Goal: Task Accomplishment & Management: Complete application form

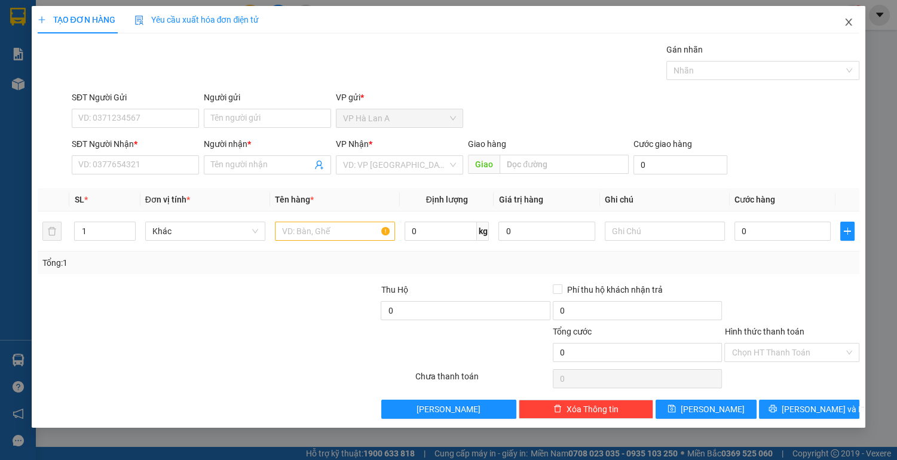
click at [849, 22] on icon "close" at bounding box center [849, 22] width 10 height 10
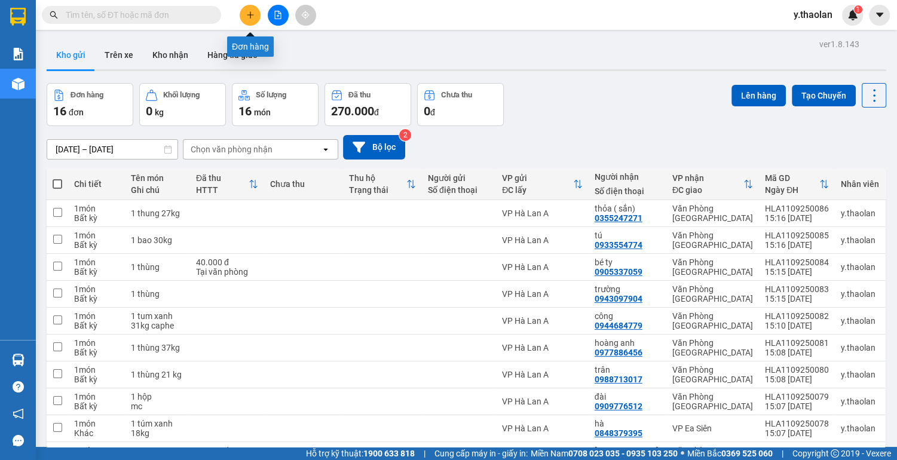
click at [249, 14] on icon "plus" at bounding box center [250, 15] width 8 height 8
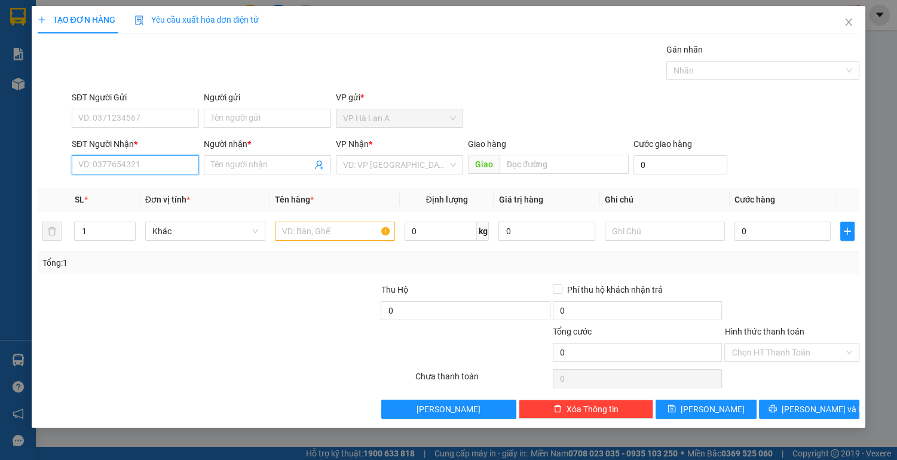
click at [139, 163] on input "SĐT Người Nhận *" at bounding box center [135, 164] width 127 height 19
click at [140, 194] on div "0948265636 - vy" at bounding box center [135, 188] width 113 height 13
type input "0948265636"
type input "vy"
type input "0948265636"
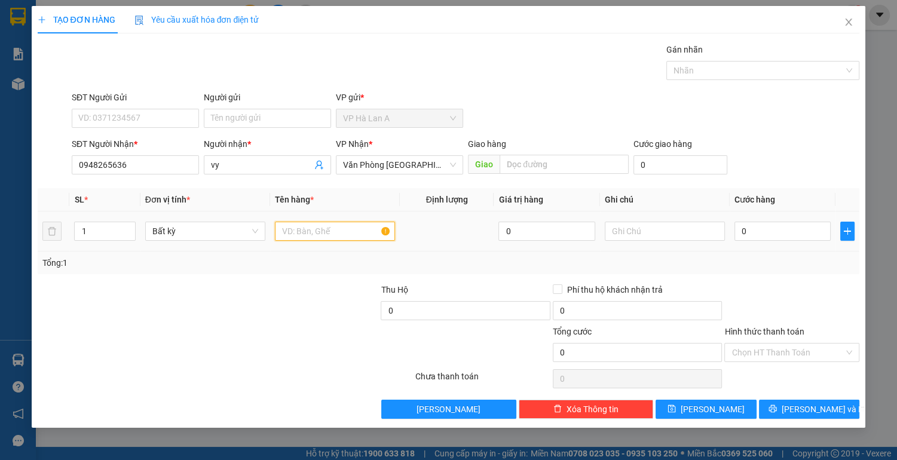
click at [332, 231] on input "text" at bounding box center [335, 231] width 120 height 19
type input "1 lọ thuốc"
click at [650, 234] on input "text" at bounding box center [665, 231] width 120 height 19
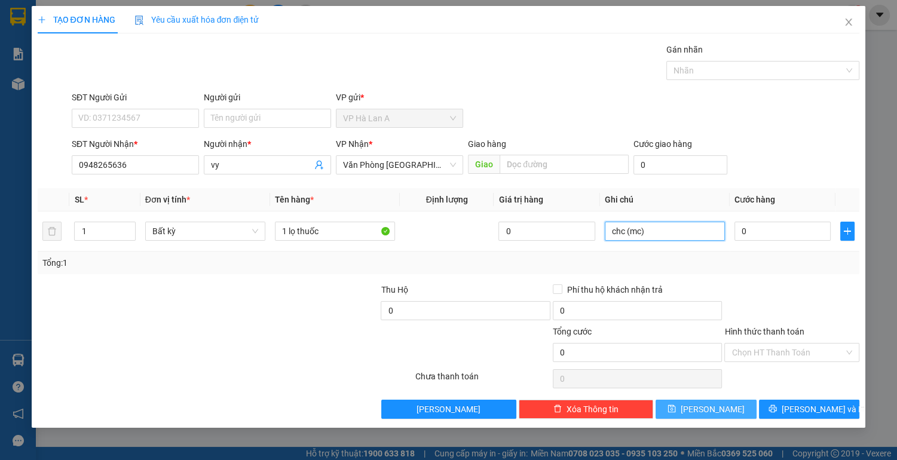
type input "chc (mc)"
click at [701, 407] on button "[PERSON_NAME]" at bounding box center [706, 409] width 100 height 19
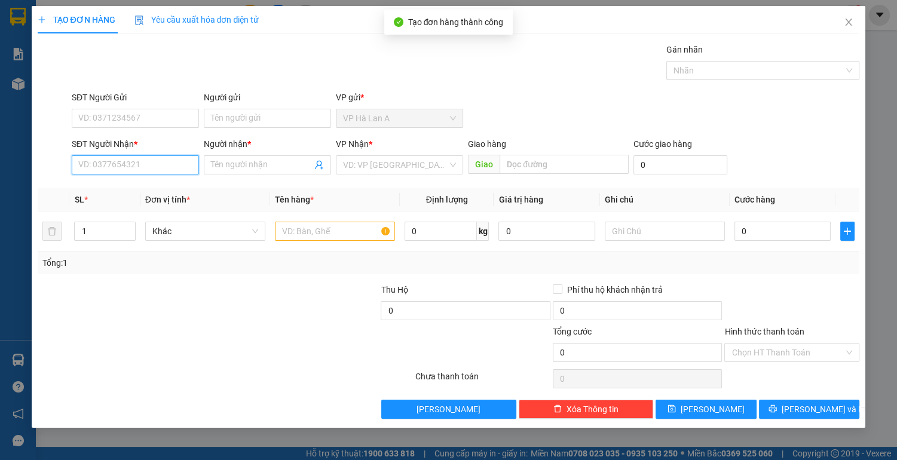
click at [162, 166] on input "SĐT Người Nhận *" at bounding box center [135, 164] width 127 height 19
type input "0366243445"
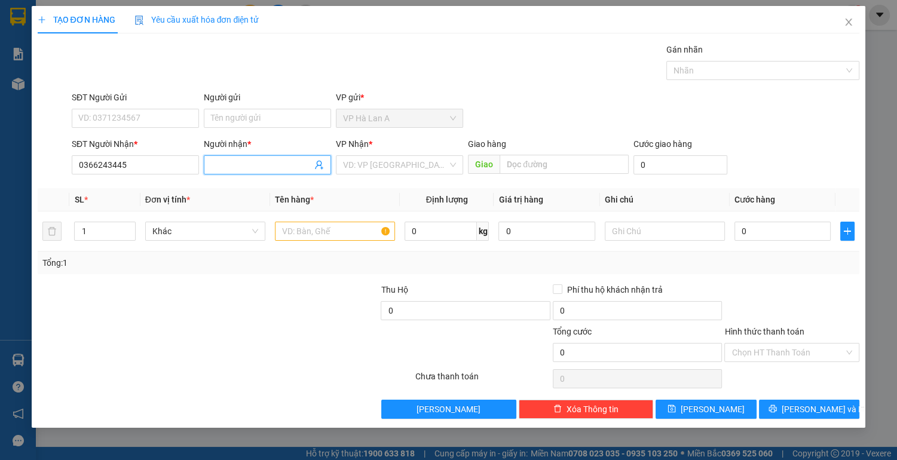
click at [260, 161] on input "Người nhận *" at bounding box center [261, 164] width 101 height 13
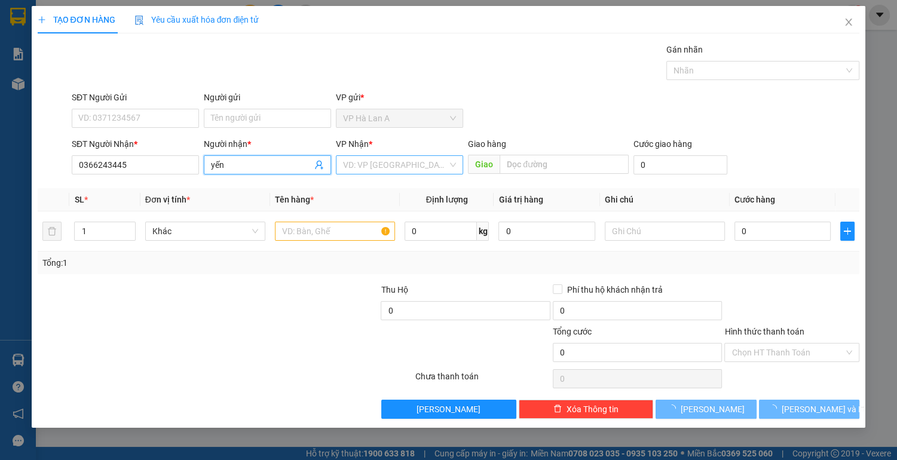
type input "yến"
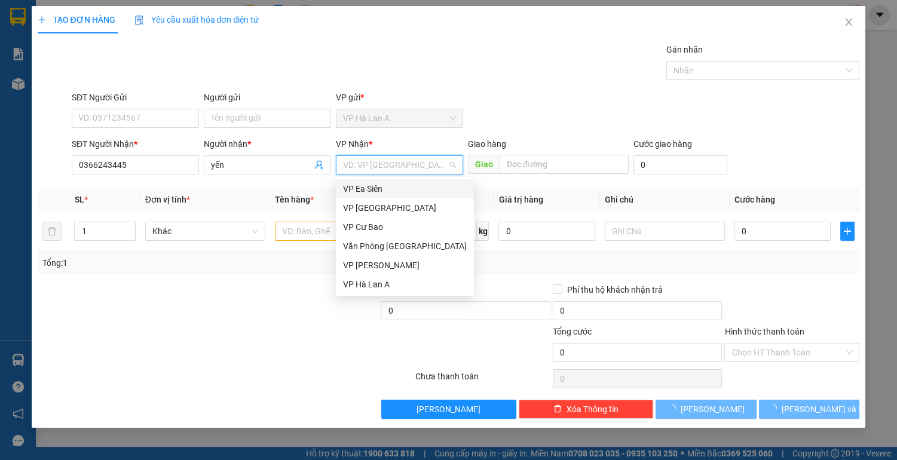
click at [378, 169] on input "search" at bounding box center [395, 165] width 105 height 18
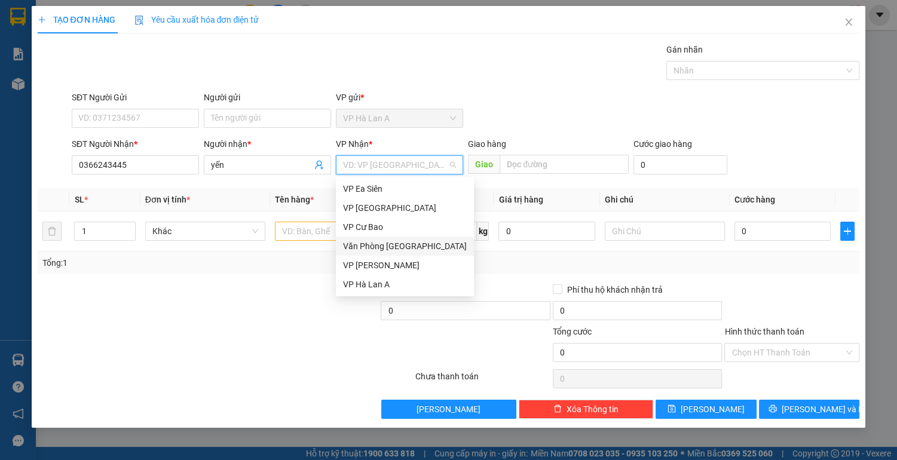
click at [375, 247] on div "Văn Phòng [GEOGRAPHIC_DATA]" at bounding box center [405, 246] width 124 height 13
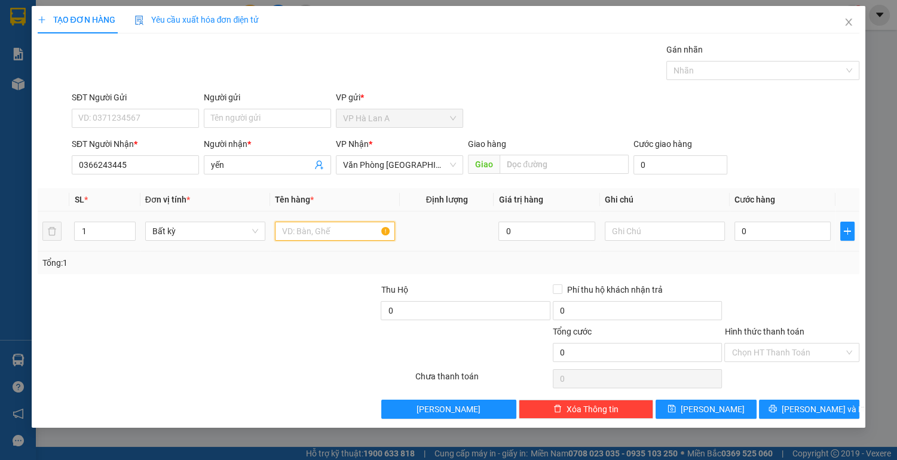
click at [325, 228] on input "text" at bounding box center [335, 231] width 120 height 19
type input "1 thùng"
click at [640, 225] on input "text" at bounding box center [665, 231] width 120 height 19
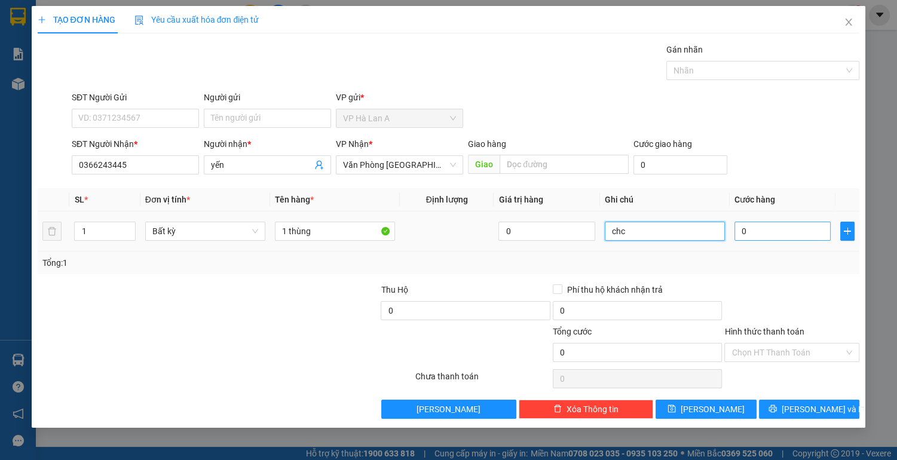
type input "chc"
click at [760, 225] on input "0" at bounding box center [783, 231] width 97 height 19
type input "6"
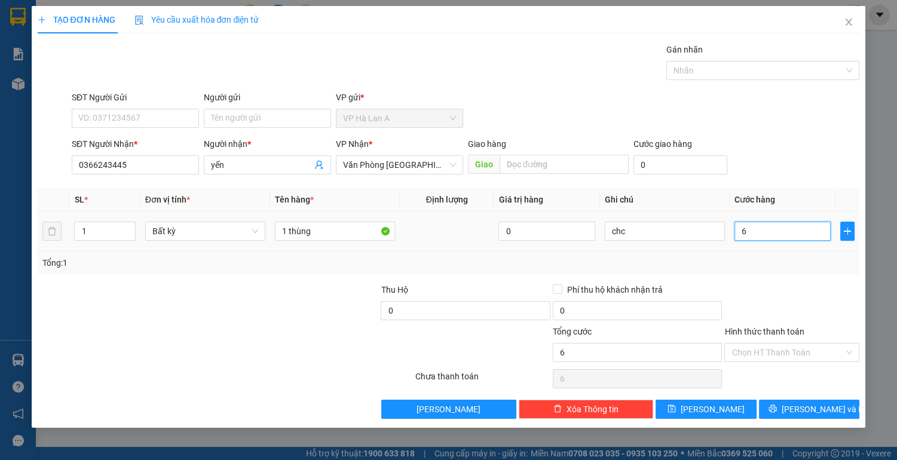
type input "60"
type input "60.000"
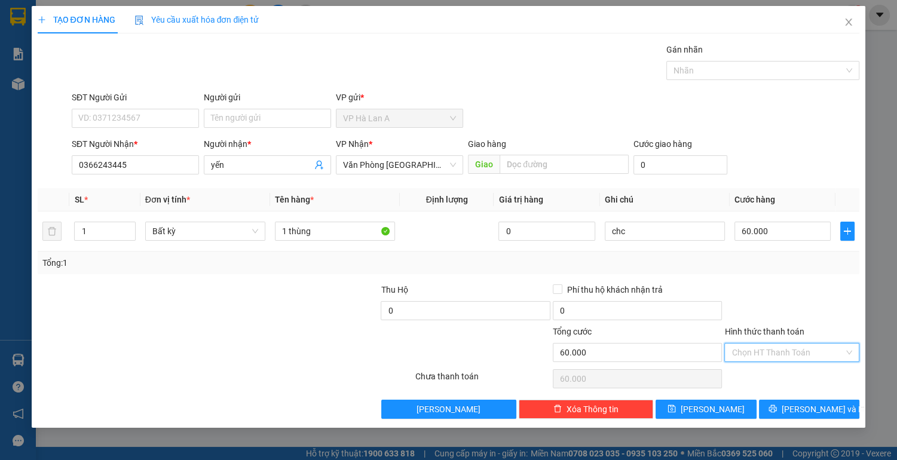
click at [772, 351] on input "Hình thức thanh toán" at bounding box center [788, 353] width 112 height 18
drag, startPoint x: 764, startPoint y: 374, endPoint x: 735, endPoint y: 397, distance: 37.4
click at [763, 374] on div "Tại văn phòng" at bounding box center [792, 375] width 121 height 13
type input "0"
click at [712, 410] on span "[PERSON_NAME]" at bounding box center [713, 409] width 64 height 13
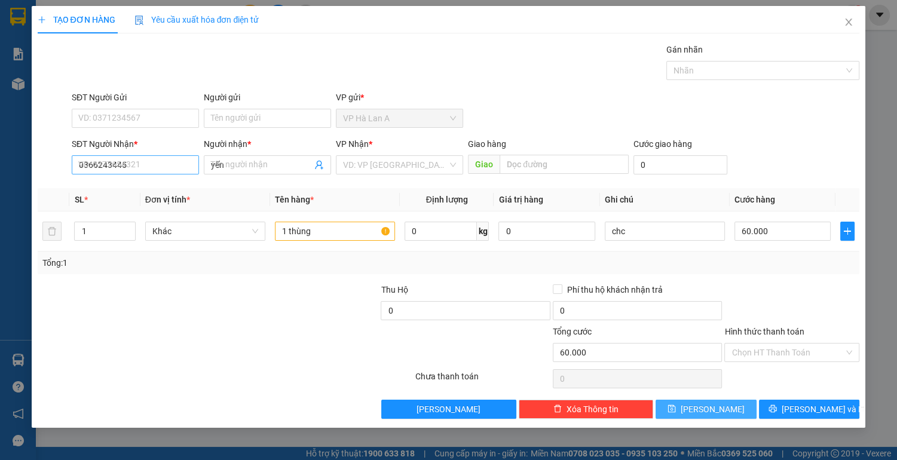
type input "0"
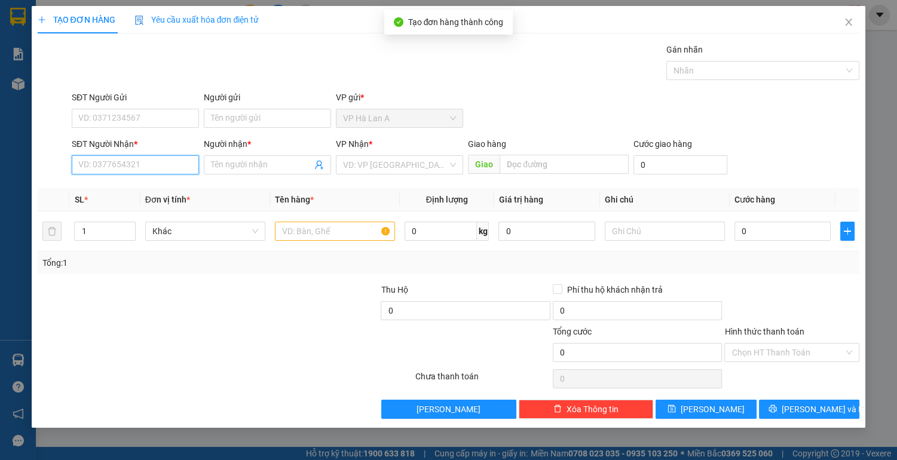
click at [123, 167] on input "SĐT Người Nhận *" at bounding box center [135, 164] width 127 height 19
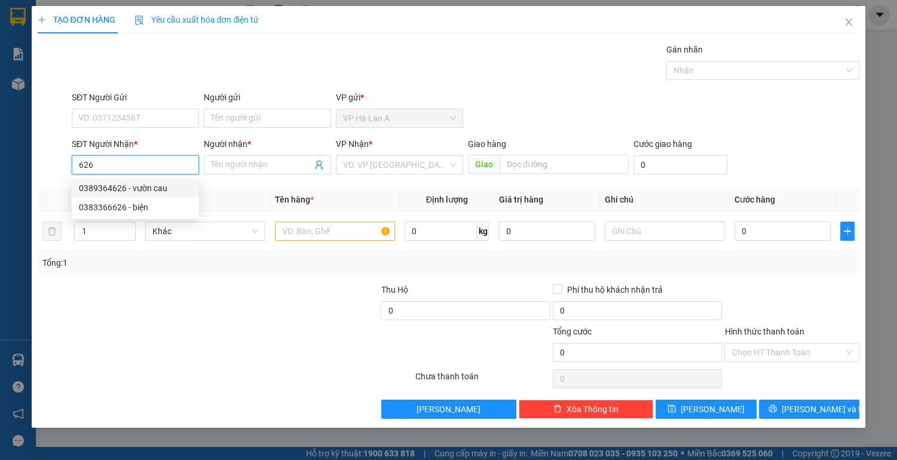
click at [121, 188] on div "0389364626 - vườn cau" at bounding box center [135, 188] width 113 height 13
type input "0389364626"
type input "vườn cau"
type input "0389364626"
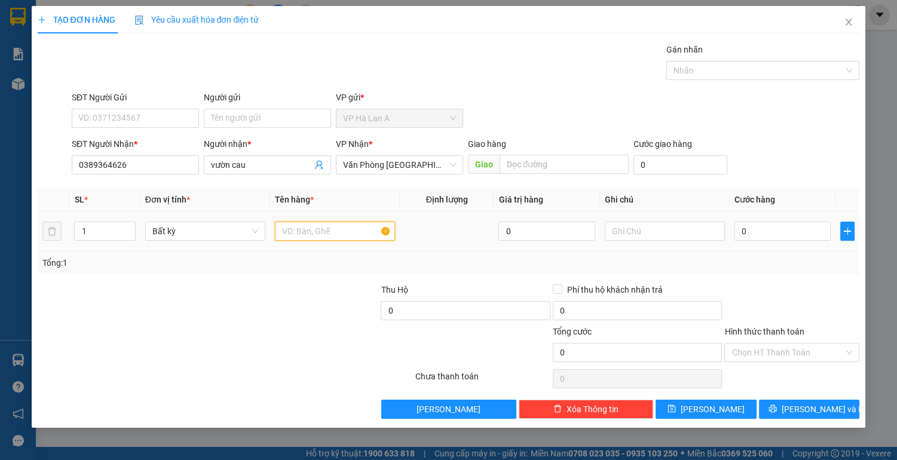
click at [301, 234] on input "text" at bounding box center [335, 231] width 120 height 19
type input "1 bao"
click at [712, 411] on span "[PERSON_NAME]" at bounding box center [713, 409] width 64 height 13
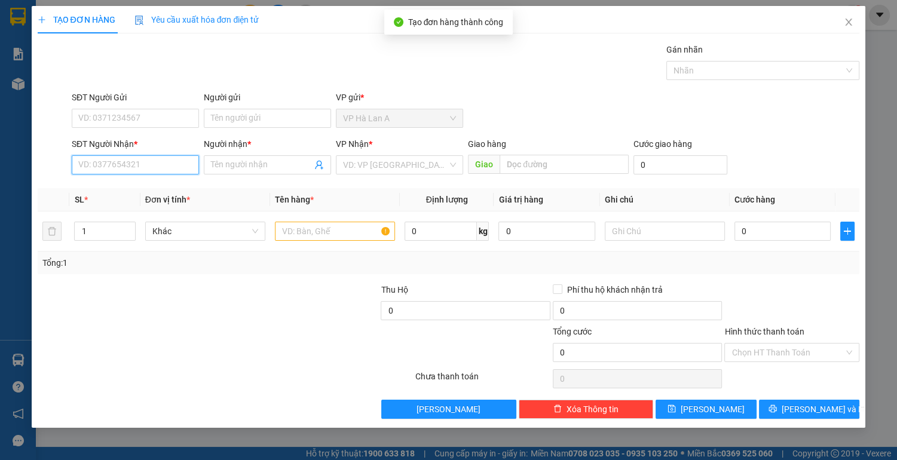
click at [156, 169] on input "SĐT Người Nhận *" at bounding box center [135, 164] width 127 height 19
click at [149, 189] on div "0367647267 - ngân" at bounding box center [135, 188] width 113 height 13
type input "0367647267"
type input "ngân"
type input "0367647267"
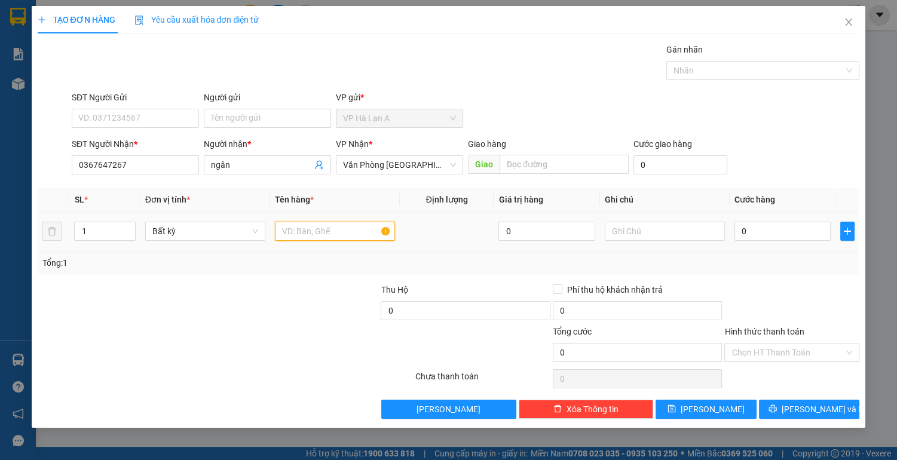
click at [293, 228] on input "text" at bounding box center [335, 231] width 120 height 19
type input "1 thùng"
click at [672, 402] on button "[PERSON_NAME]" at bounding box center [706, 409] width 100 height 19
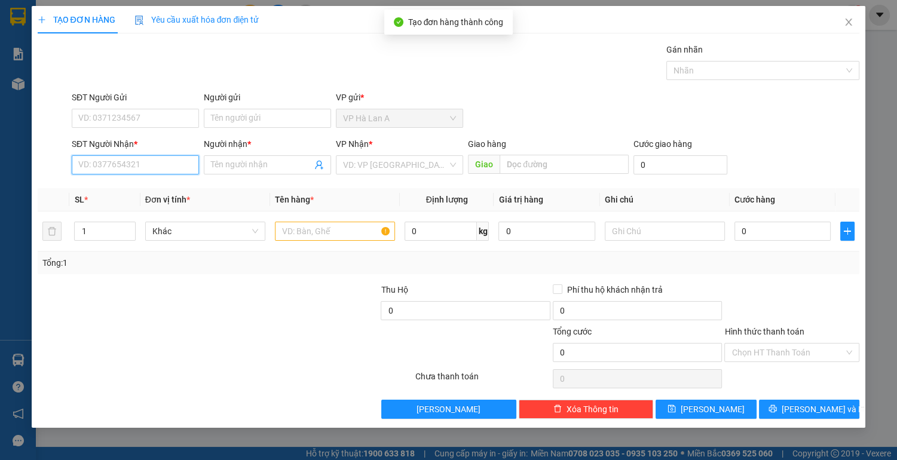
click at [177, 162] on input "SĐT Người Nhận *" at bounding box center [135, 164] width 127 height 19
click at [145, 189] on div "0888088488 - điệp" at bounding box center [135, 188] width 113 height 13
type input "0888088488"
type input "điệp"
type input "0888088488"
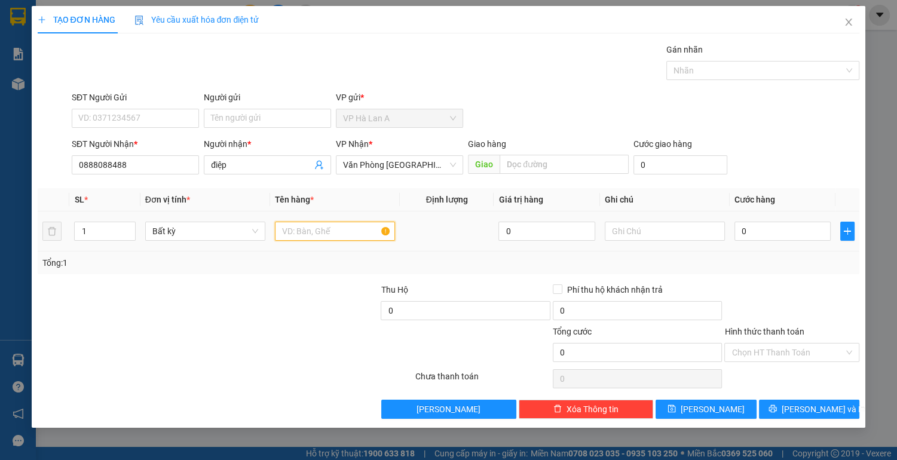
click at [314, 237] on input "text" at bounding box center [335, 231] width 120 height 19
type input "2 thùng ( x+g)"
click at [789, 234] on input "0" at bounding box center [783, 231] width 97 height 19
type input "4"
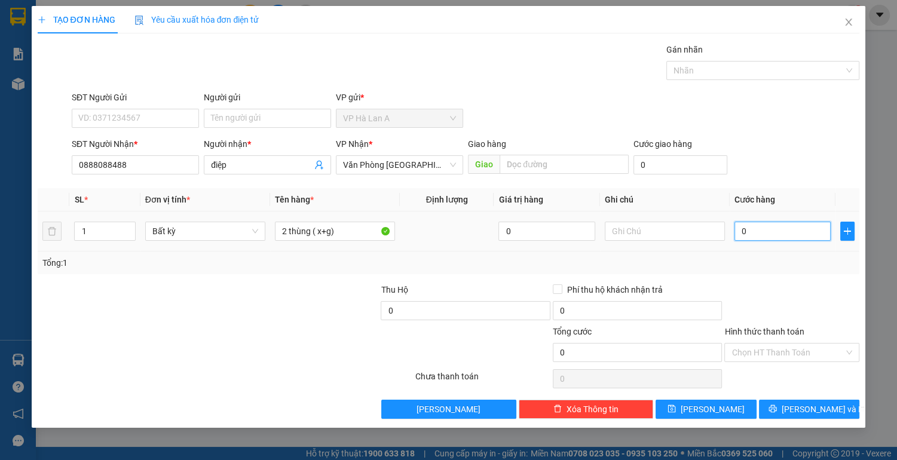
type input "4"
type input "0"
type input "07"
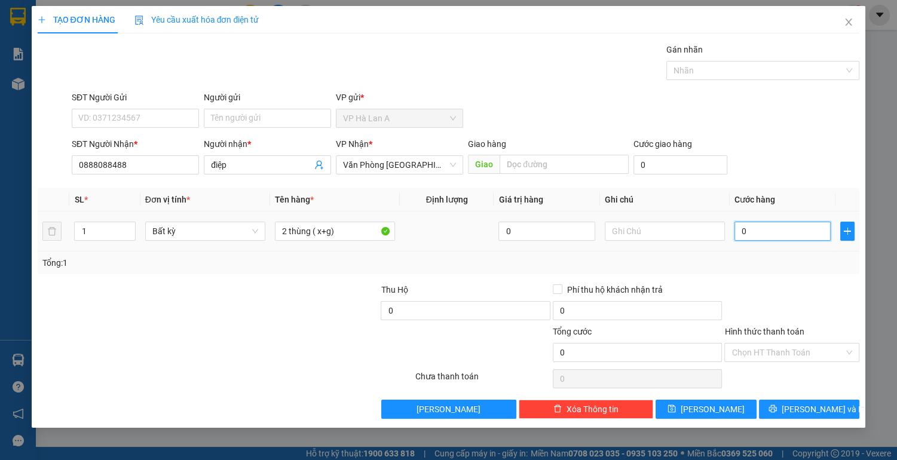
type input "7"
type input "070"
type input "70"
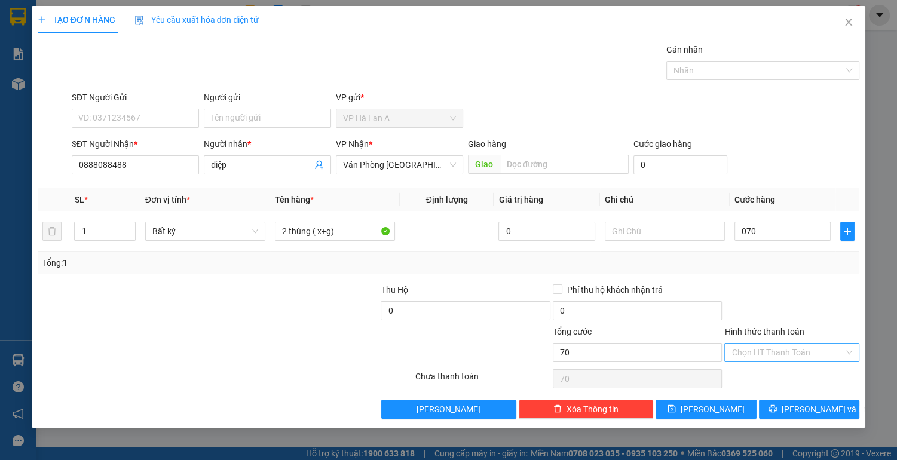
type input "70.000"
click at [765, 354] on input "Hình thức thanh toán" at bounding box center [788, 353] width 112 height 18
click at [764, 372] on div "Tại văn phòng" at bounding box center [792, 375] width 121 height 13
type input "0"
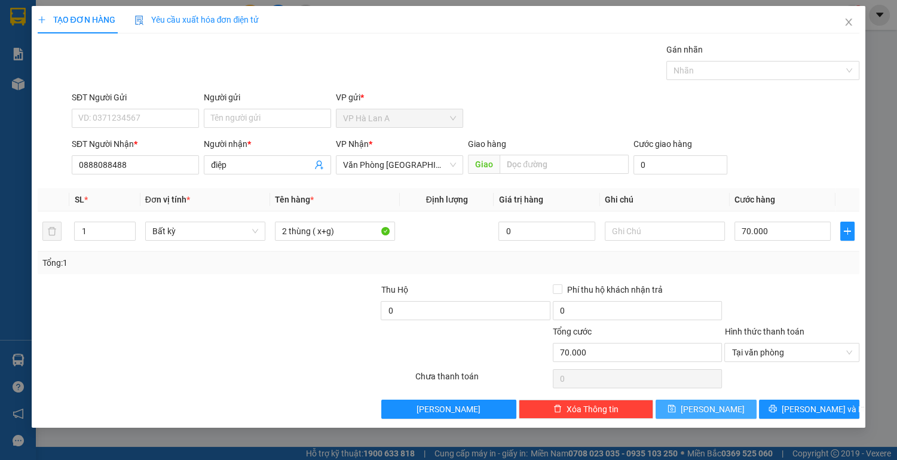
click at [717, 409] on span "[PERSON_NAME]" at bounding box center [713, 409] width 64 height 13
type input "0"
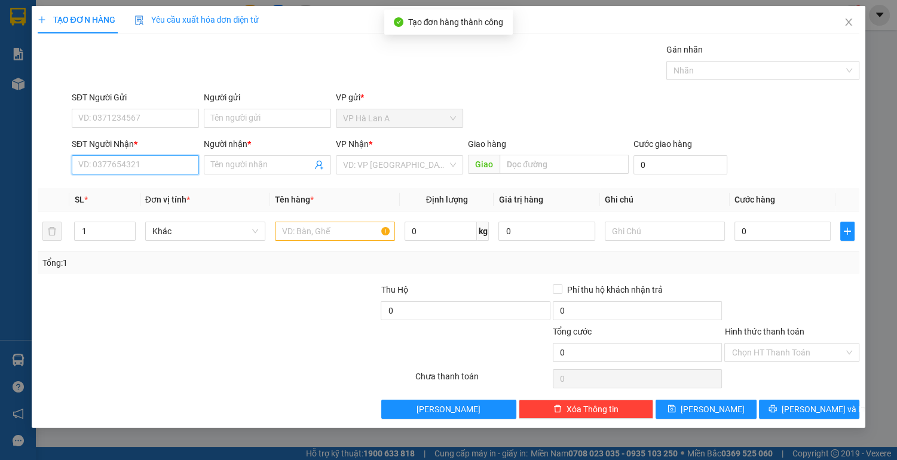
click at [134, 166] on input "SĐT Người Nhận *" at bounding box center [135, 164] width 127 height 19
click at [117, 187] on div "0367647267 - ngân" at bounding box center [135, 188] width 113 height 13
type input "0367647267"
type input "ngân"
type input "0367647267"
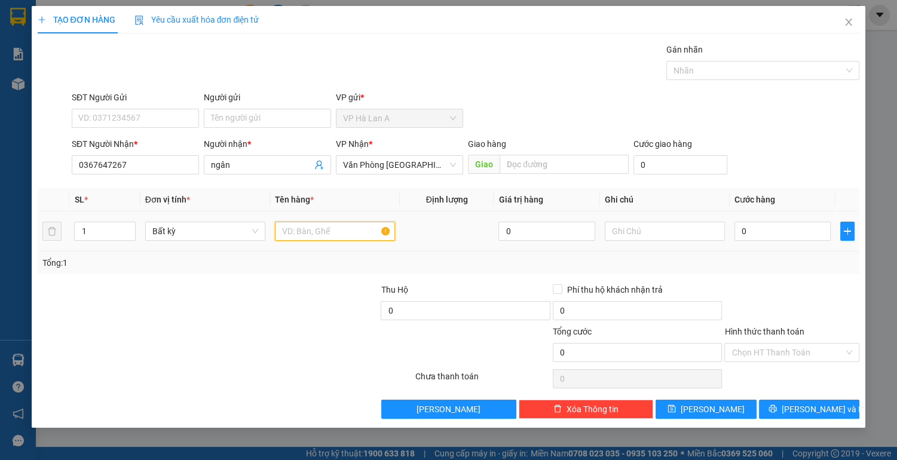
click at [315, 234] on input "text" at bounding box center [335, 231] width 120 height 19
type input "1 túm trắng"
click at [796, 231] on input "0" at bounding box center [783, 231] width 97 height 19
type input "4"
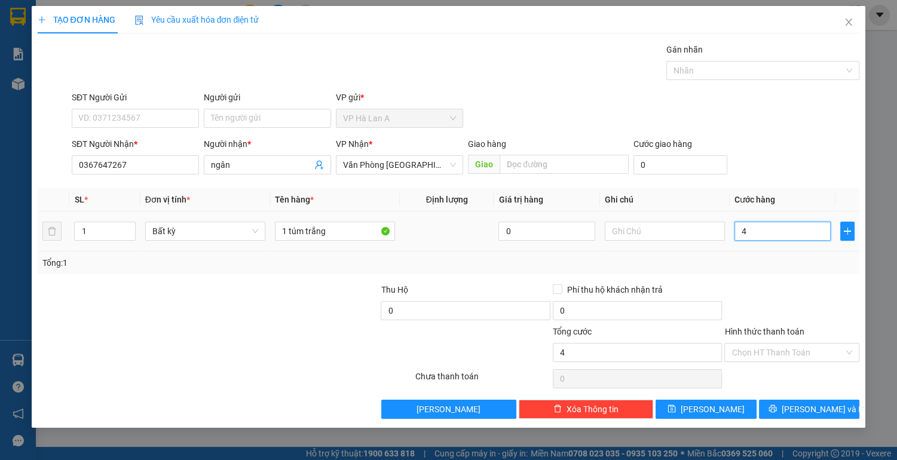
type input "4"
type input "40"
type input "40.000"
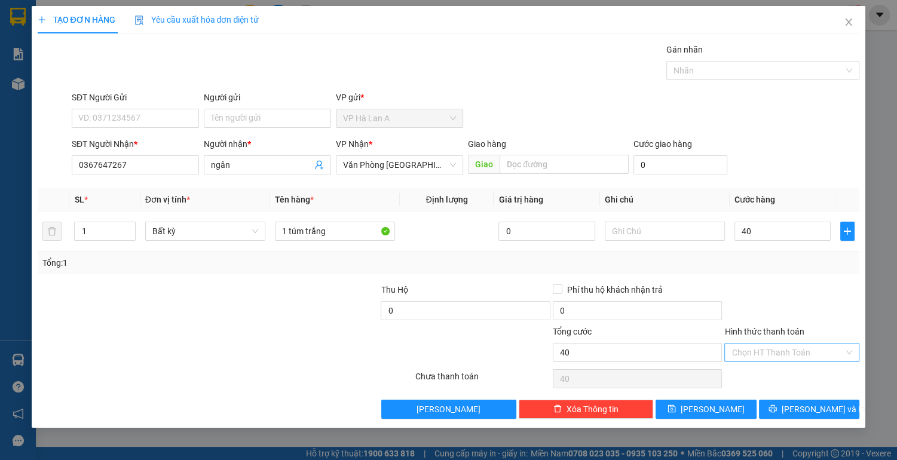
type input "40.000"
click at [772, 350] on input "Hình thức thanh toán" at bounding box center [788, 353] width 112 height 18
drag, startPoint x: 770, startPoint y: 377, endPoint x: 761, endPoint y: 381, distance: 10.2
click at [770, 377] on div "Tại văn phòng" at bounding box center [792, 375] width 121 height 13
type input "0"
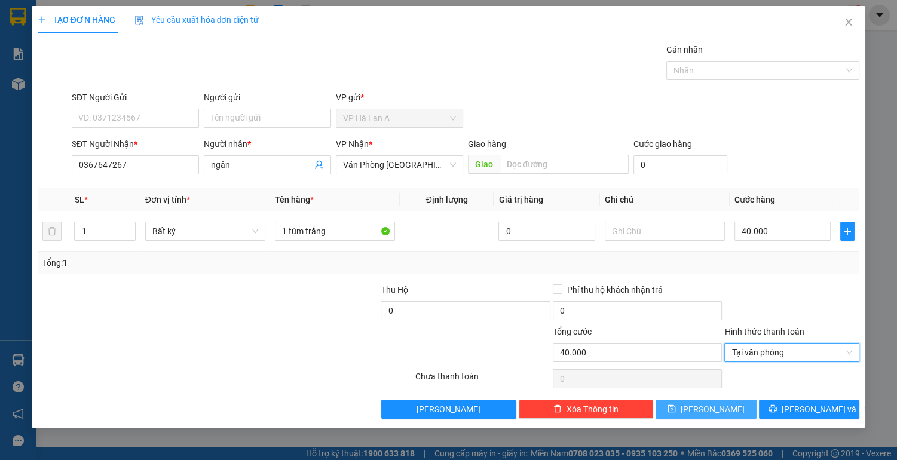
click at [737, 408] on button "[PERSON_NAME]" at bounding box center [706, 409] width 100 height 19
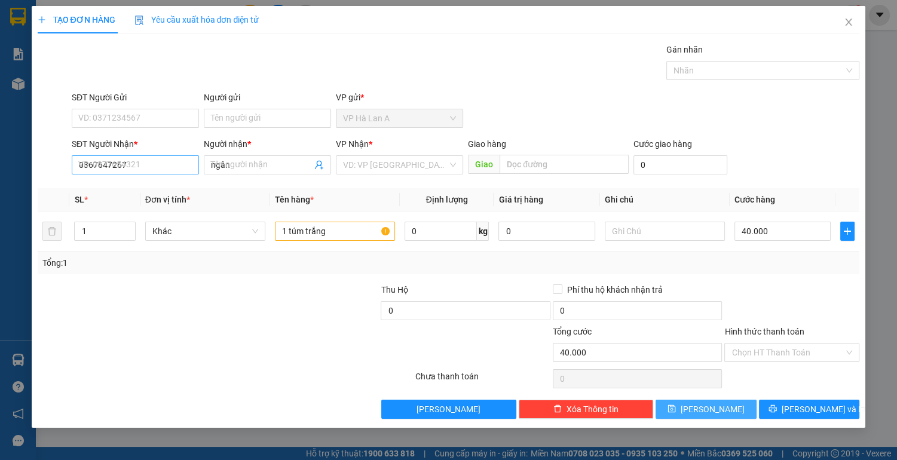
type input "0"
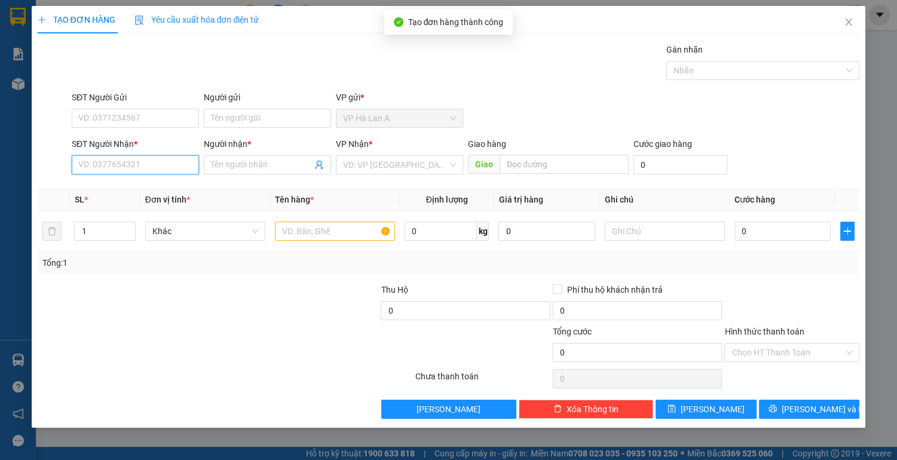
click at [172, 167] on input "SĐT Người Nhận *" at bounding box center [135, 164] width 127 height 19
click at [162, 194] on div "0904140914 - linh" at bounding box center [135, 188] width 113 height 13
type input "0904140914"
type input "linh"
type input "chợđầumối"
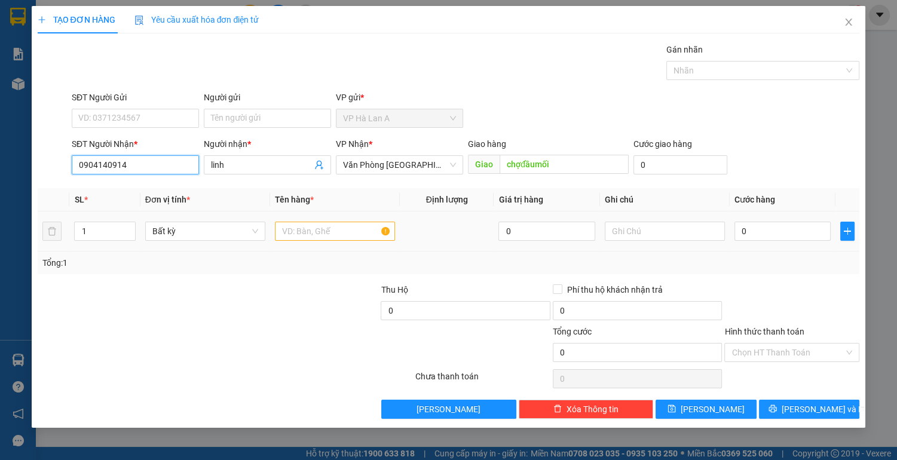
type input "0904140914"
click at [292, 232] on input "text" at bounding box center [335, 231] width 120 height 19
type input "c"
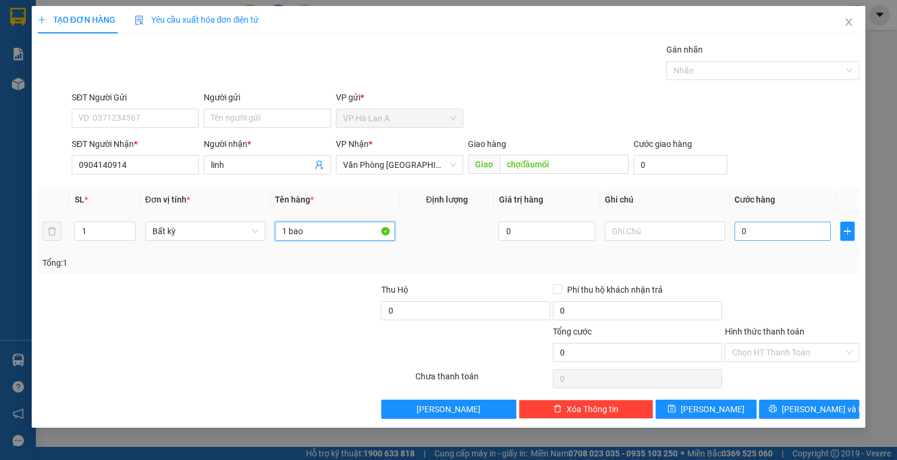
type input "1 bao"
click at [767, 230] on input "0" at bounding box center [783, 231] width 97 height 19
type input "5"
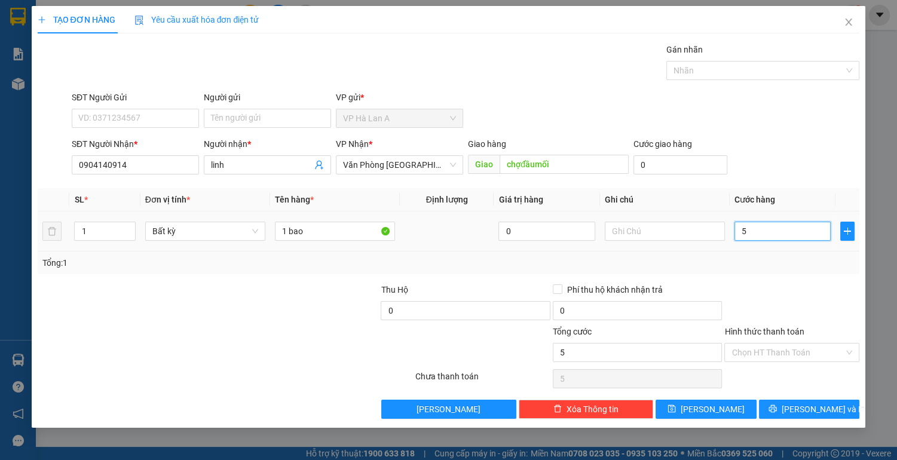
type input "50"
type input "50.000"
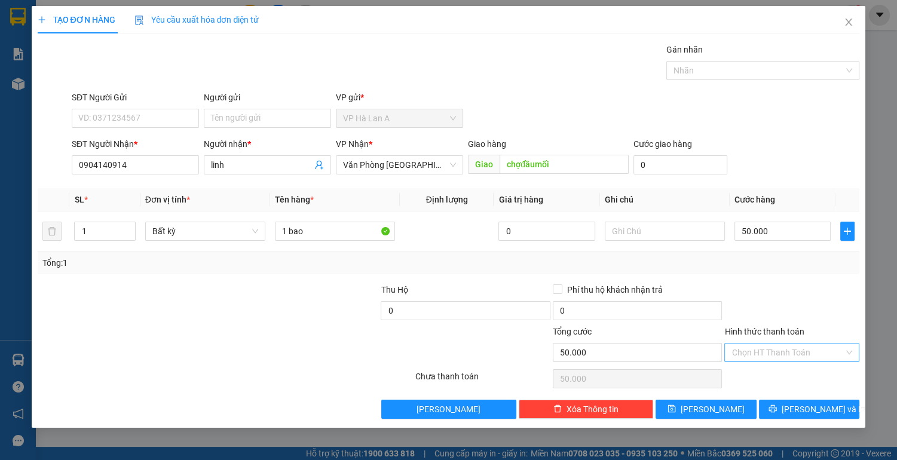
click at [769, 348] on input "Hình thức thanh toán" at bounding box center [788, 353] width 112 height 18
click at [771, 371] on div "Tại văn phòng" at bounding box center [792, 375] width 121 height 13
type input "0"
click at [746, 405] on button "[PERSON_NAME]" at bounding box center [706, 409] width 100 height 19
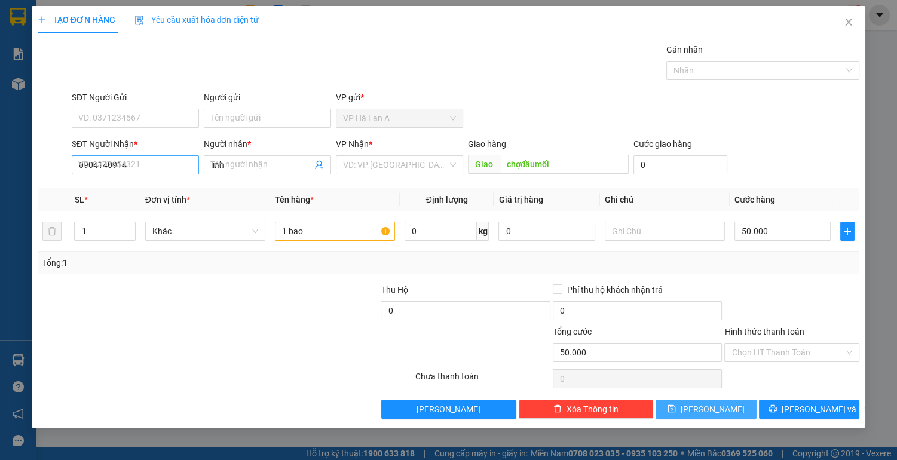
type input "0"
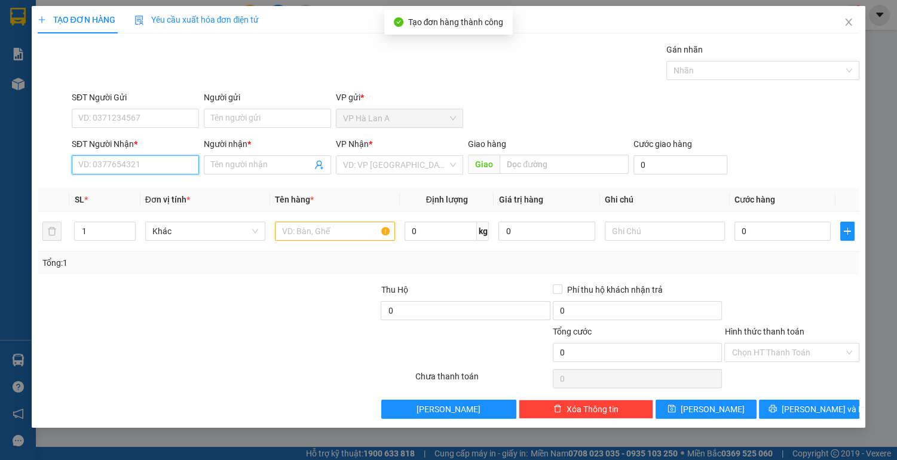
click at [134, 165] on input "SĐT Người Nhận *" at bounding box center [135, 164] width 127 height 19
type input "0906347804"
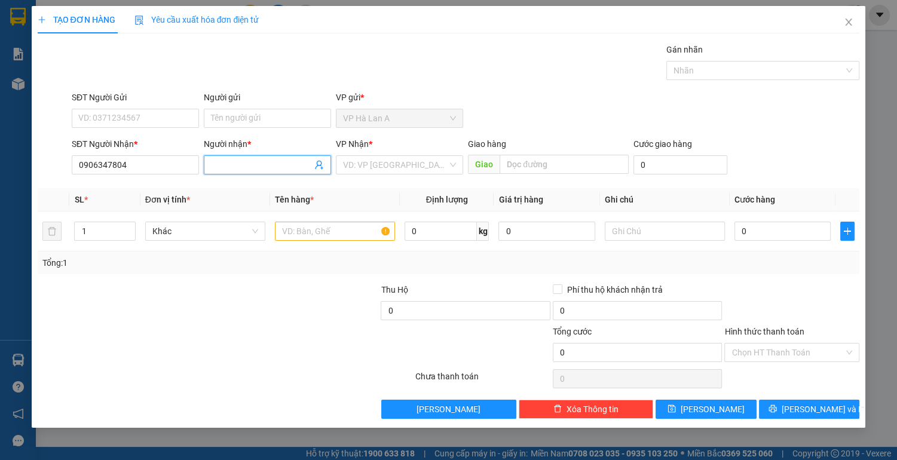
click at [255, 165] on input "Người nhận *" at bounding box center [261, 164] width 101 height 13
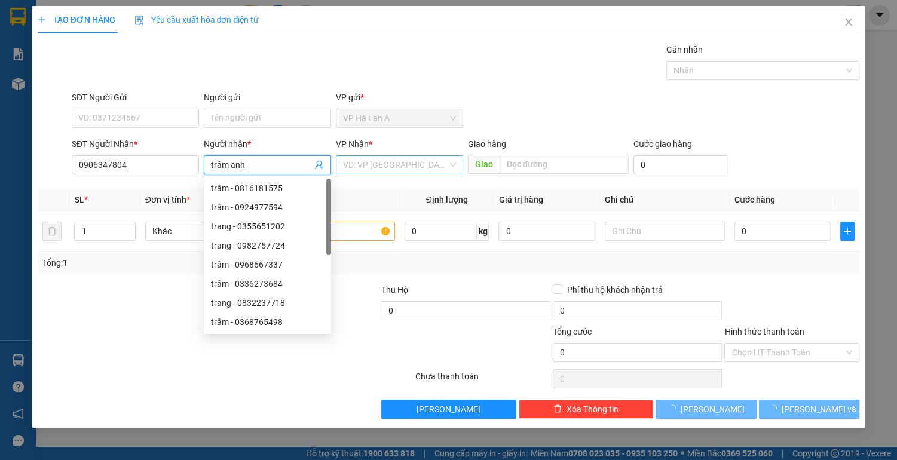
type input "trâm anh"
click at [376, 170] on input "search" at bounding box center [395, 165] width 105 height 18
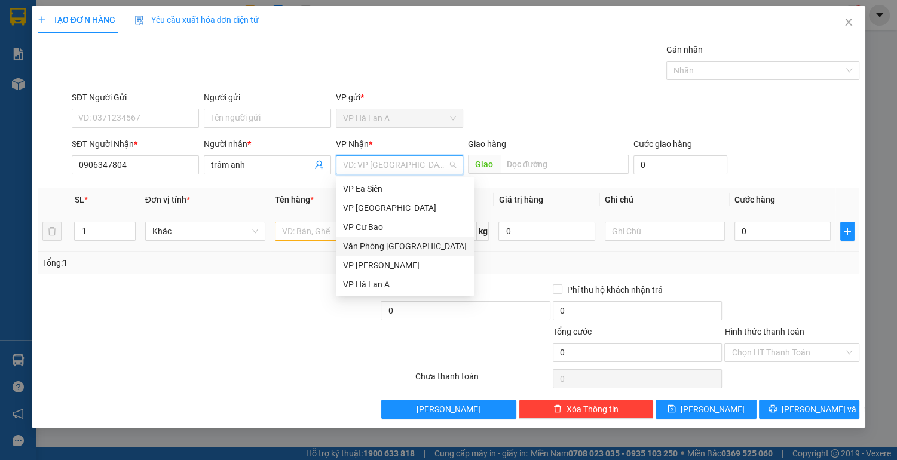
drag, startPoint x: 395, startPoint y: 246, endPoint x: 388, endPoint y: 246, distance: 6.6
click at [394, 246] on div "Văn Phòng [GEOGRAPHIC_DATA]" at bounding box center [405, 246] width 124 height 13
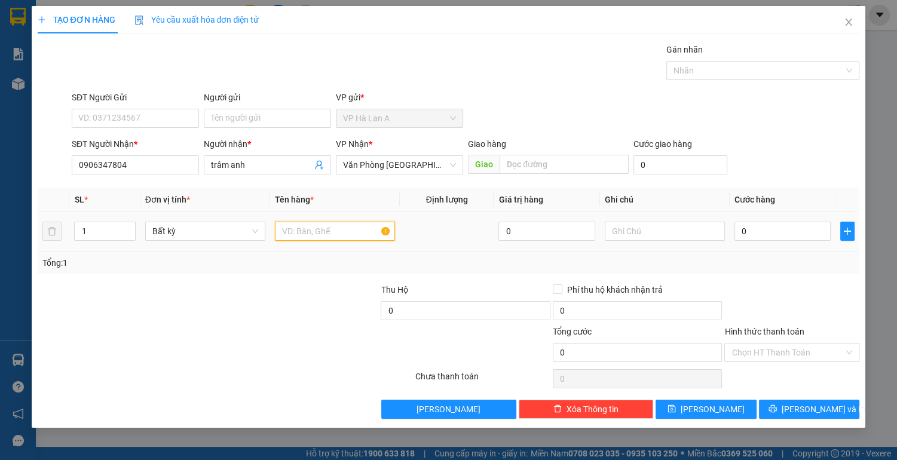
click at [328, 231] on input "text" at bounding box center [335, 231] width 120 height 19
type input "1 thùng"
click at [780, 232] on input "0" at bounding box center [783, 231] width 97 height 19
type input "4"
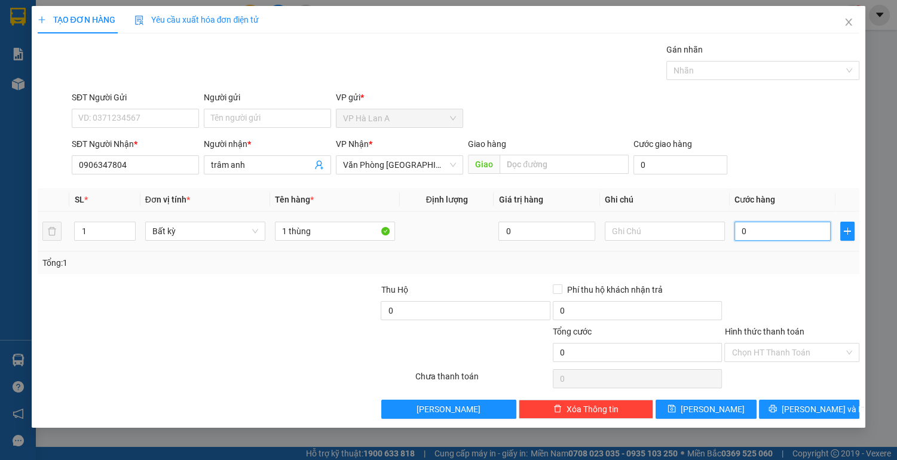
type input "4"
type input "40"
type input "40.000"
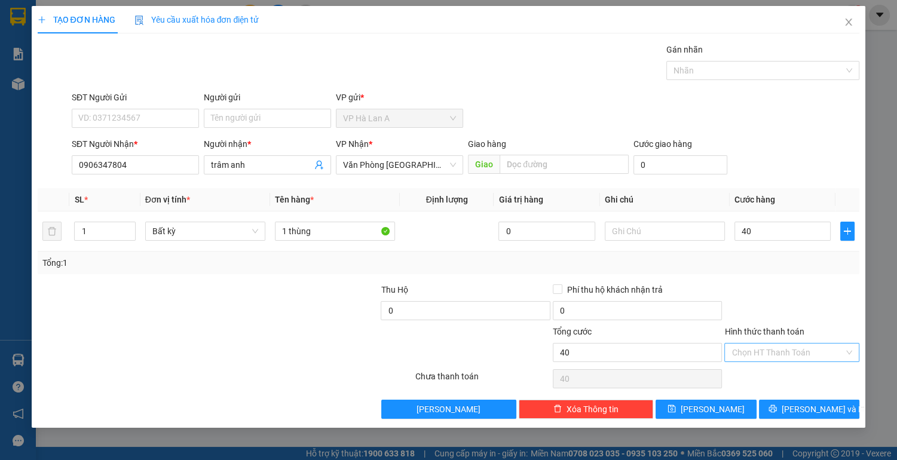
type input "40.000"
click at [757, 347] on input "Hình thức thanh toán" at bounding box center [788, 353] width 112 height 18
click at [758, 383] on div "Tại văn phòng" at bounding box center [791, 375] width 135 height 19
type input "0"
click at [721, 408] on button "[PERSON_NAME]" at bounding box center [706, 409] width 100 height 19
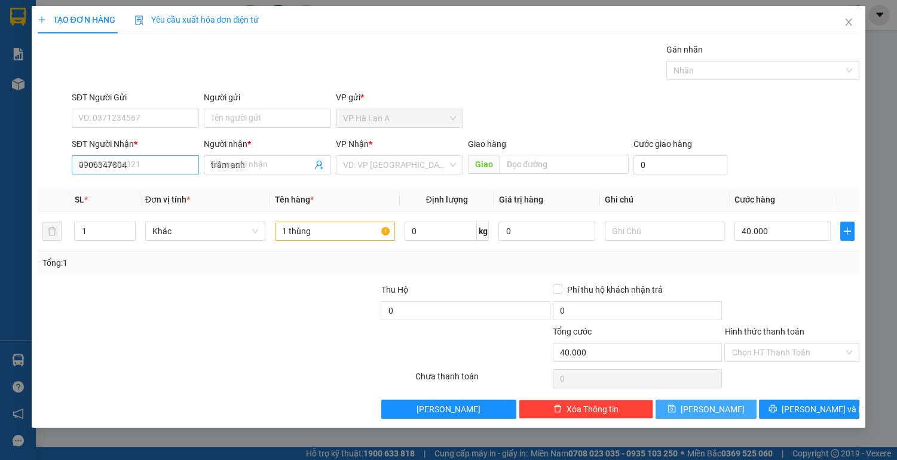
type input "0"
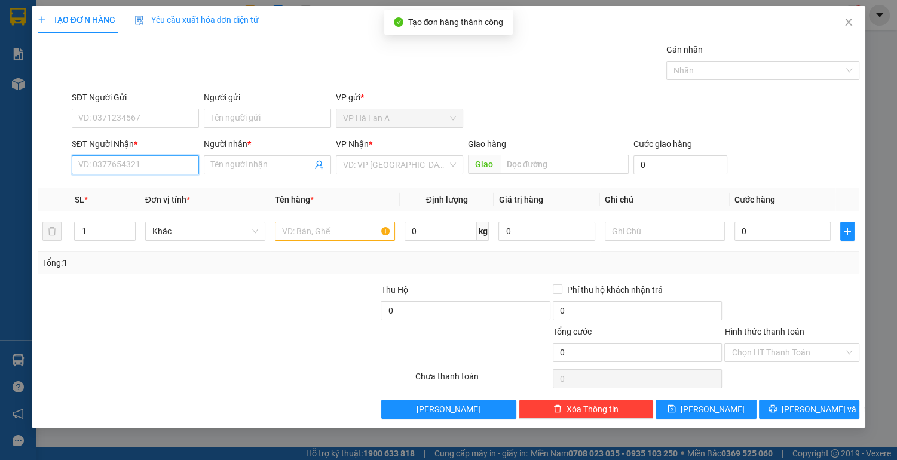
click at [167, 167] on input "SĐT Người Nhận *" at bounding box center [135, 164] width 127 height 19
click at [156, 188] on div "0702819742 - thư" at bounding box center [135, 188] width 113 height 13
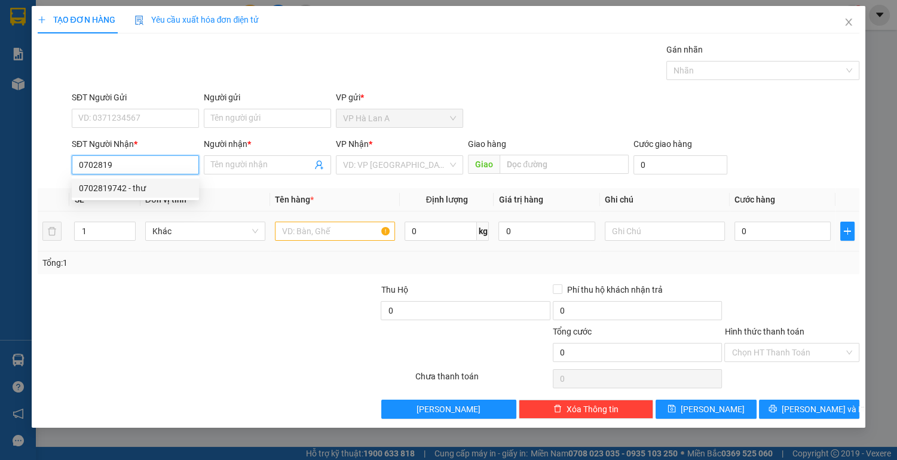
type input "0702819742"
type input "thư"
type input "0702819742"
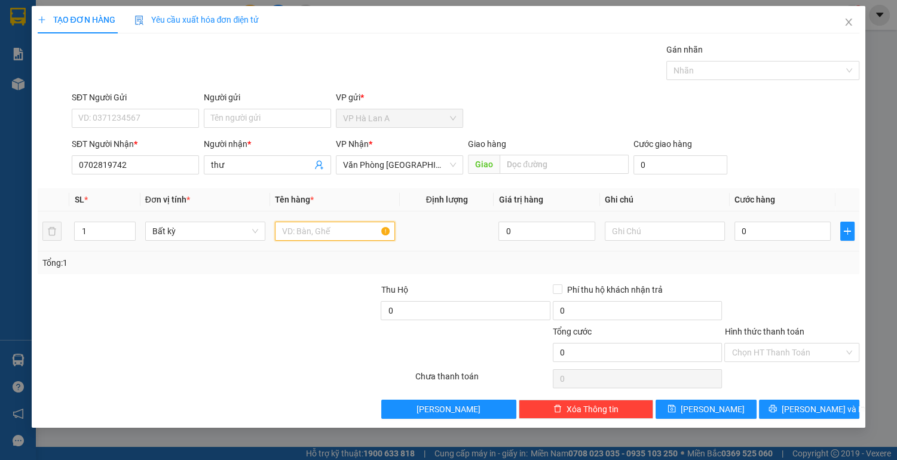
click at [309, 229] on input "text" at bounding box center [335, 231] width 120 height 19
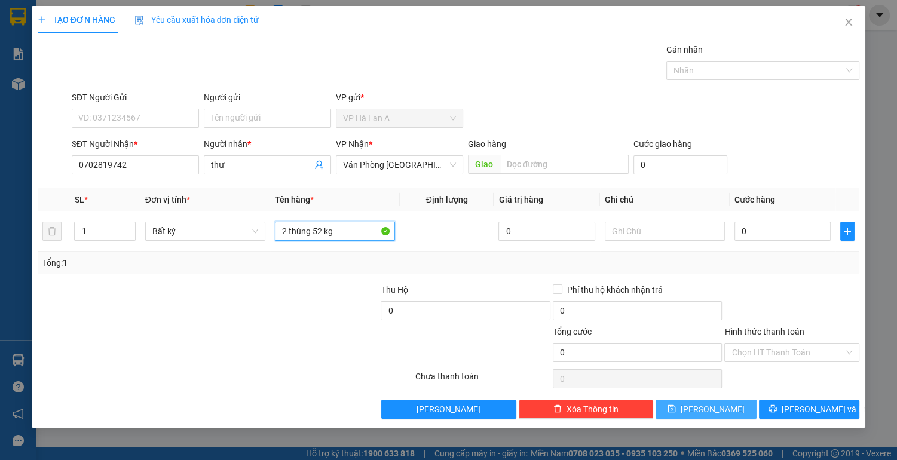
type input "2 thùng 52 kg"
click at [687, 406] on button "[PERSON_NAME]" at bounding box center [706, 409] width 100 height 19
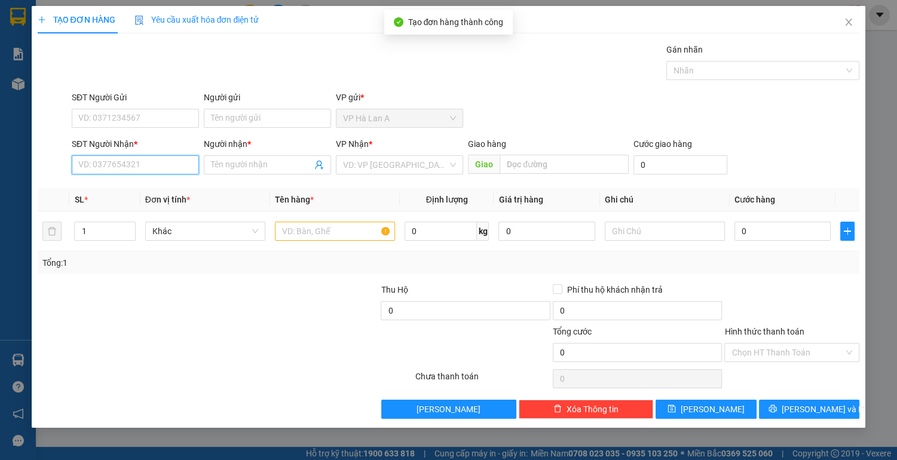
click at [145, 167] on input "SĐT Người Nhận *" at bounding box center [135, 164] width 127 height 19
click at [849, 24] on icon "close" at bounding box center [849, 22] width 7 height 7
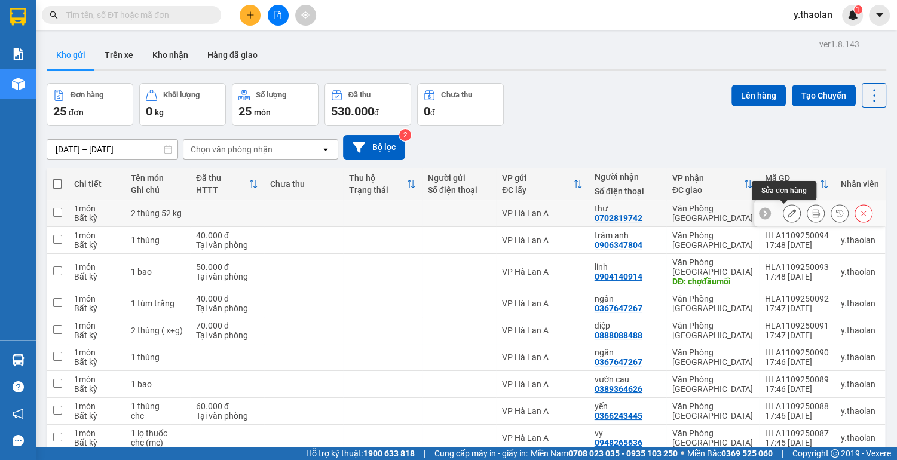
click at [789, 215] on button at bounding box center [792, 213] width 17 height 21
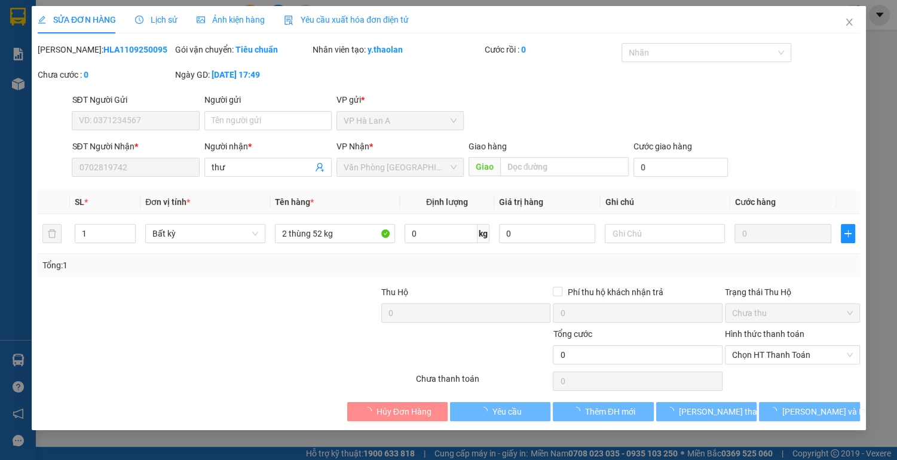
type input "0702819742"
type input "thư"
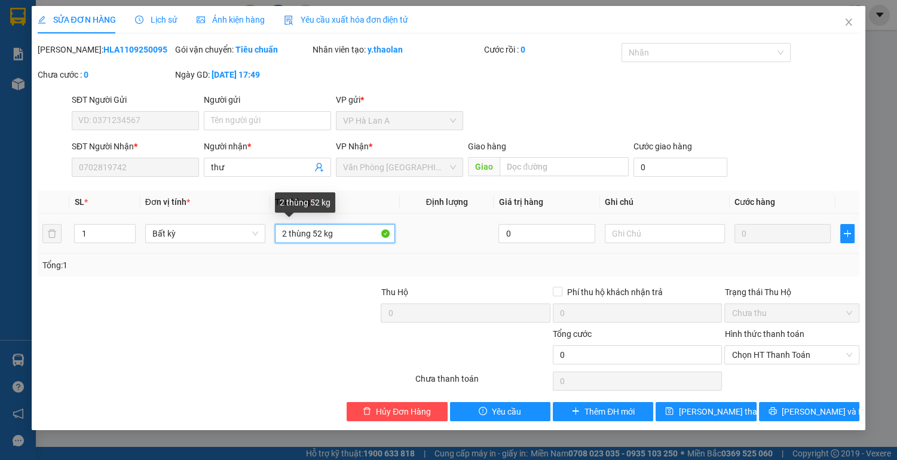
click at [318, 232] on input "2 thùng 52 kg" at bounding box center [335, 233] width 120 height 19
click at [324, 231] on input "2 thùng 52 kg" at bounding box center [335, 233] width 120 height 19
type input "2 thùng 61kg"
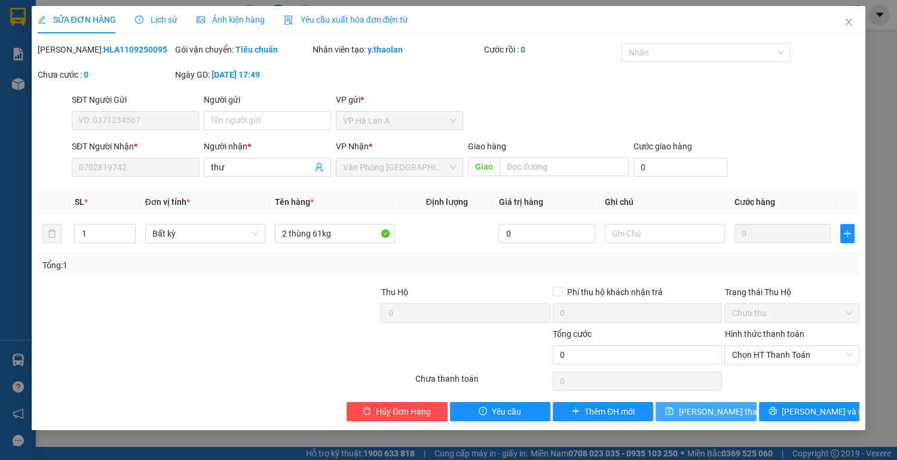
click at [708, 414] on span "[PERSON_NAME] thay đổi" at bounding box center [726, 411] width 96 height 13
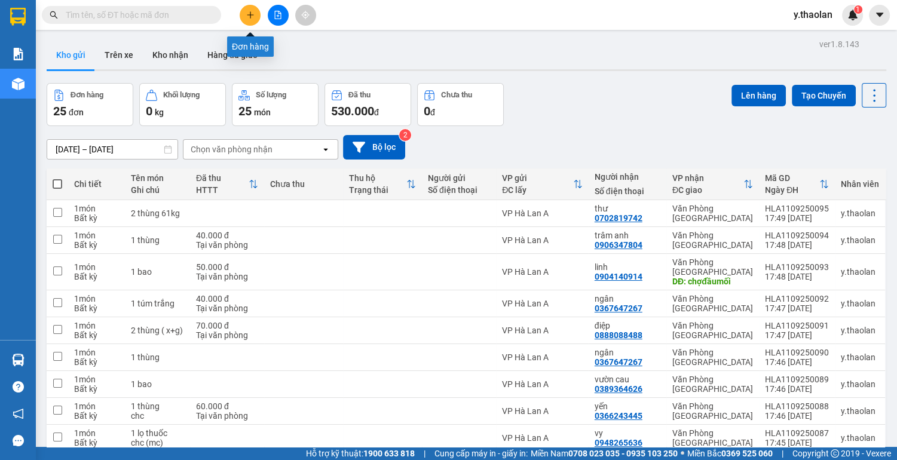
click at [244, 14] on button at bounding box center [250, 15] width 21 height 21
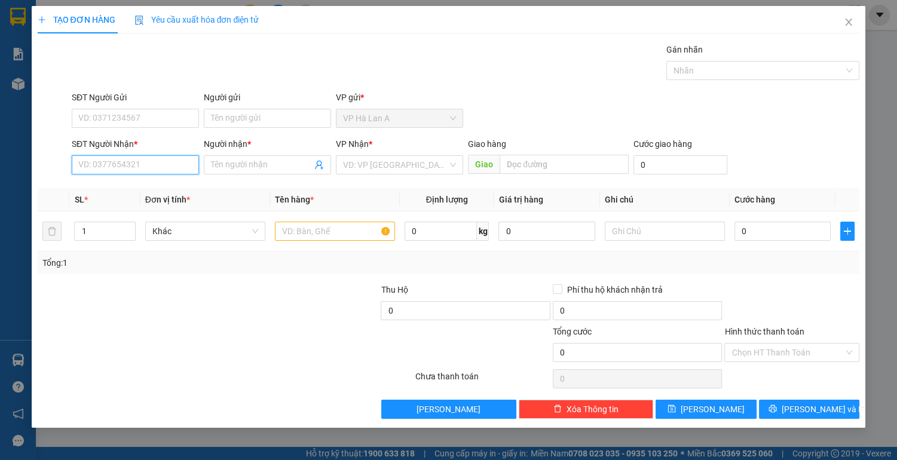
click at [167, 167] on input "SĐT Người Nhận *" at bounding box center [135, 164] width 127 height 19
click at [157, 192] on div "0398304368 - y-nhuân" at bounding box center [135, 188] width 113 height 13
type input "0398304368"
type input "y-nhuân"
type input "0398304368"
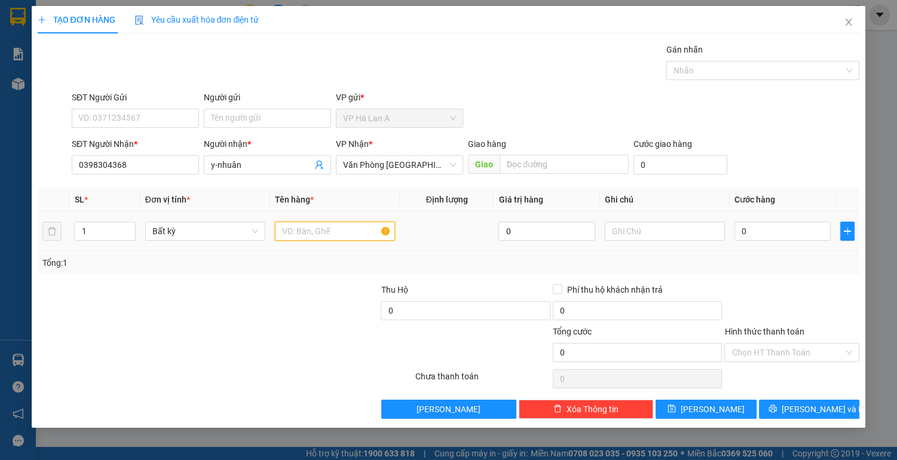
click at [296, 230] on input "text" at bounding box center [335, 231] width 120 height 19
type input "1 mi sơ"
click at [711, 406] on span "[PERSON_NAME]" at bounding box center [713, 409] width 64 height 13
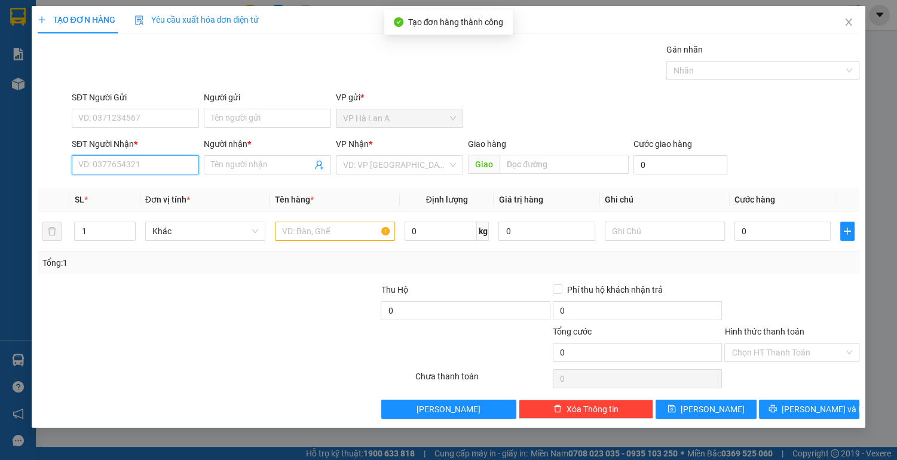
click at [155, 167] on input "SĐT Người Nhận *" at bounding box center [135, 164] width 127 height 19
click at [141, 187] on div "0936359881 - h-ret" at bounding box center [135, 188] width 113 height 13
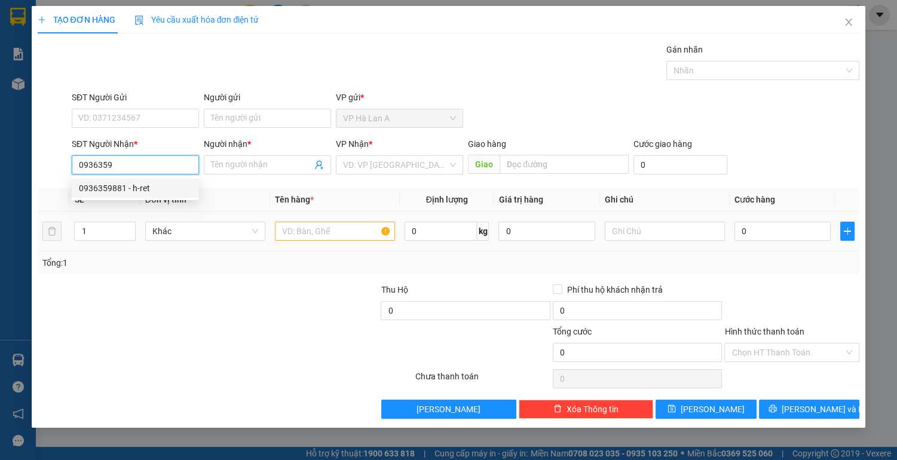
type input "0936359881"
type input "h-ret"
type input "0936359881"
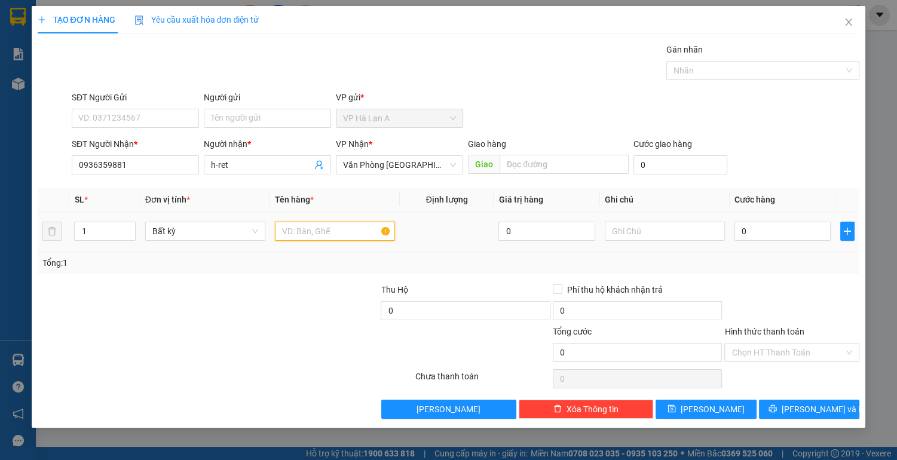
click at [306, 237] on input "text" at bounding box center [335, 231] width 120 height 19
type input "1 thùng"
click at [787, 236] on input "0" at bounding box center [783, 231] width 97 height 19
type input "1"
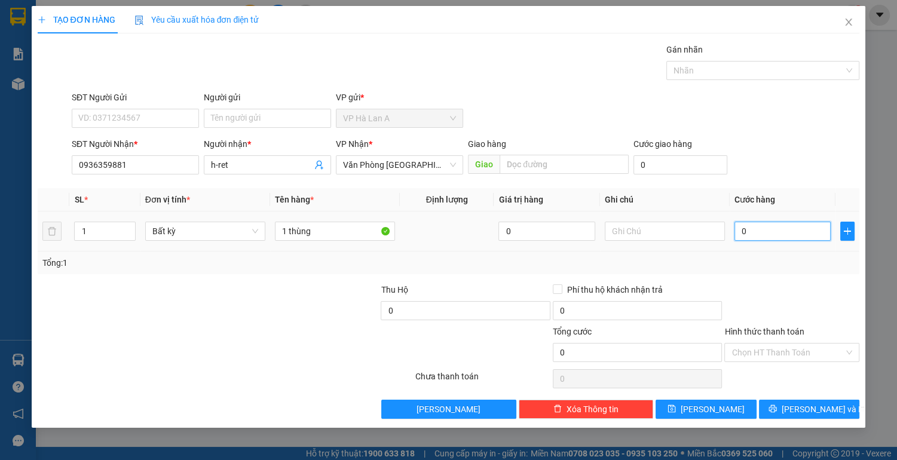
type input "1"
type input "10"
type input "100"
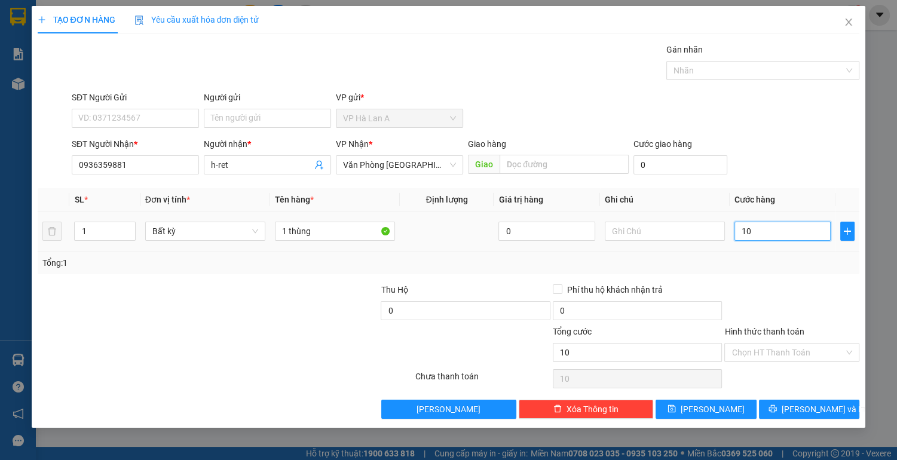
type input "100"
type input "100.000"
click at [790, 354] on input "Hình thức thanh toán" at bounding box center [788, 353] width 112 height 18
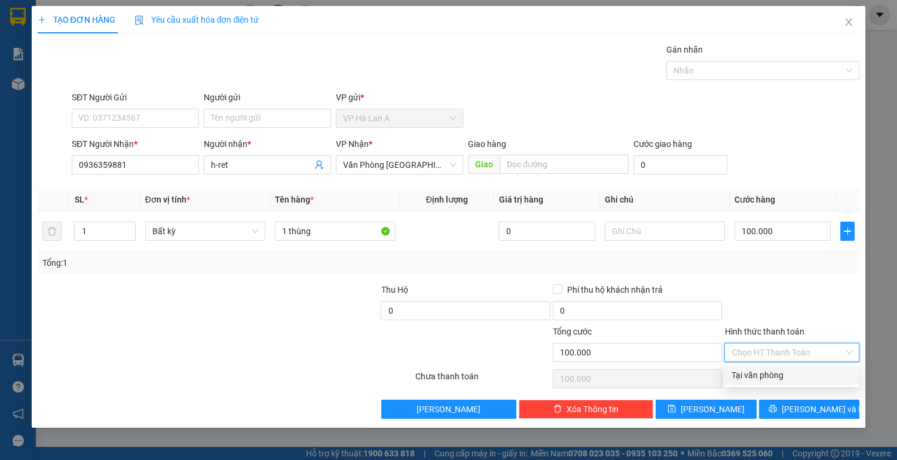
click at [776, 381] on div "Tại văn phòng" at bounding box center [792, 375] width 121 height 13
type input "0"
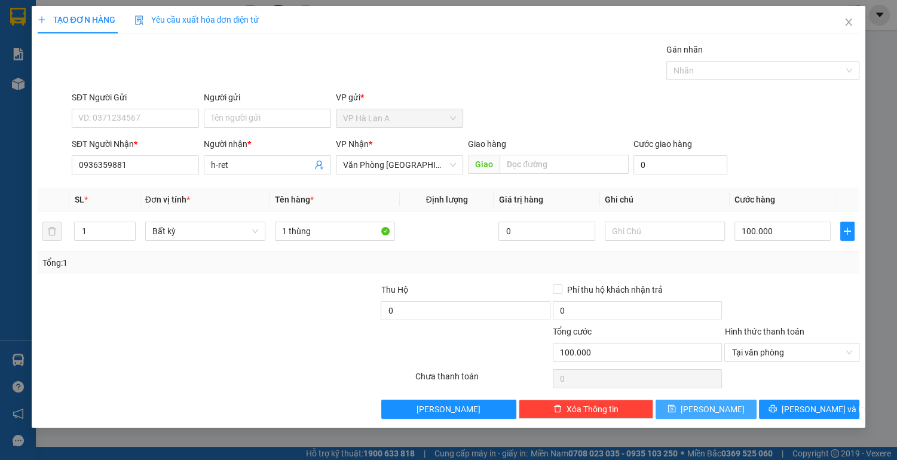
click at [705, 408] on button "[PERSON_NAME]" at bounding box center [706, 409] width 100 height 19
type input "0"
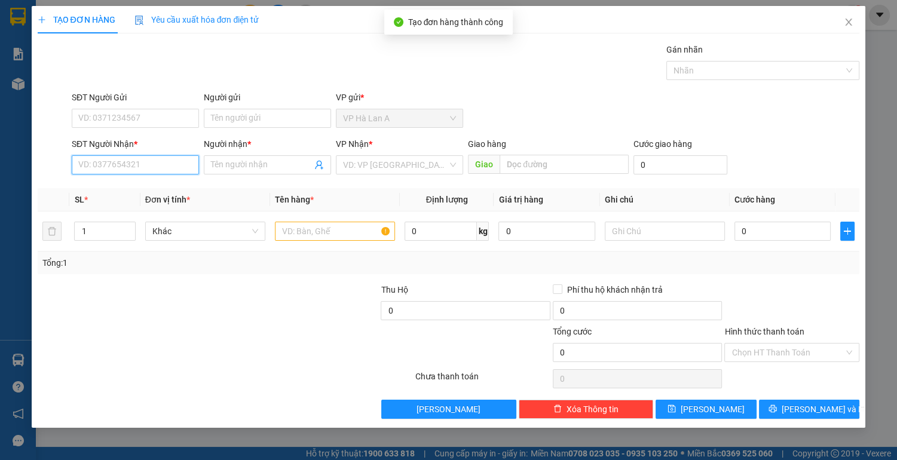
click at [163, 169] on input "SĐT Người Nhận *" at bounding box center [135, 164] width 127 height 19
drag, startPoint x: 148, startPoint y: 183, endPoint x: 172, endPoint y: 200, distance: 29.2
click at [148, 184] on div "0903618393 - nguyệt" at bounding box center [135, 188] width 113 height 13
type input "0903618393"
type input "nguyệt"
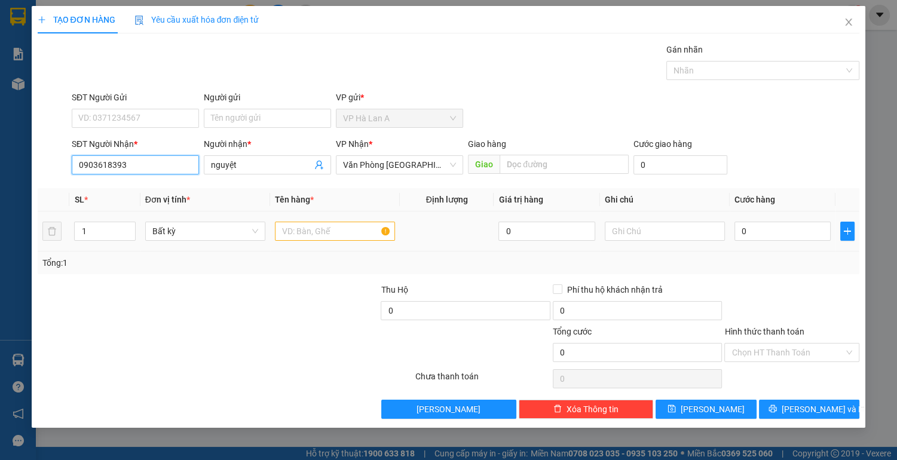
type input "0903618393"
click at [290, 238] on input "text" at bounding box center [335, 231] width 120 height 19
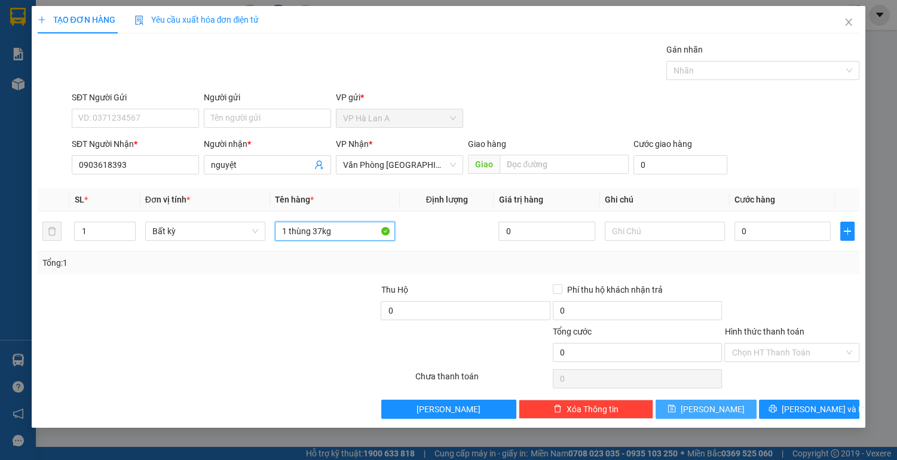
type input "1 thùng 37kg"
click at [676, 409] on icon "save" at bounding box center [672, 409] width 8 height 8
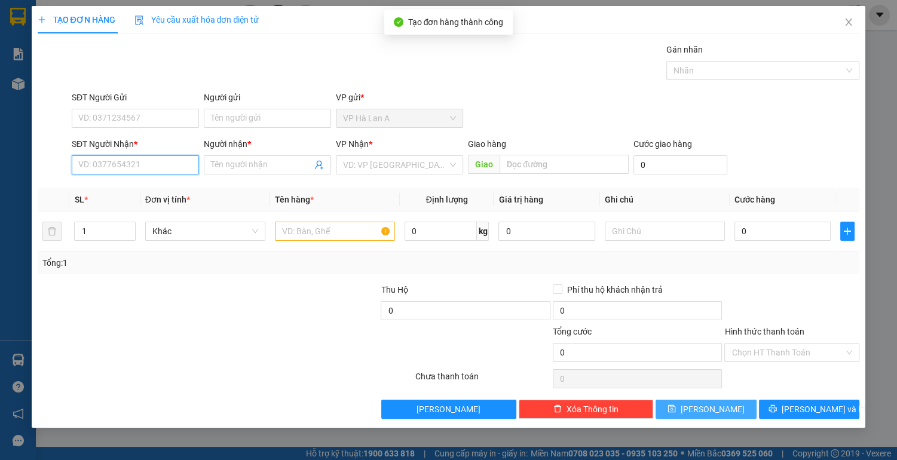
click at [142, 164] on input "SĐT Người Nhận *" at bounding box center [135, 164] width 127 height 19
click at [143, 189] on div "0902306972 - quốc" at bounding box center [135, 188] width 113 height 13
type input "0902306972"
type input "quốc"
type input "0902306972"
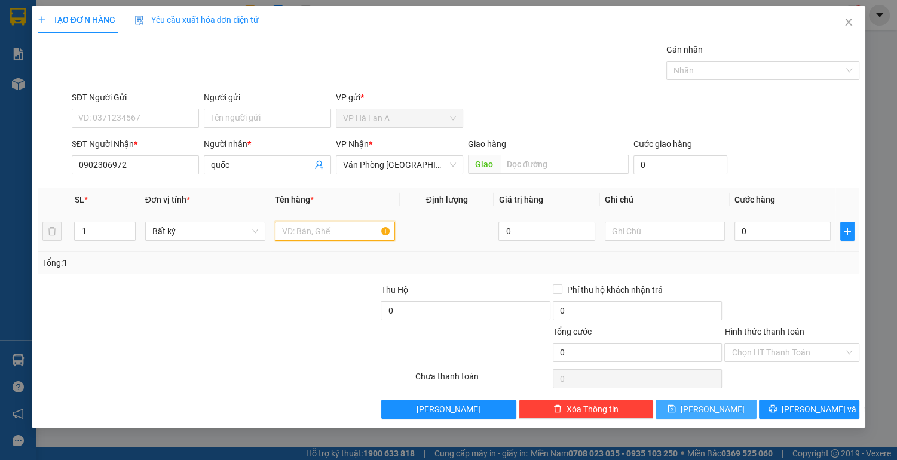
click at [319, 228] on input "text" at bounding box center [335, 231] width 120 height 19
type input "1 hộp trắng thuốc"
click at [690, 408] on button "[PERSON_NAME]" at bounding box center [706, 409] width 100 height 19
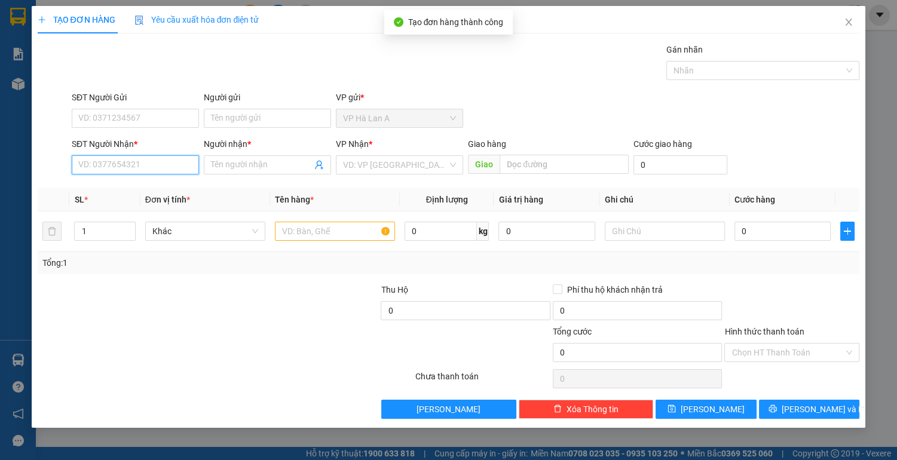
click at [166, 167] on input "SĐT Người Nhận *" at bounding box center [135, 164] width 127 height 19
click at [168, 188] on div "0919401897 - quyên" at bounding box center [135, 188] width 113 height 13
type input "0919401897"
type input "quyên"
type input "0919401897"
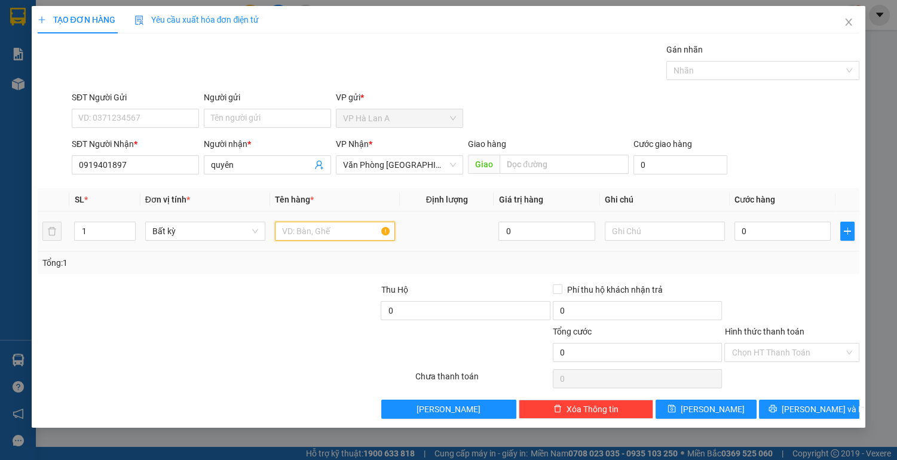
click at [301, 226] on input "text" at bounding box center [335, 231] width 120 height 19
type input "2 thùng"
click at [763, 234] on input "0" at bounding box center [783, 231] width 97 height 19
type input "8"
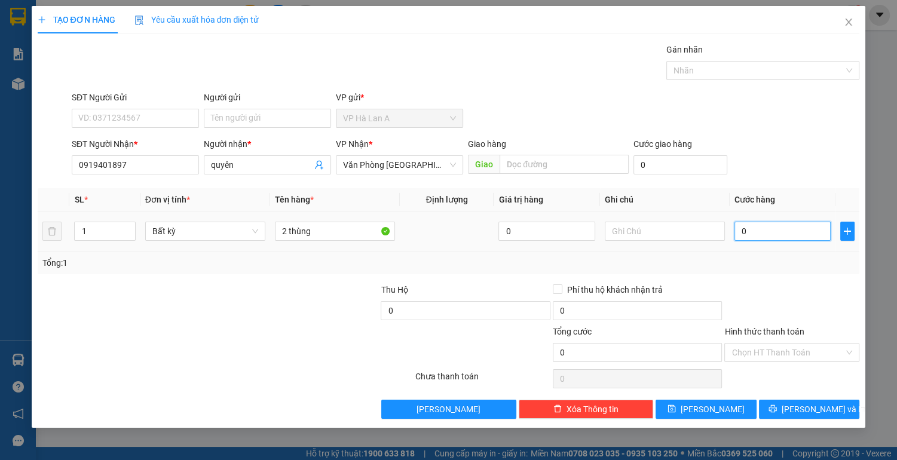
type input "8"
type input "80"
type input "80.000"
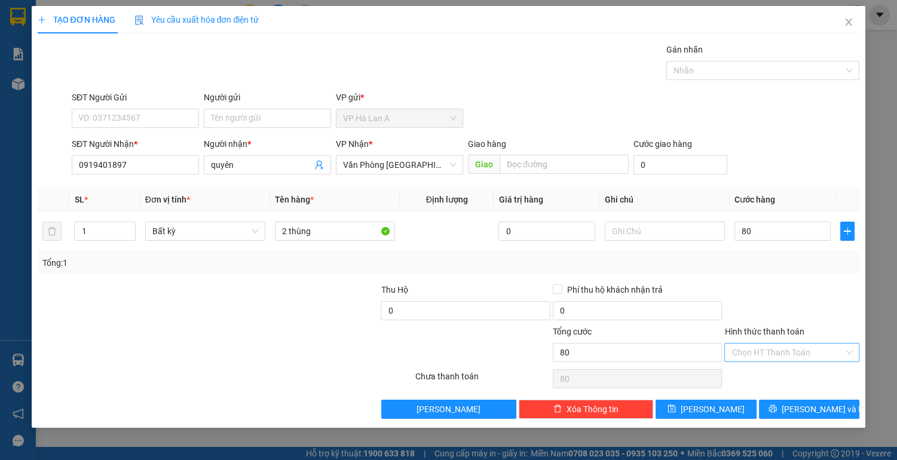
type input "80.000"
click at [751, 346] on input "Hình thức thanh toán" at bounding box center [788, 353] width 112 height 18
click at [746, 376] on div "Tại văn phòng" at bounding box center [792, 375] width 121 height 13
type input "0"
click at [730, 418] on button "[PERSON_NAME]" at bounding box center [706, 409] width 100 height 19
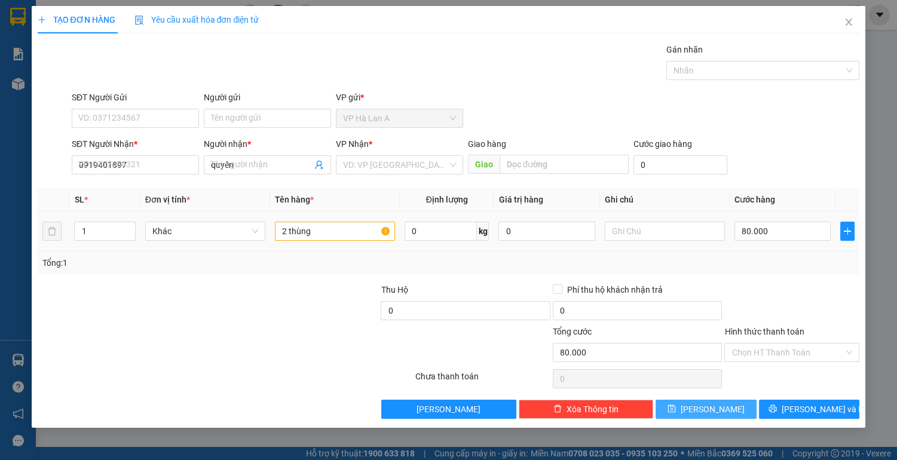
type input "0"
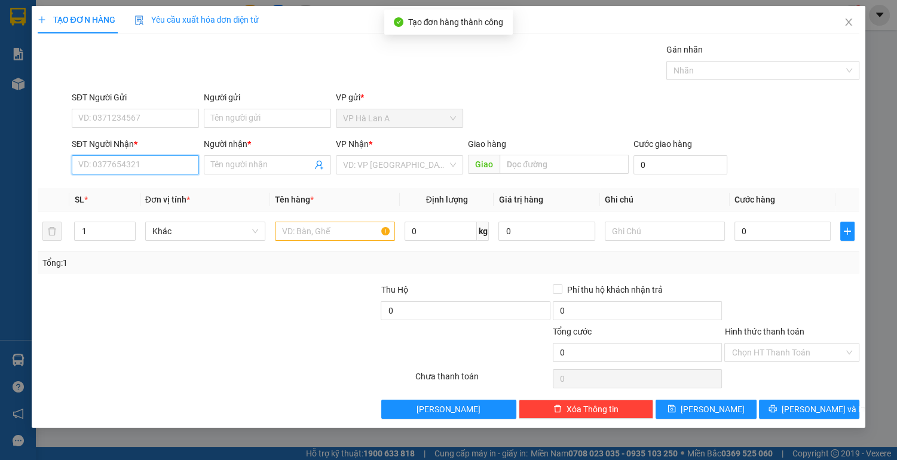
click at [156, 166] on input "SĐT Người Nhận *" at bounding box center [135, 164] width 127 height 19
type input "0909968570"
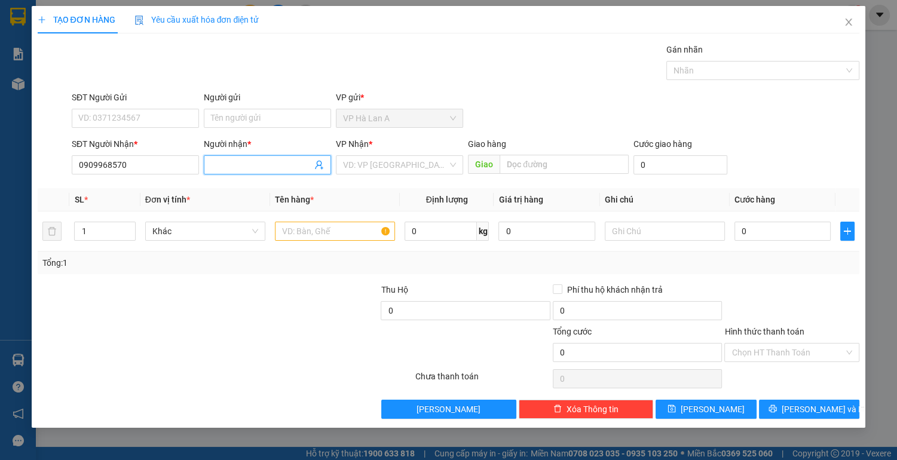
click at [225, 167] on input "Người nhận *" at bounding box center [261, 164] width 101 height 13
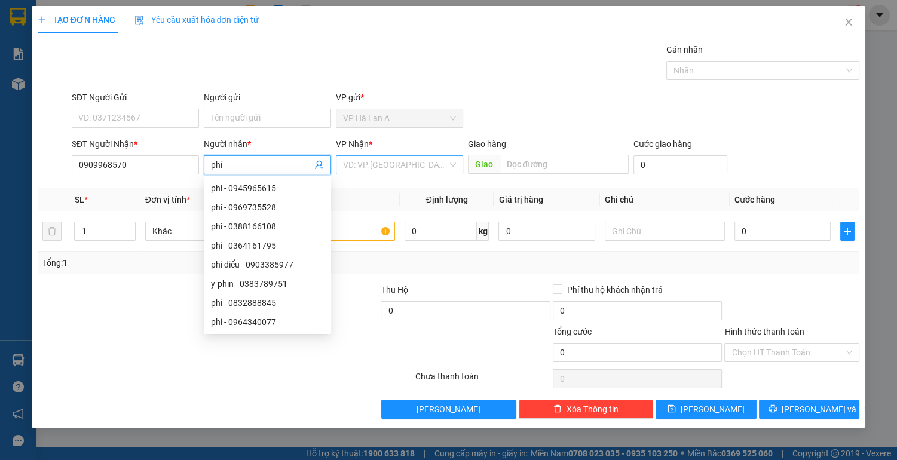
type input "phi"
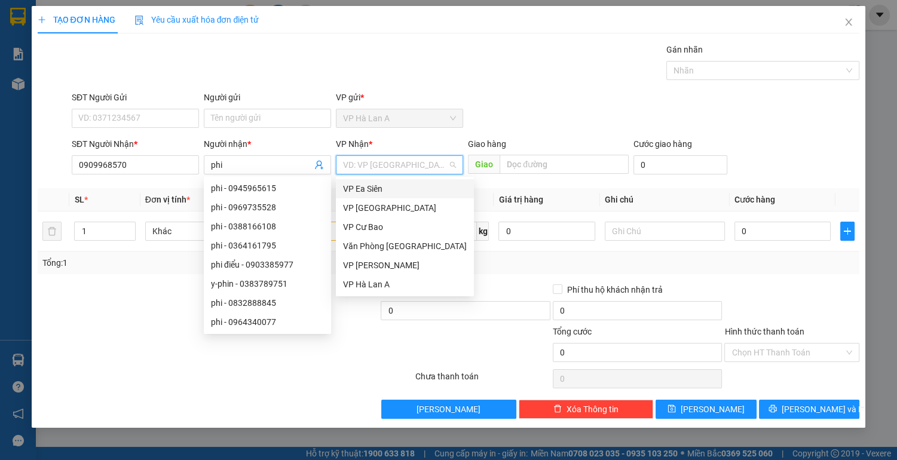
click at [356, 167] on input "search" at bounding box center [395, 165] width 105 height 18
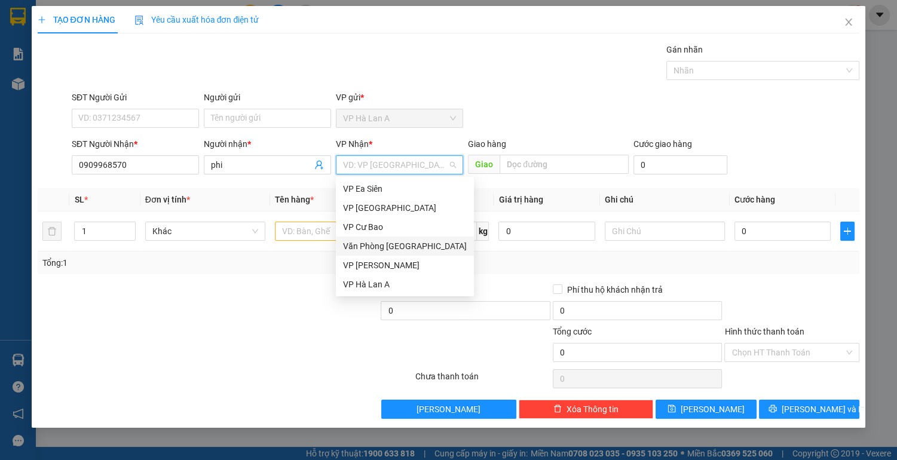
click at [387, 247] on div "Văn Phòng [GEOGRAPHIC_DATA]" at bounding box center [405, 246] width 124 height 13
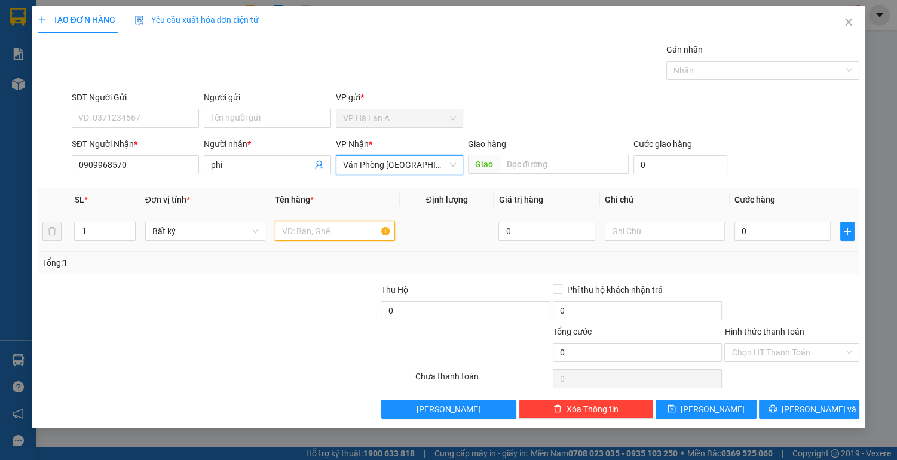
click at [328, 235] on input "text" at bounding box center [335, 231] width 120 height 19
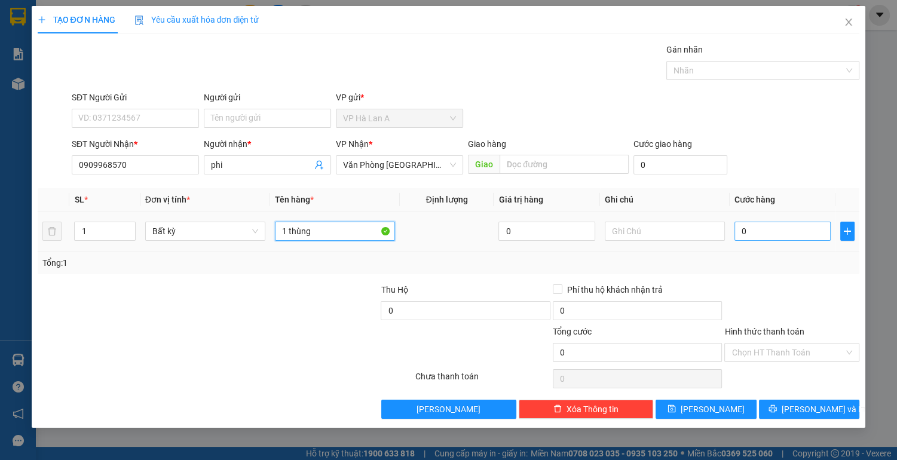
type input "1 thùng"
click at [769, 236] on input "0" at bounding box center [783, 231] width 97 height 19
type input "4"
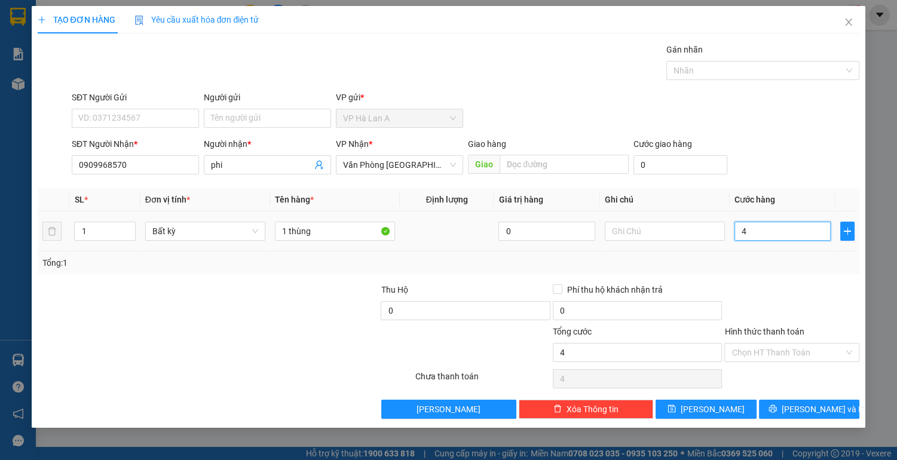
type input "40"
click at [776, 347] on input "Hình thức thanh toán" at bounding box center [788, 353] width 112 height 18
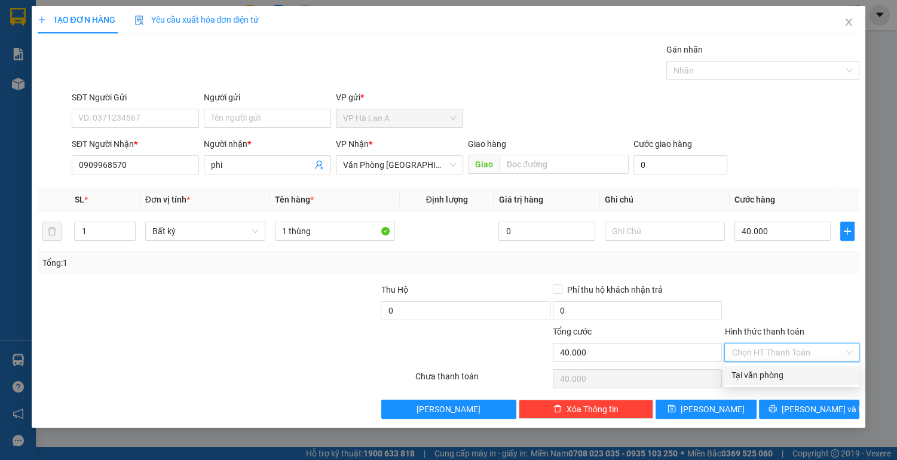
click at [769, 372] on div "Tại văn phòng" at bounding box center [792, 375] width 121 height 13
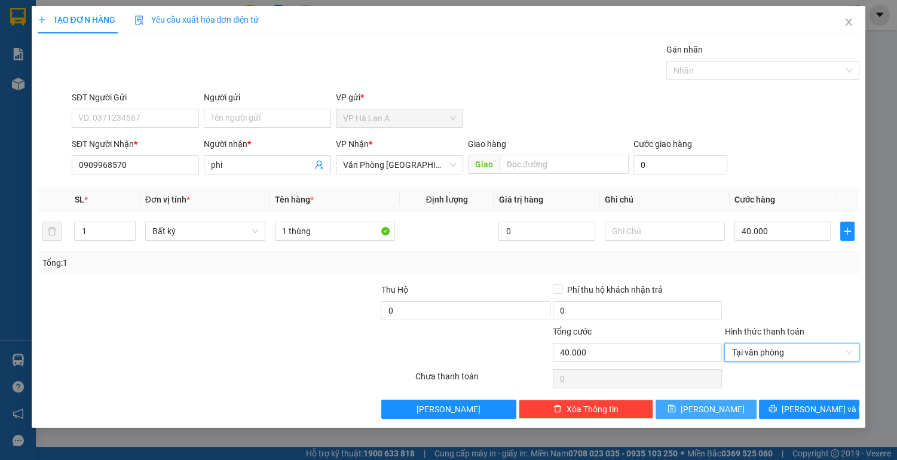
click at [714, 405] on span "[PERSON_NAME]" at bounding box center [713, 409] width 64 height 13
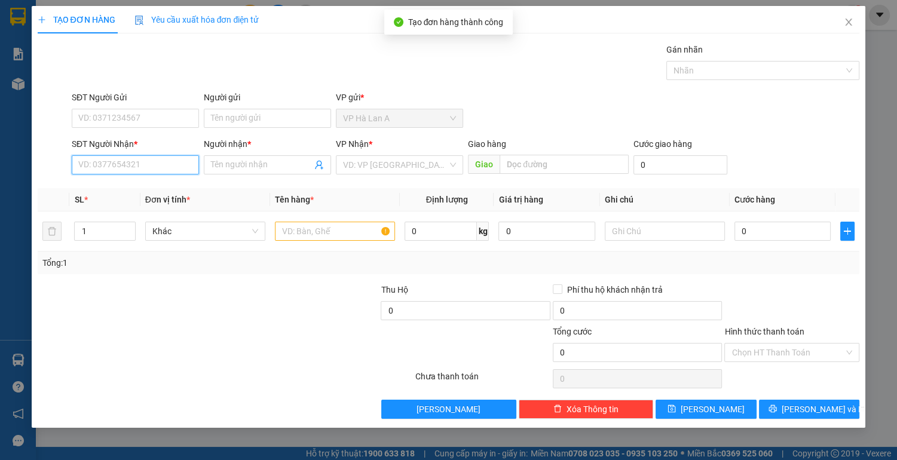
click at [139, 162] on input "SĐT Người Nhận *" at bounding box center [135, 164] width 127 height 19
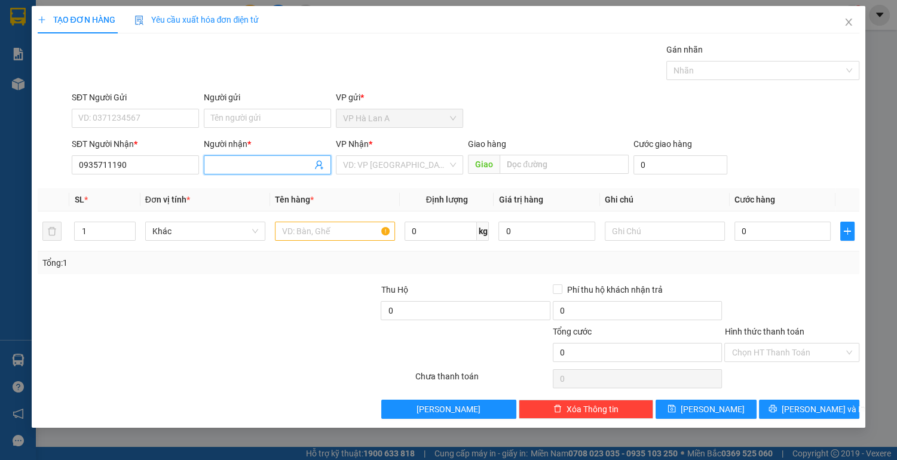
click at [214, 165] on input "Người nhận *" at bounding box center [261, 164] width 101 height 13
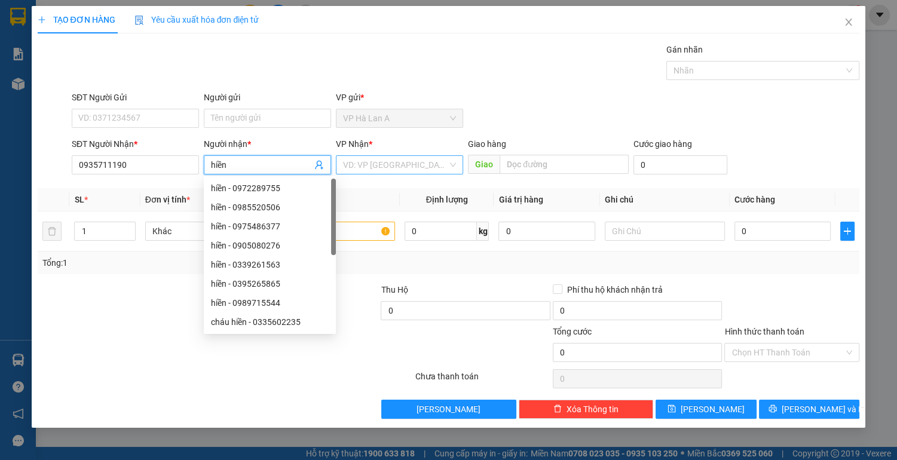
click at [379, 167] on input "search" at bounding box center [395, 165] width 105 height 18
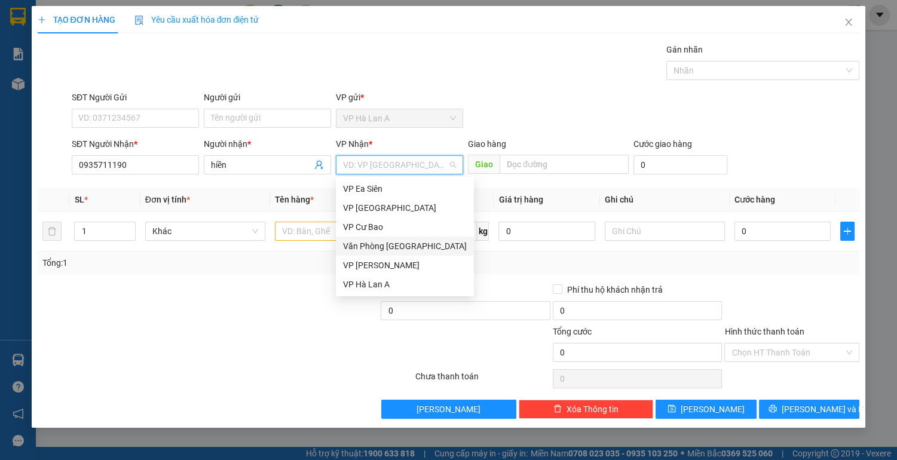
click at [377, 250] on div "Văn Phòng [GEOGRAPHIC_DATA]" at bounding box center [405, 246] width 124 height 13
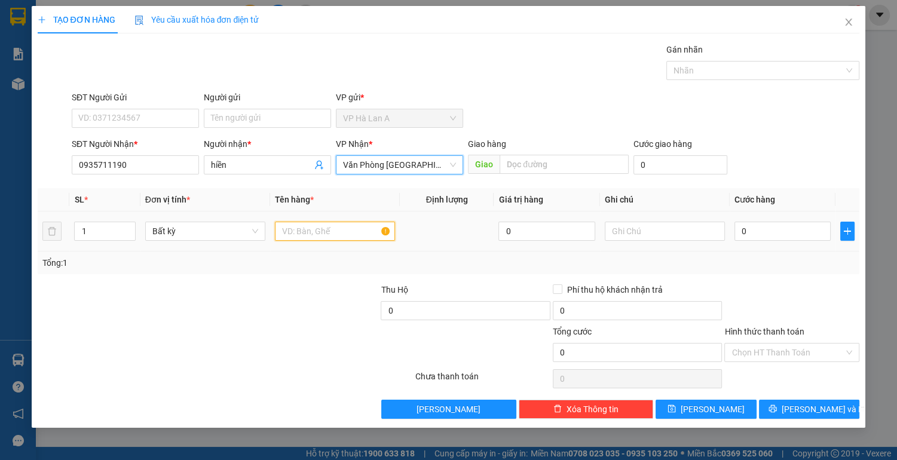
click at [325, 234] on input "text" at bounding box center [335, 231] width 120 height 19
click at [531, 163] on input "text" at bounding box center [564, 164] width 128 height 19
click at [338, 232] on input "text" at bounding box center [335, 231] width 120 height 19
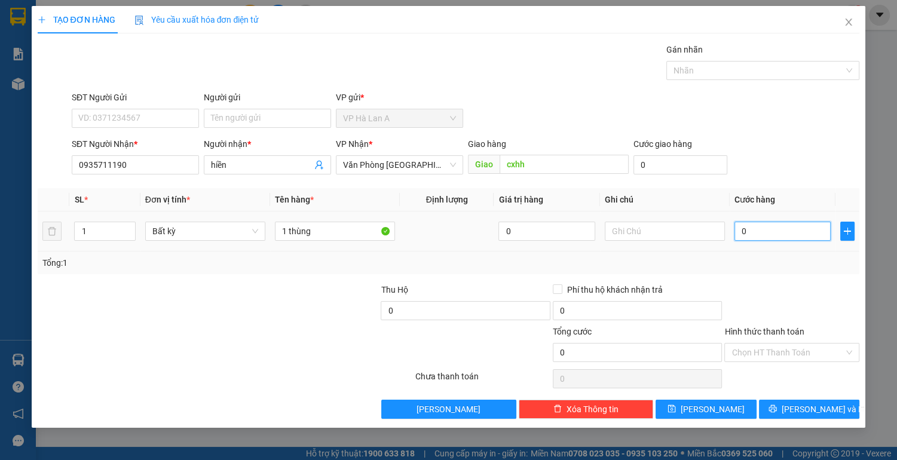
click at [760, 227] on input "0" at bounding box center [783, 231] width 97 height 19
click at [798, 353] on input "Hình thức thanh toán" at bounding box center [788, 353] width 112 height 18
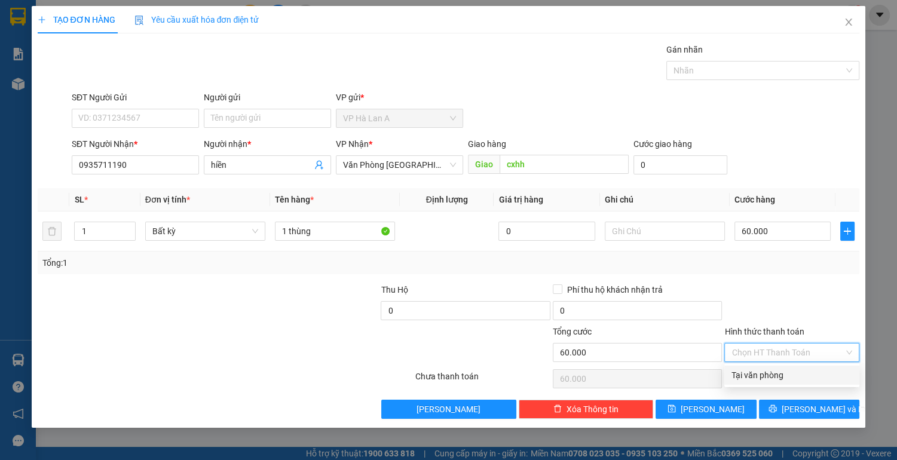
click at [785, 378] on div "Tại văn phòng" at bounding box center [792, 375] width 121 height 13
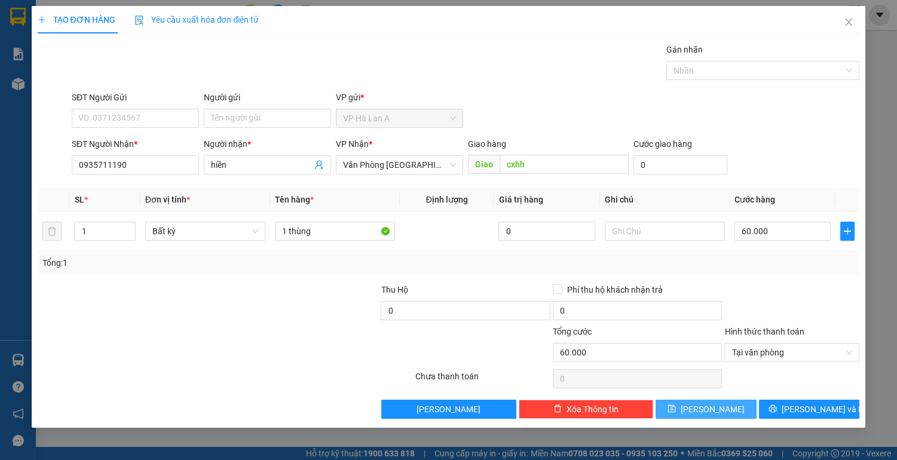
click at [729, 406] on button "[PERSON_NAME]" at bounding box center [706, 409] width 100 height 19
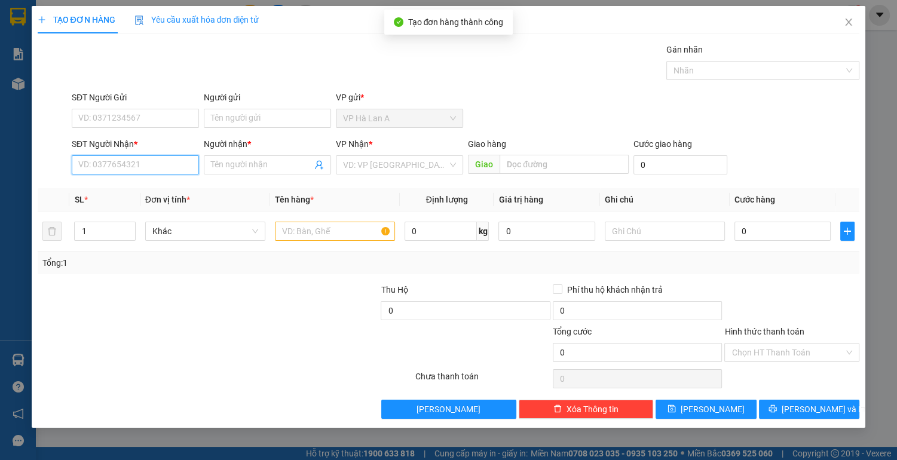
click at [157, 166] on input "SĐT Người Nhận *" at bounding box center [135, 164] width 127 height 19
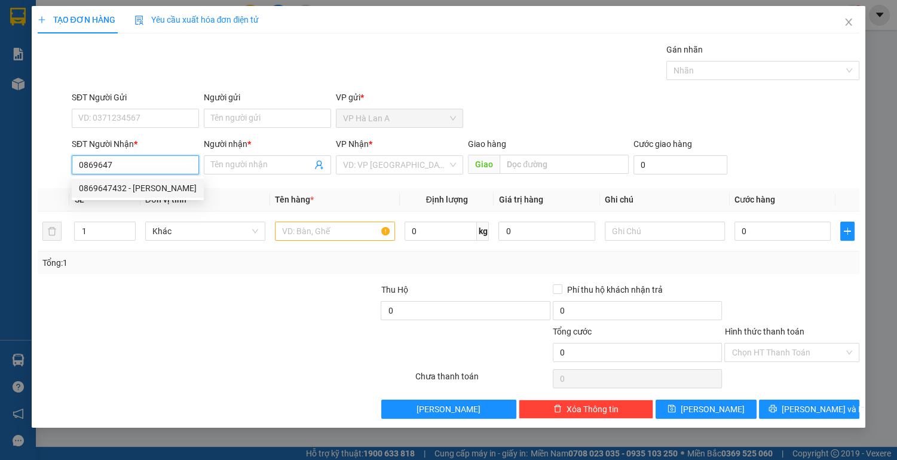
click at [154, 191] on div "0869647432 - [PERSON_NAME]" at bounding box center [138, 188] width 118 height 13
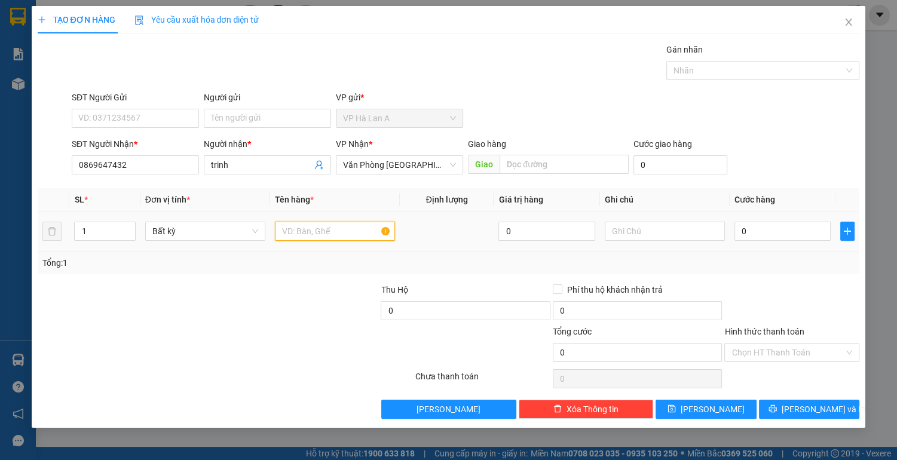
click at [277, 234] on input "text" at bounding box center [335, 231] width 120 height 19
click at [778, 231] on input "0" at bounding box center [783, 231] width 97 height 19
click at [767, 351] on input "Hình thức thanh toán" at bounding box center [788, 353] width 112 height 18
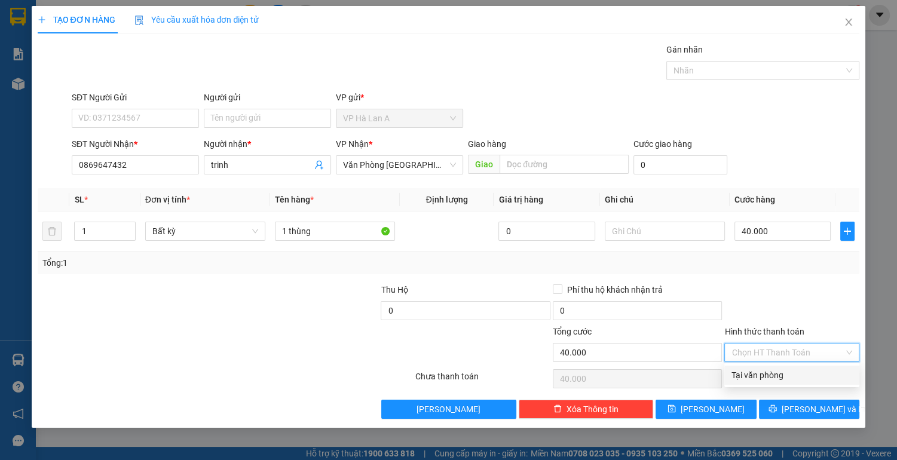
drag, startPoint x: 763, startPoint y: 372, endPoint x: 755, endPoint y: 388, distance: 17.7
click at [763, 372] on div "Tại văn phòng" at bounding box center [792, 375] width 121 height 13
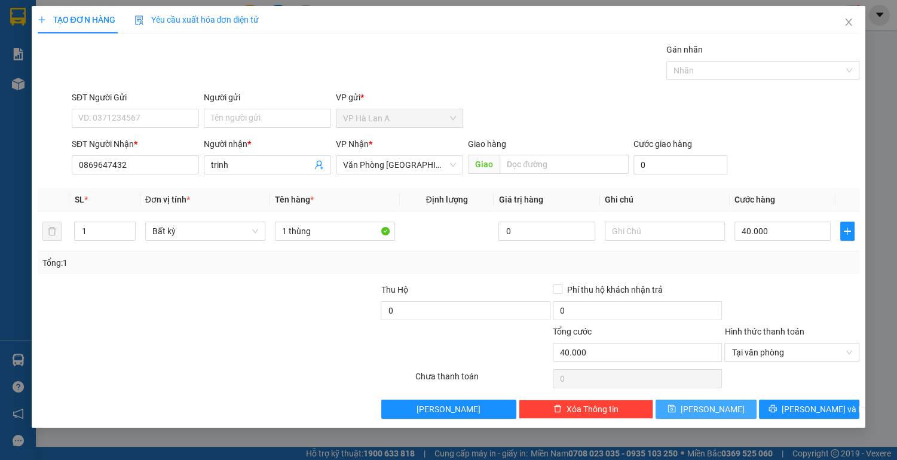
drag, startPoint x: 739, startPoint y: 409, endPoint x: 732, endPoint y: 394, distance: 16.3
click at [739, 405] on button "[PERSON_NAME]" at bounding box center [706, 409] width 100 height 19
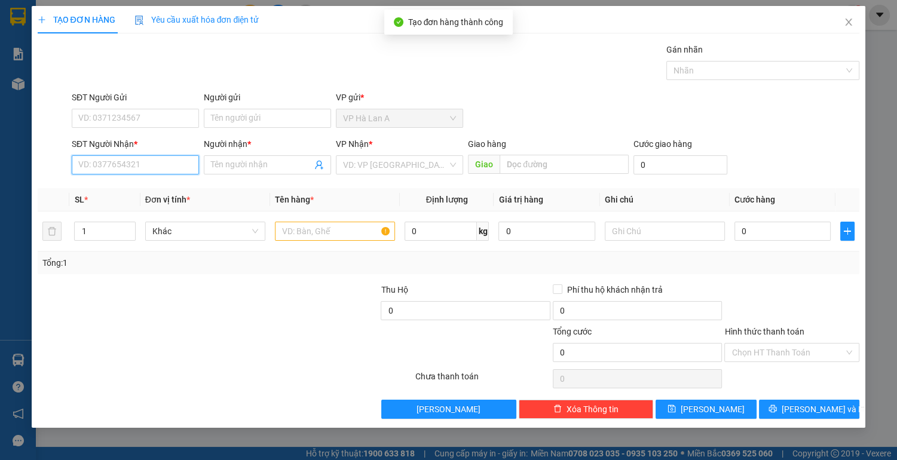
click at [164, 159] on input "SĐT Người Nhận *" at bounding box center [135, 164] width 127 height 19
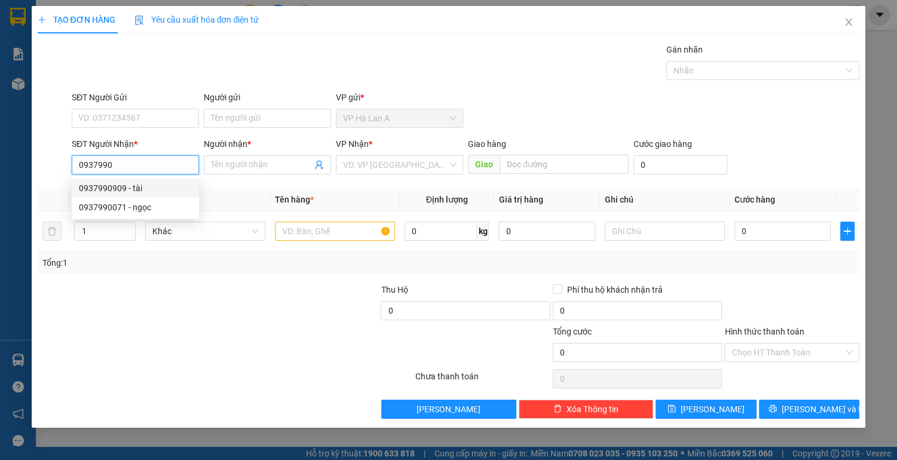
click at [163, 191] on div "0937990909 - tài" at bounding box center [135, 188] width 113 height 13
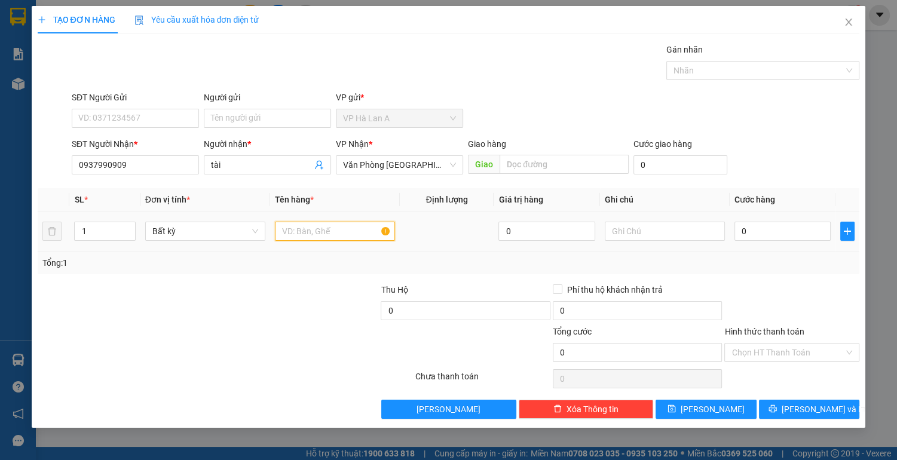
click at [306, 234] on input "text" at bounding box center [335, 231] width 120 height 19
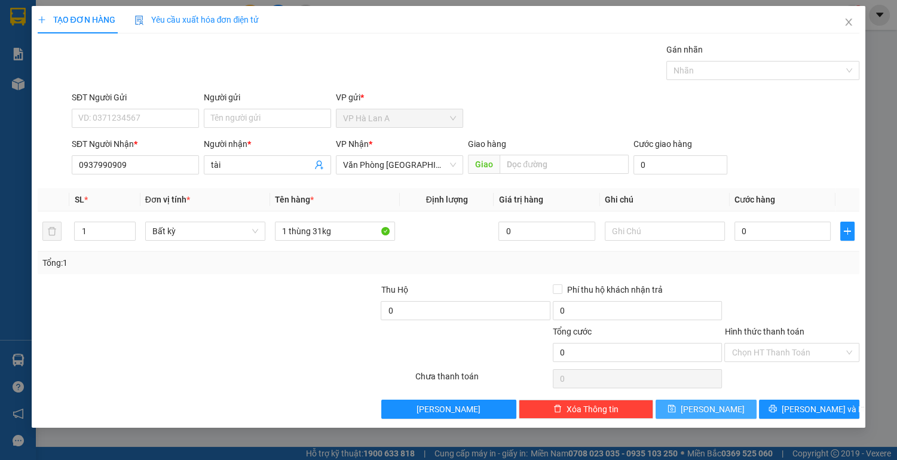
click at [716, 410] on span "[PERSON_NAME]" at bounding box center [713, 409] width 64 height 13
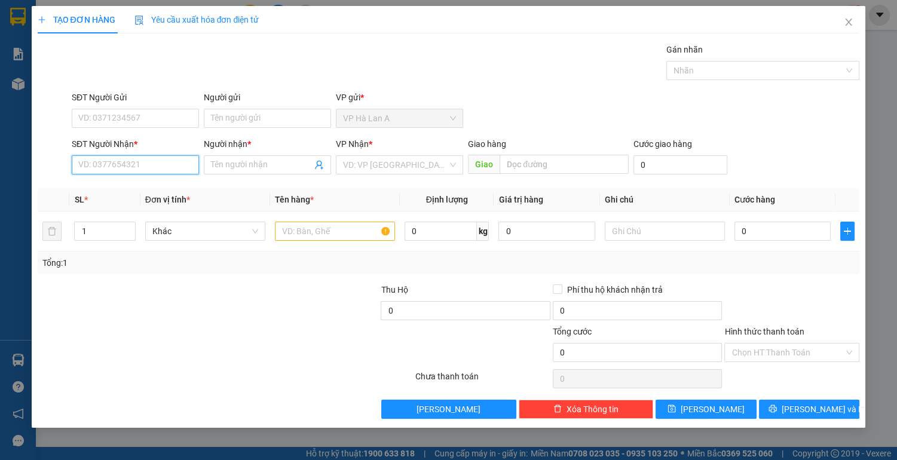
click at [179, 166] on input "SĐT Người Nhận *" at bounding box center [135, 164] width 127 height 19
click at [253, 161] on input "Người nhận *" at bounding box center [261, 164] width 101 height 13
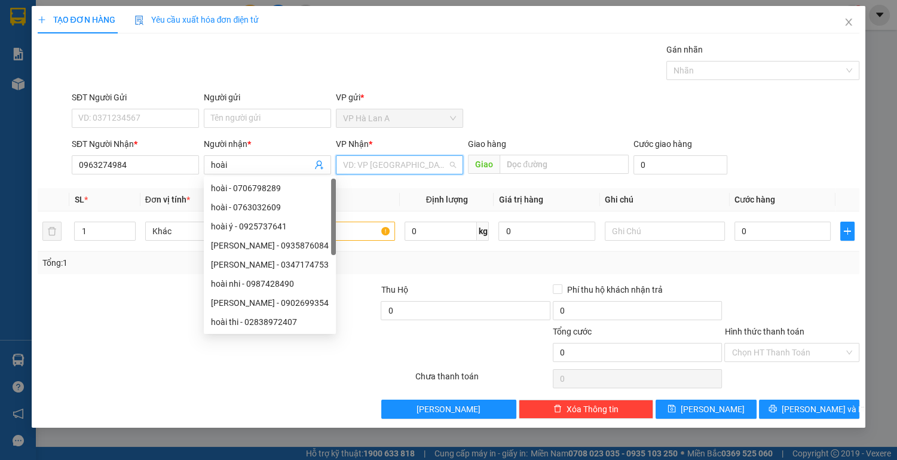
click at [347, 164] on input "search" at bounding box center [395, 165] width 105 height 18
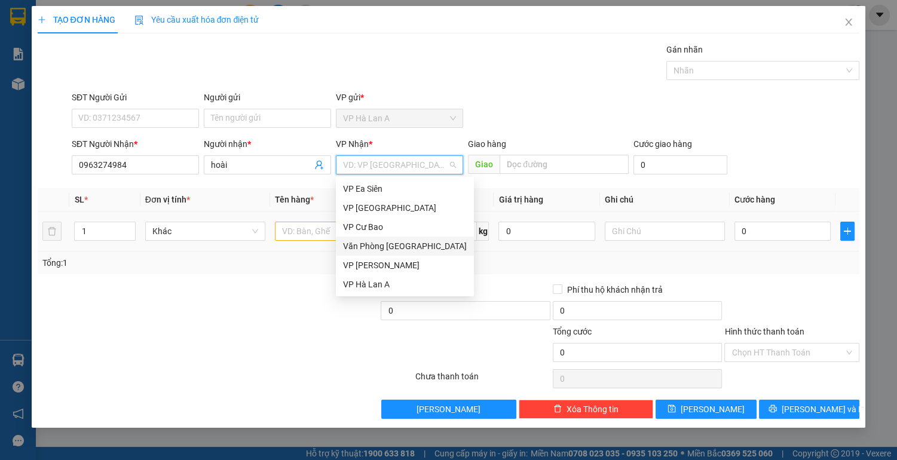
click at [405, 246] on div "Văn Phòng [GEOGRAPHIC_DATA]" at bounding box center [405, 246] width 124 height 13
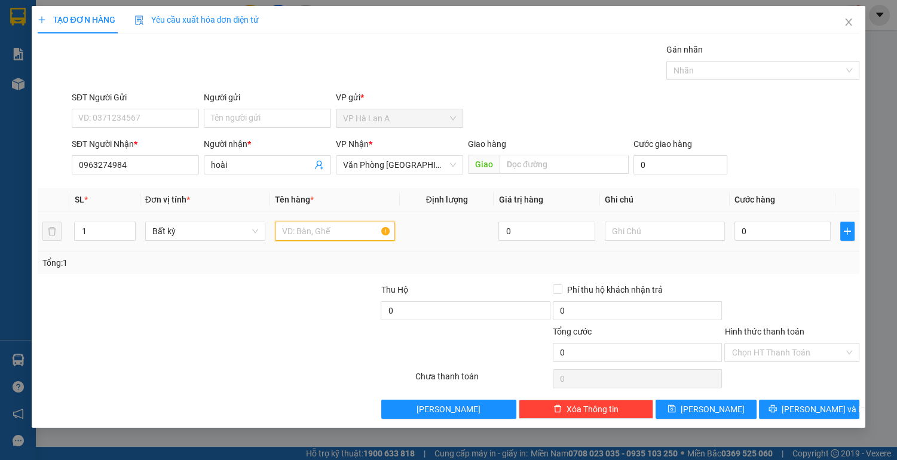
click at [338, 234] on input "text" at bounding box center [335, 231] width 120 height 19
click at [782, 227] on input "0" at bounding box center [783, 231] width 97 height 19
click at [765, 356] on input "Hình thức thanh toán" at bounding box center [788, 353] width 112 height 18
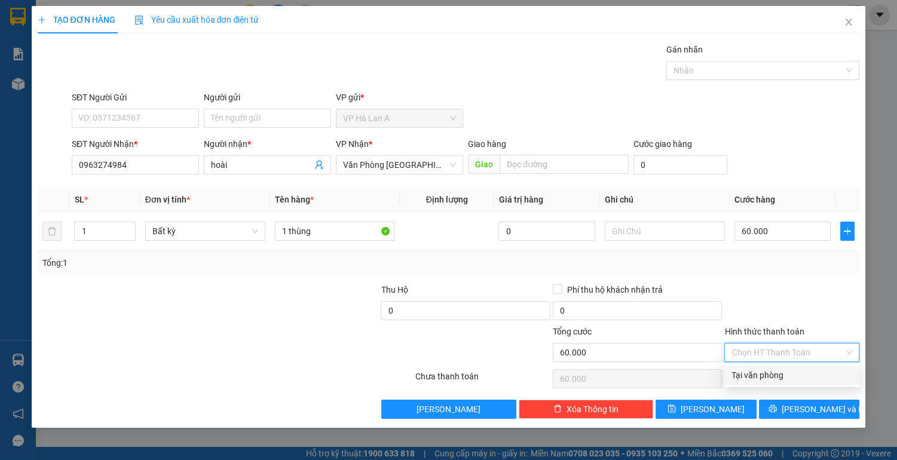
drag, startPoint x: 764, startPoint y: 380, endPoint x: 748, endPoint y: 396, distance: 22.0
click at [763, 380] on div "Tại văn phòng" at bounding box center [792, 375] width 121 height 13
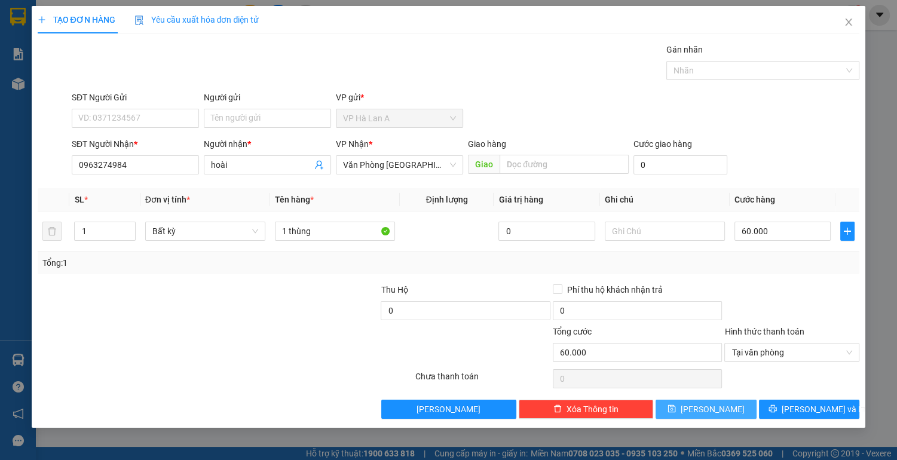
click at [718, 403] on span "[PERSON_NAME]" at bounding box center [713, 409] width 64 height 13
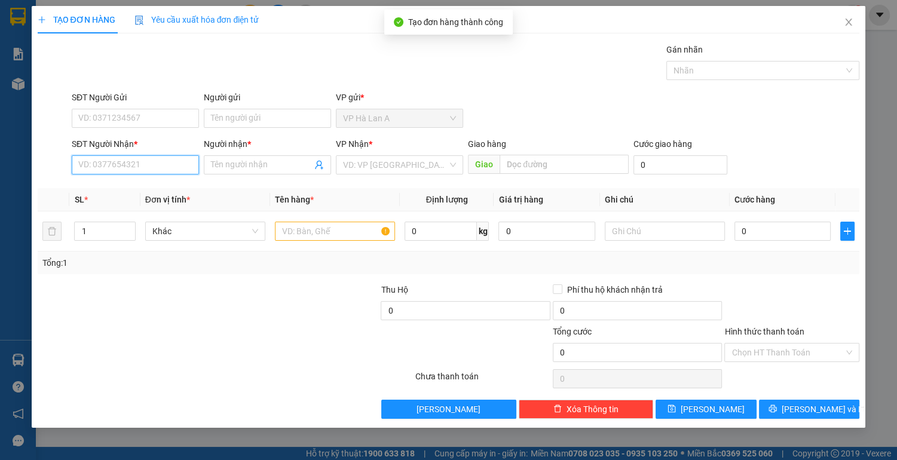
click at [158, 166] on input "SĐT Người Nhận *" at bounding box center [135, 164] width 127 height 19
click at [158, 189] on div "0978058266 - toàn" at bounding box center [135, 188] width 113 height 13
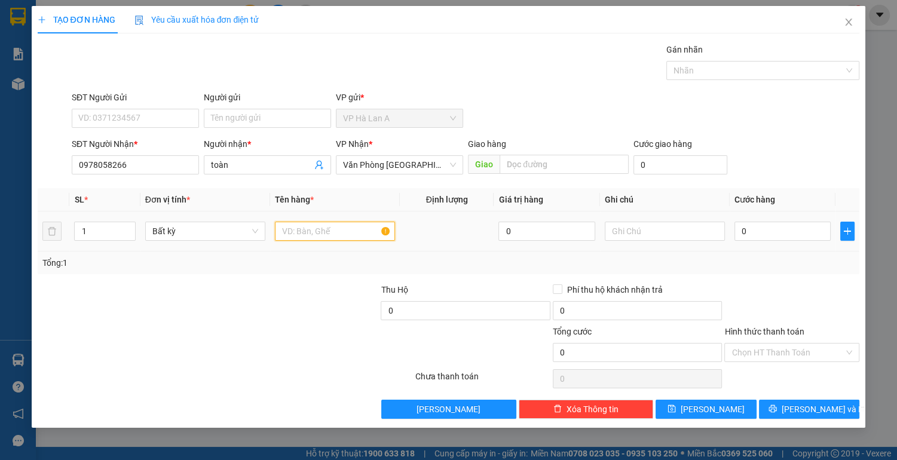
click at [325, 237] on input "text" at bounding box center [335, 231] width 120 height 19
click at [760, 230] on input "0" at bounding box center [783, 231] width 97 height 19
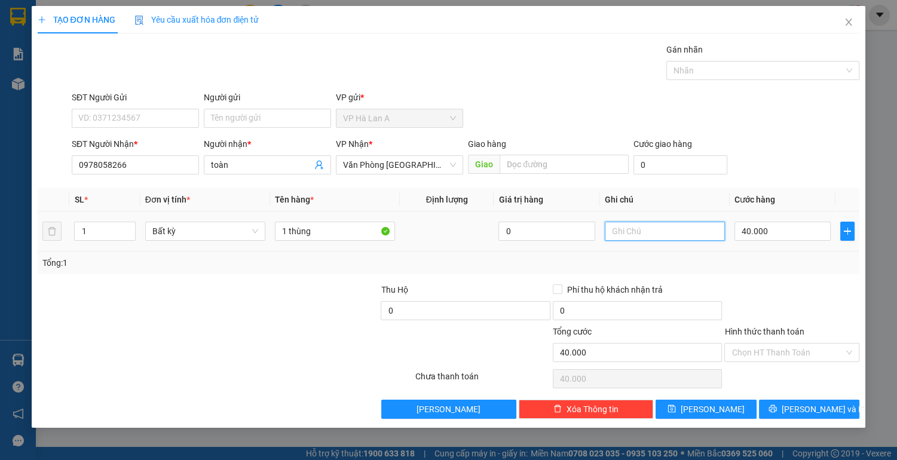
click at [654, 227] on input "text" at bounding box center [665, 231] width 120 height 19
click at [735, 348] on input "Hình thức thanh toán" at bounding box center [788, 353] width 112 height 18
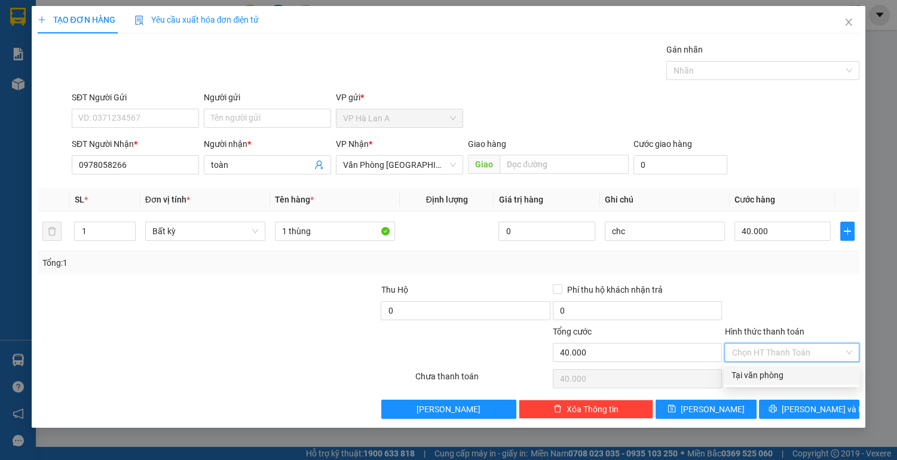
click at [742, 378] on div "Tại văn phòng" at bounding box center [792, 375] width 121 height 13
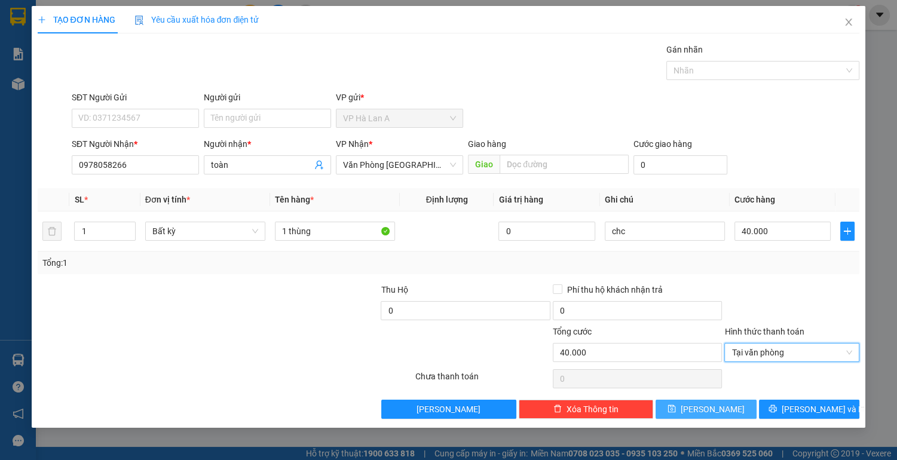
click at [733, 403] on button "[PERSON_NAME]" at bounding box center [706, 409] width 100 height 19
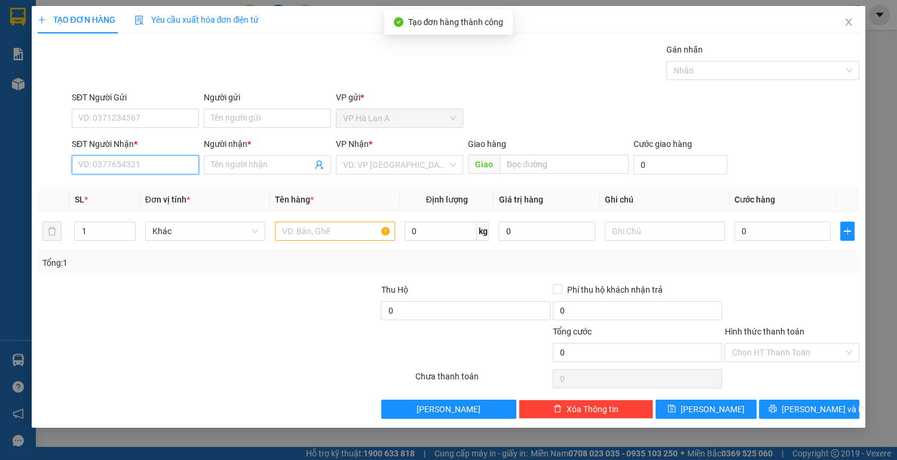
click at [166, 164] on input "SĐT Người Nhận *" at bounding box center [135, 164] width 127 height 19
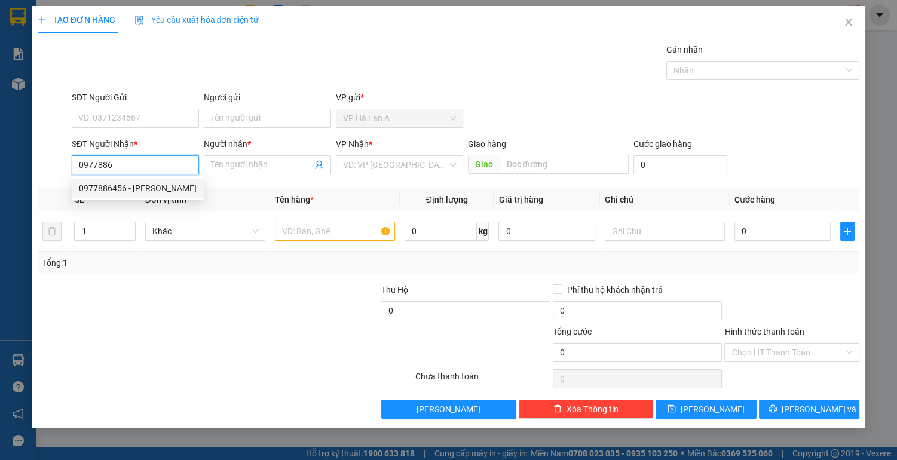
click at [167, 191] on div "0977886456 - [PERSON_NAME]" at bounding box center [138, 188] width 118 height 13
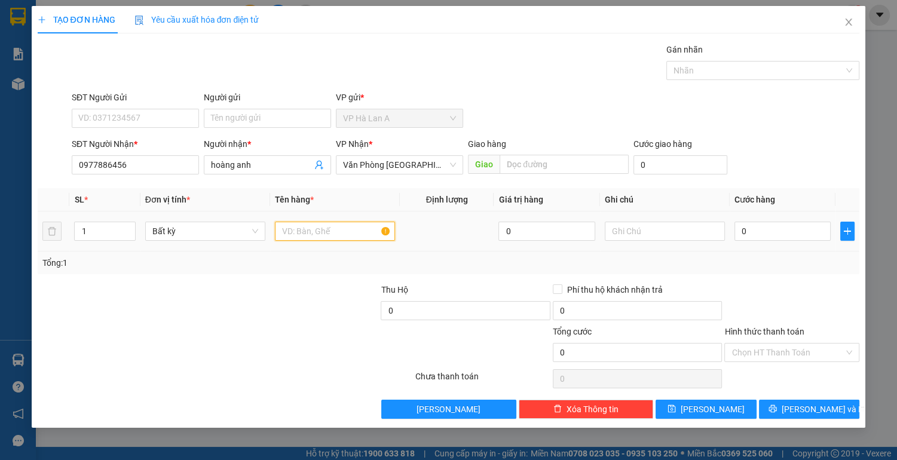
click at [323, 238] on input "text" at bounding box center [335, 231] width 120 height 19
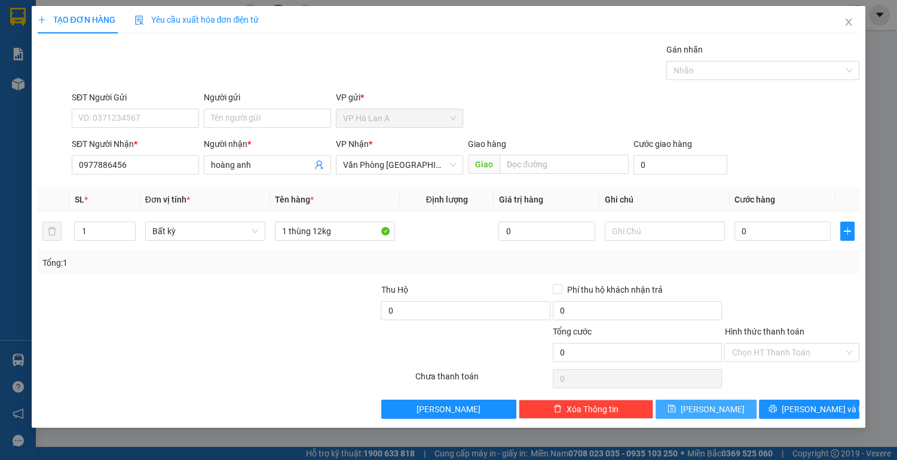
click at [720, 411] on button "[PERSON_NAME]" at bounding box center [706, 409] width 100 height 19
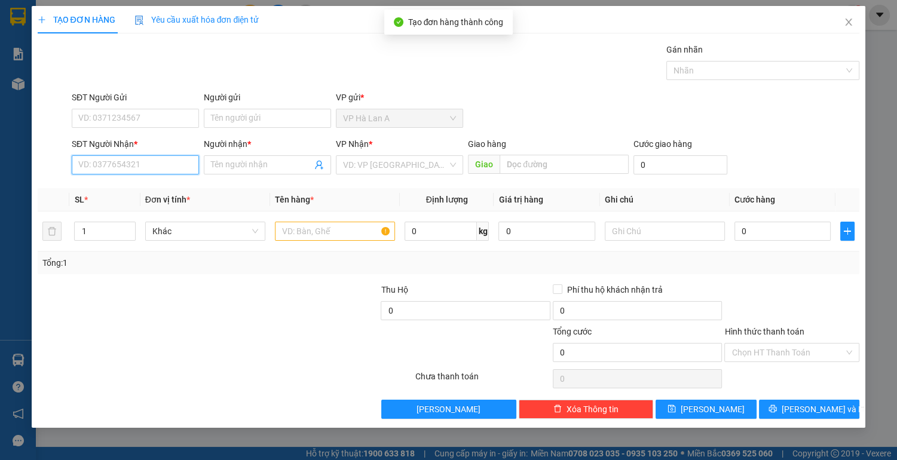
click at [169, 168] on input "SĐT Người Nhận *" at bounding box center [135, 164] width 127 height 19
click at [845, 25] on icon "close" at bounding box center [849, 22] width 10 height 10
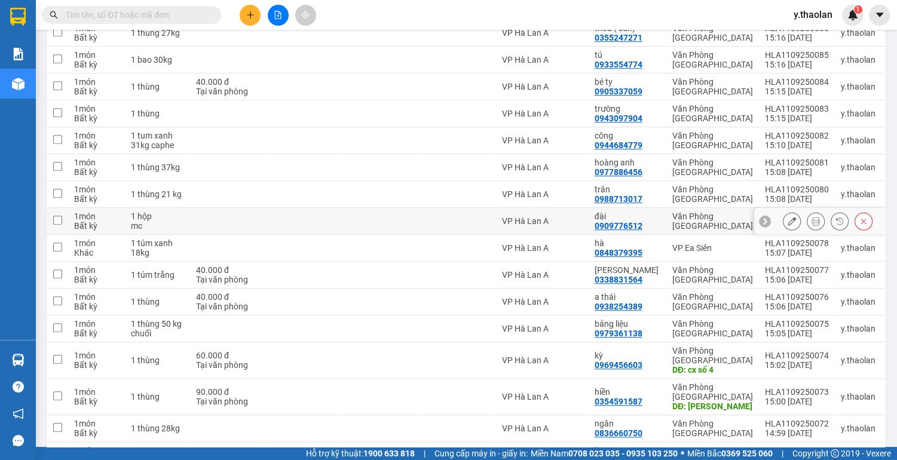
scroll to position [791, 0]
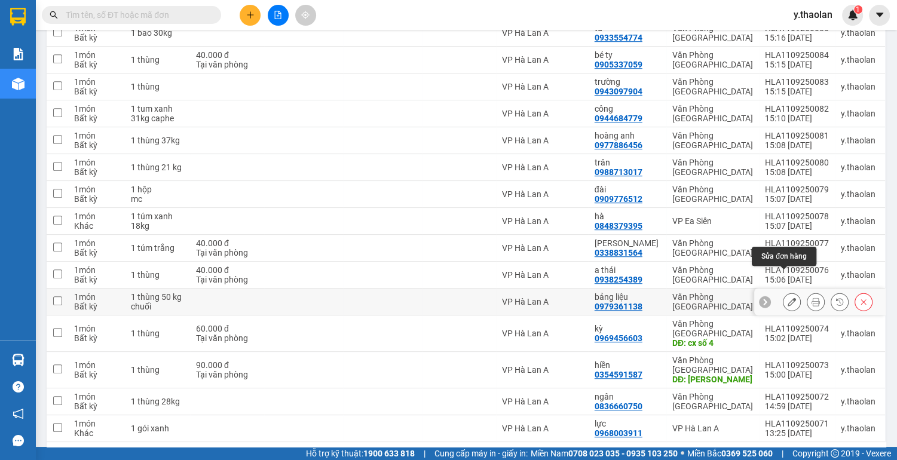
click at [788, 298] on icon at bounding box center [792, 302] width 8 height 8
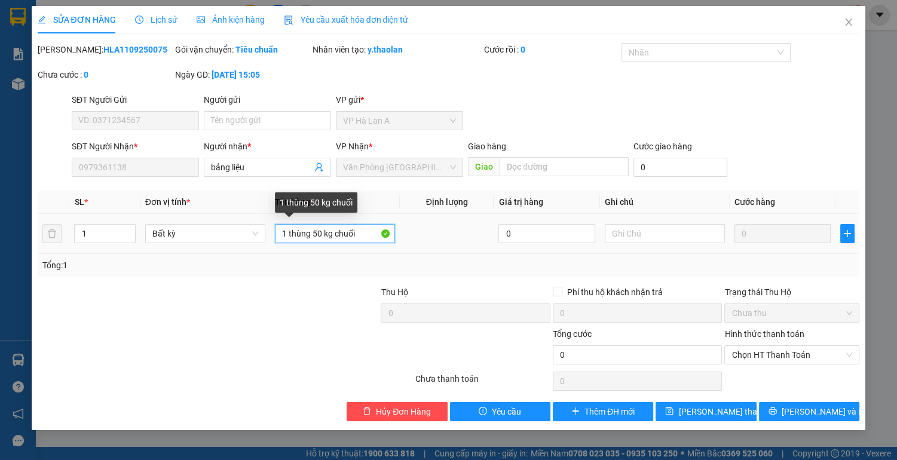
click at [284, 232] on input "1 thùng 50 kg chuối" at bounding box center [335, 233] width 120 height 19
click at [359, 232] on input "3 thùng 50 kg chuối" at bounding box center [335, 233] width 120 height 19
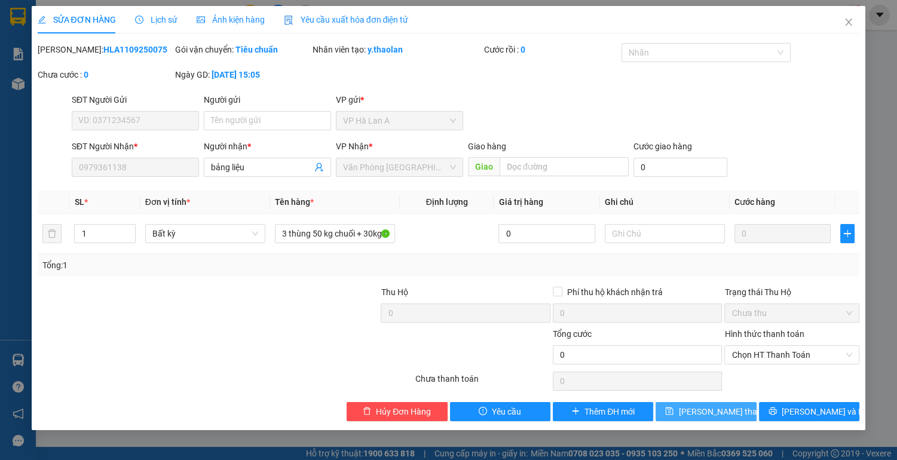
click at [703, 409] on span "[PERSON_NAME] thay đổi" at bounding box center [726, 411] width 96 height 13
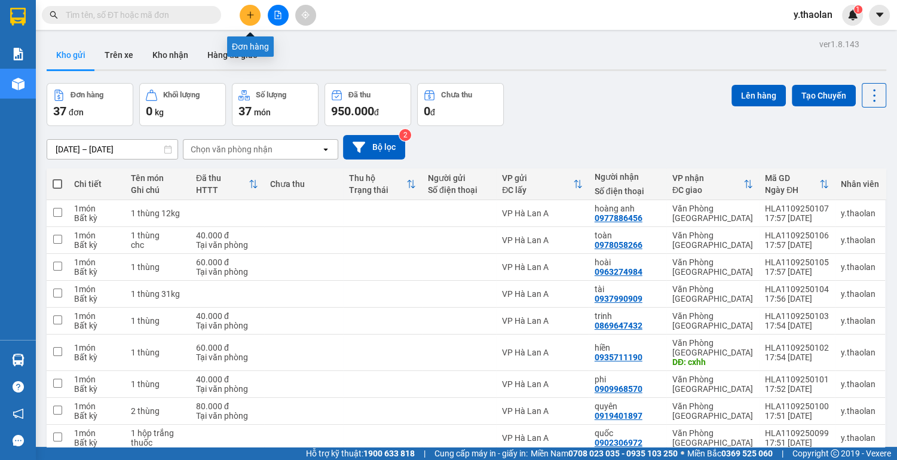
click at [252, 22] on button at bounding box center [250, 15] width 21 height 21
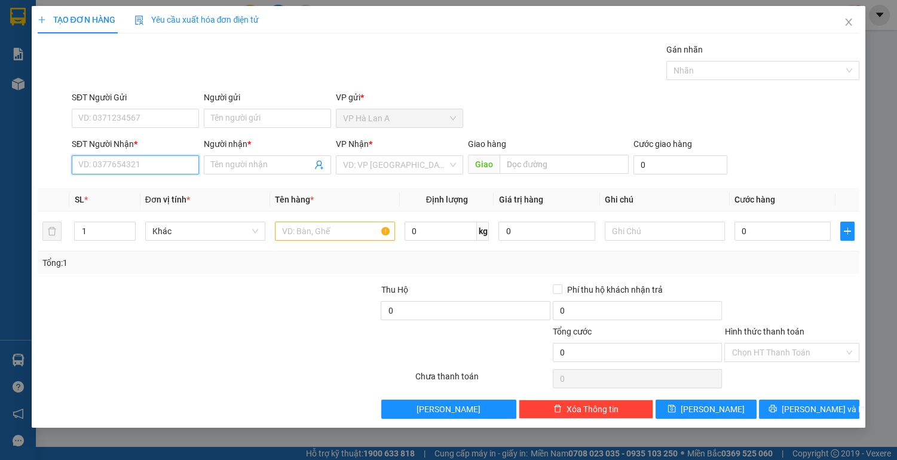
click at [161, 167] on input "SĐT Người Nhận *" at bounding box center [135, 164] width 127 height 19
click at [162, 189] on div "0932729301 - hồng" at bounding box center [135, 188] width 113 height 13
click at [299, 234] on input "text" at bounding box center [335, 231] width 120 height 19
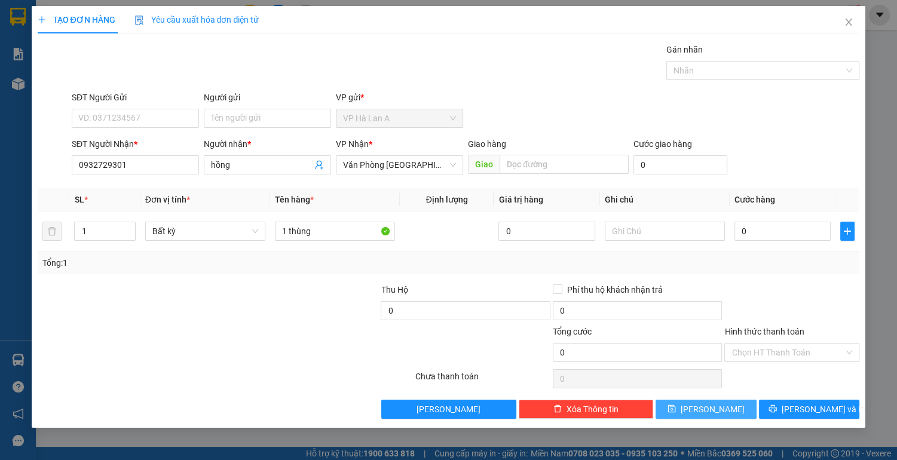
click at [732, 409] on button "[PERSON_NAME]" at bounding box center [706, 409] width 100 height 19
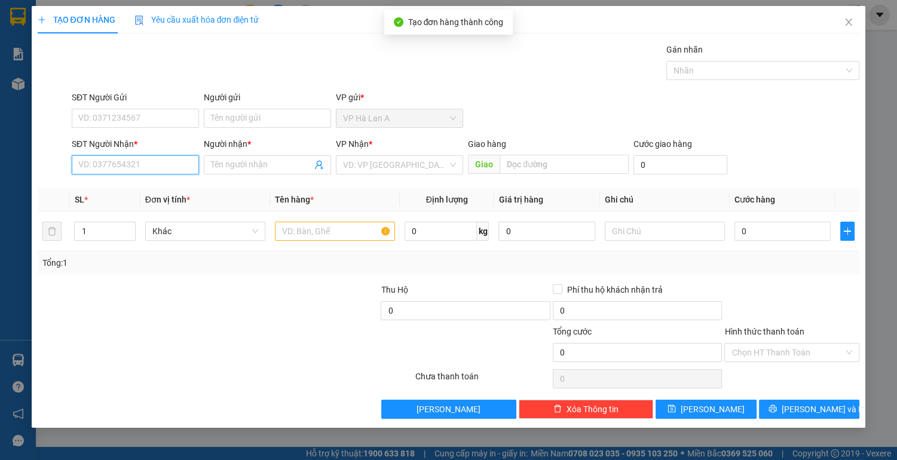
click at [164, 167] on input "SĐT Người Nhận *" at bounding box center [135, 164] width 127 height 19
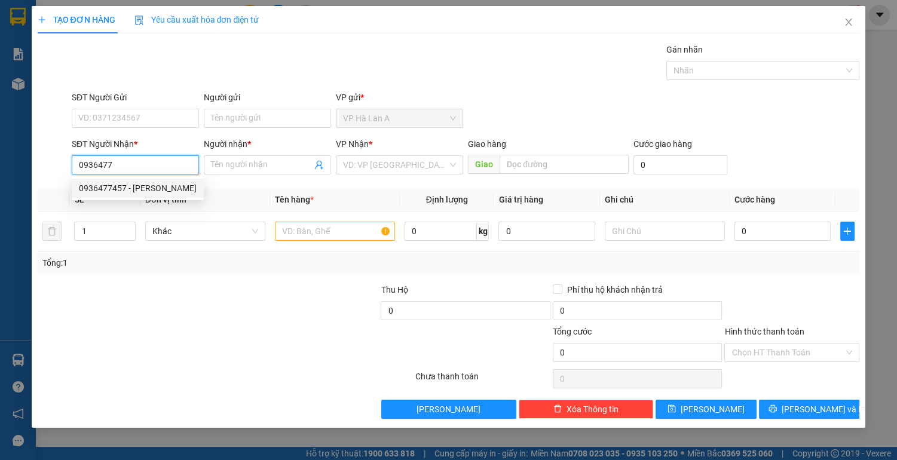
click at [161, 187] on div "0936477457 - [PERSON_NAME]" at bounding box center [138, 188] width 118 height 13
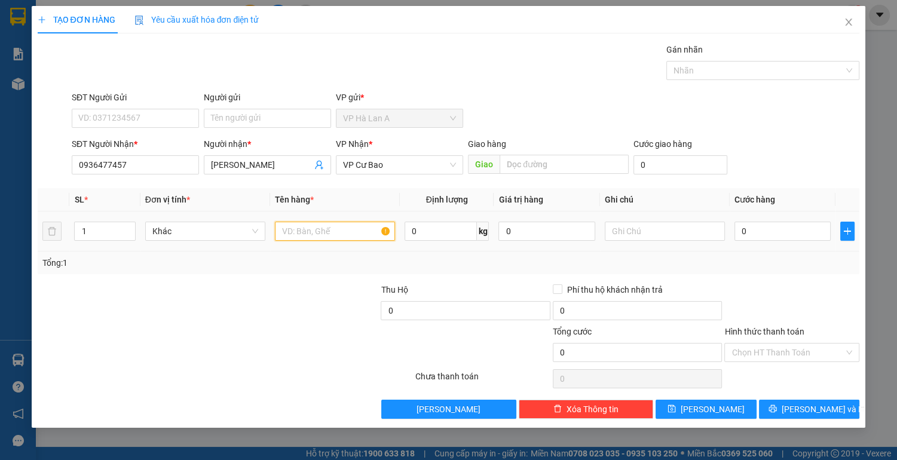
click at [308, 235] on input "text" at bounding box center [335, 231] width 120 height 19
click at [755, 230] on input "0" at bounding box center [783, 231] width 97 height 19
click at [763, 346] on input "Hình thức thanh toán" at bounding box center [788, 353] width 112 height 18
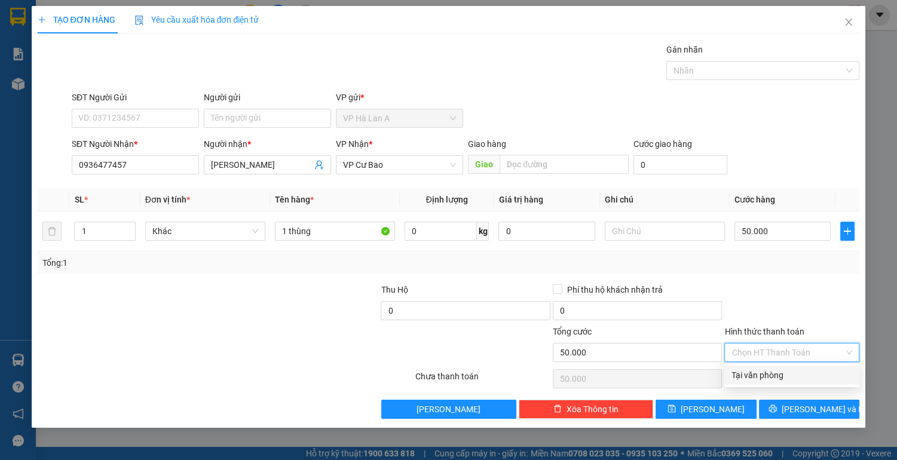
click at [763, 373] on div "Tại văn phòng" at bounding box center [792, 375] width 121 height 13
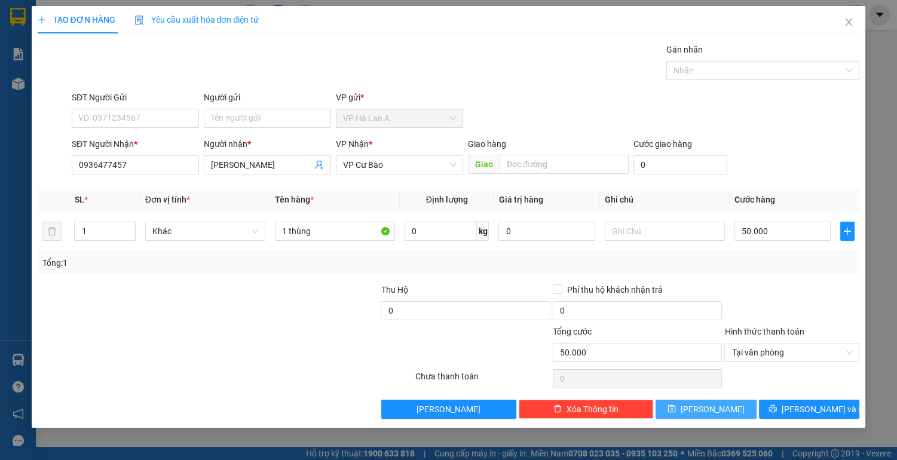
click at [741, 412] on button "[PERSON_NAME]" at bounding box center [706, 409] width 100 height 19
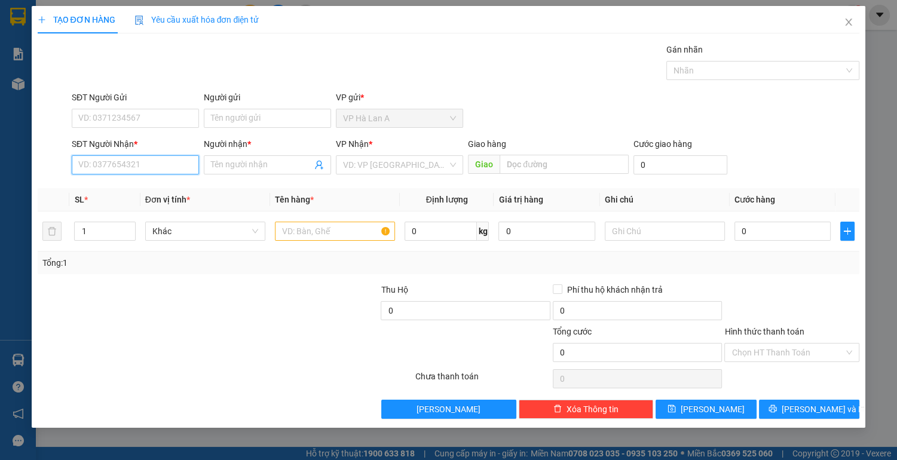
click at [105, 171] on input "SĐT Người Nhận *" at bounding box center [135, 164] width 127 height 19
click at [127, 193] on div "0946717375 - tiến" at bounding box center [135, 188] width 113 height 13
click at [370, 232] on input "text" at bounding box center [335, 231] width 120 height 19
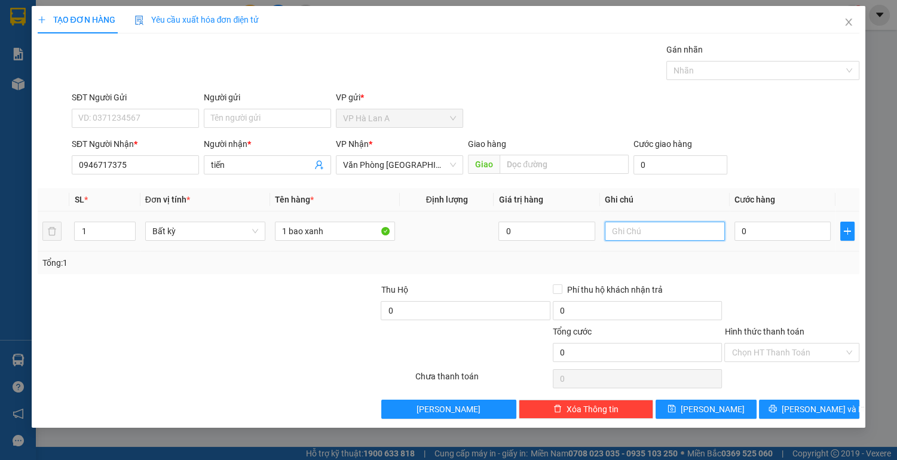
click at [629, 225] on input "text" at bounding box center [665, 231] width 120 height 19
click at [763, 224] on input "0" at bounding box center [783, 231] width 97 height 19
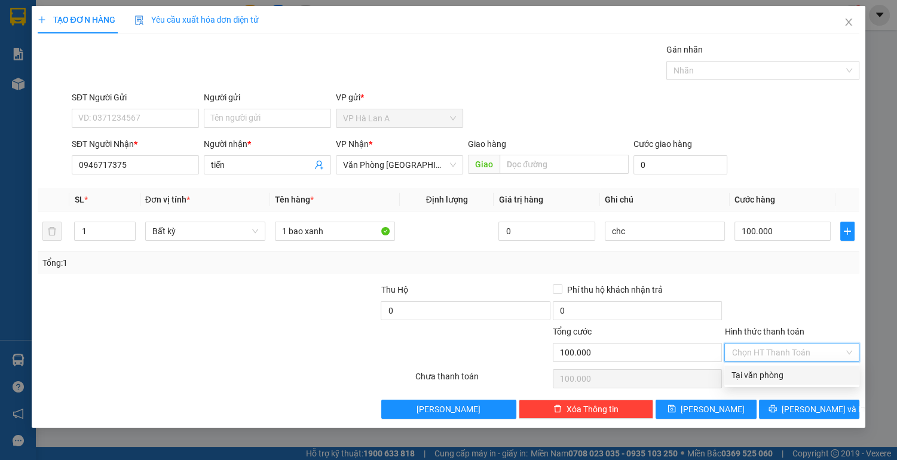
click at [750, 359] on input "Hình thức thanh toán" at bounding box center [788, 353] width 112 height 18
click at [751, 372] on div "Tại văn phòng" at bounding box center [792, 375] width 121 height 13
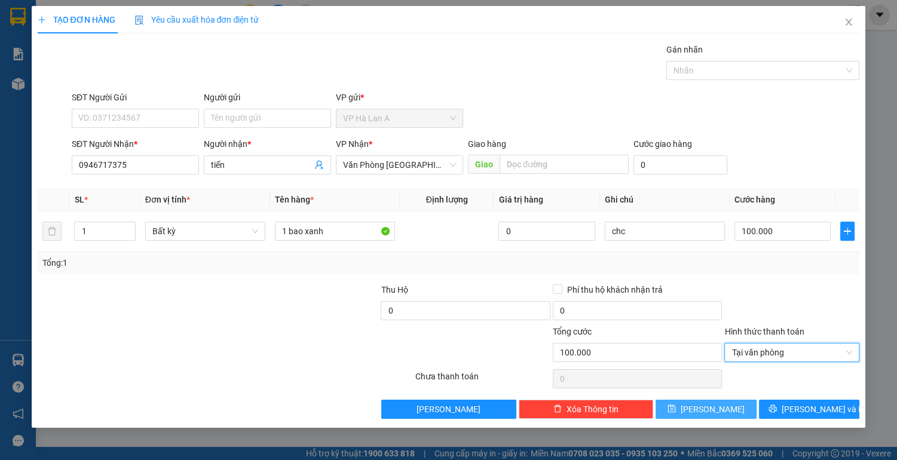
click at [735, 411] on button "[PERSON_NAME]" at bounding box center [706, 409] width 100 height 19
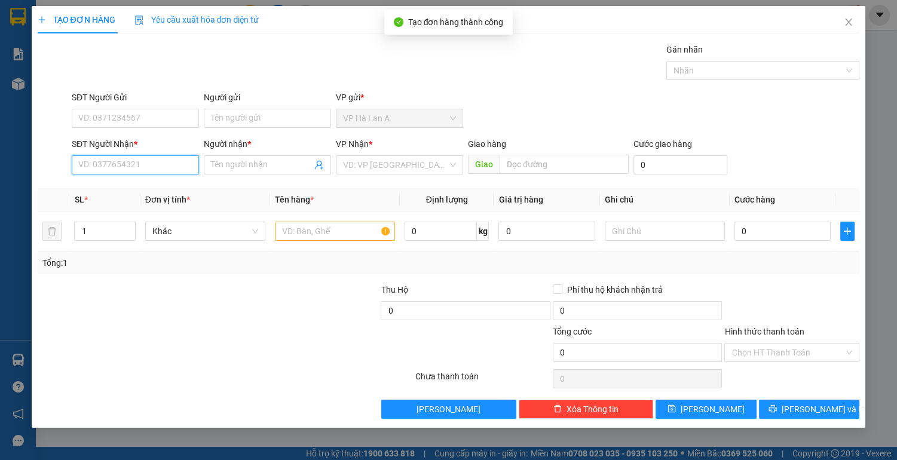
click at [135, 166] on input "SĐT Người Nhận *" at bounding box center [135, 164] width 127 height 19
click at [149, 192] on div "0906356889 - minh" at bounding box center [135, 188] width 113 height 13
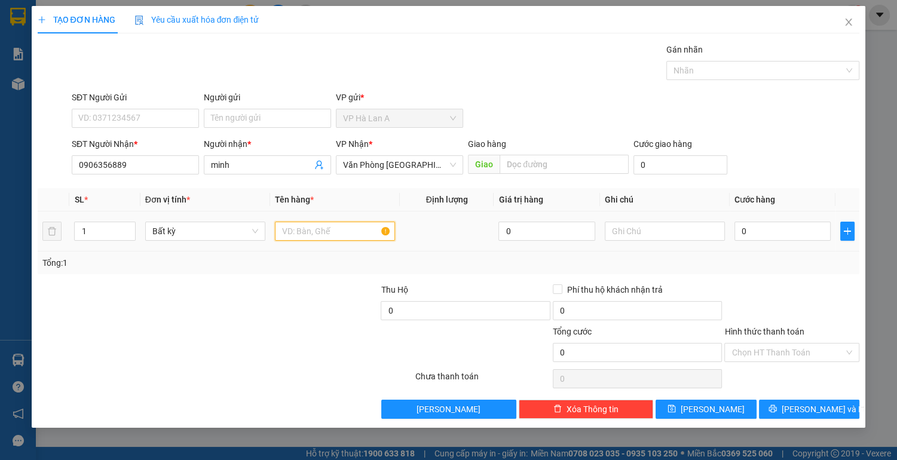
click at [301, 233] on input "text" at bounding box center [335, 231] width 120 height 19
click at [678, 409] on button "[PERSON_NAME]" at bounding box center [706, 409] width 100 height 19
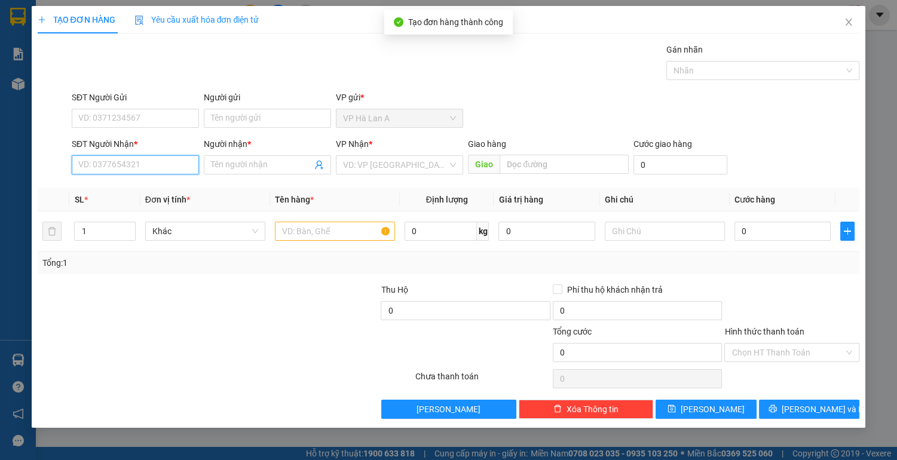
click at [153, 167] on input "SĐT Người Nhận *" at bounding box center [135, 164] width 127 height 19
click at [154, 186] on div "0973705253 - thảo ly" at bounding box center [135, 188] width 113 height 13
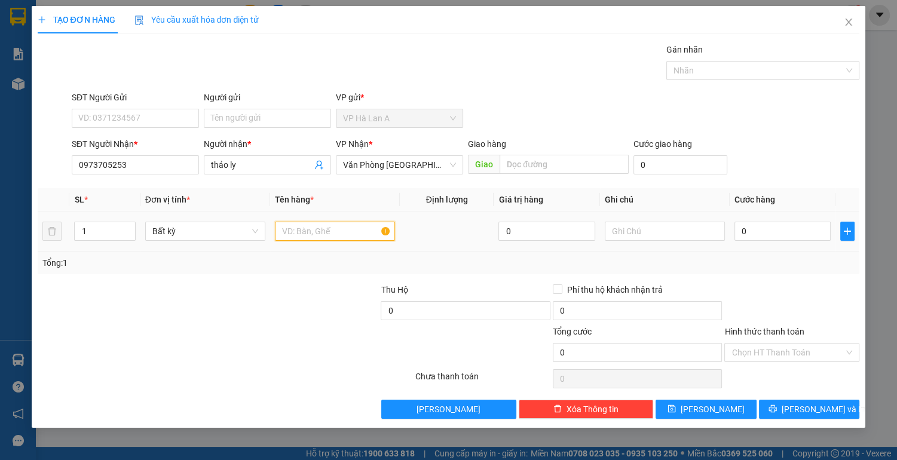
click at [311, 236] on input "text" at bounding box center [335, 231] width 120 height 19
click at [676, 412] on icon "save" at bounding box center [672, 409] width 8 height 8
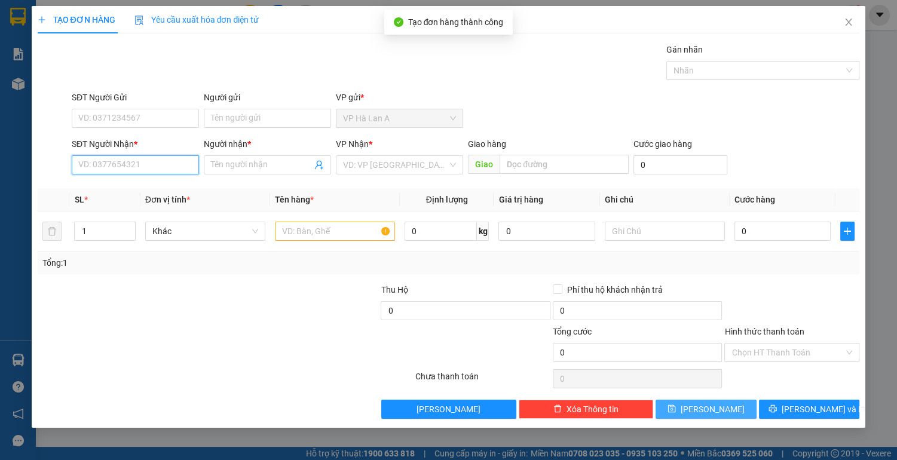
click at [174, 169] on input "SĐT Người Nhận *" at bounding box center [135, 164] width 127 height 19
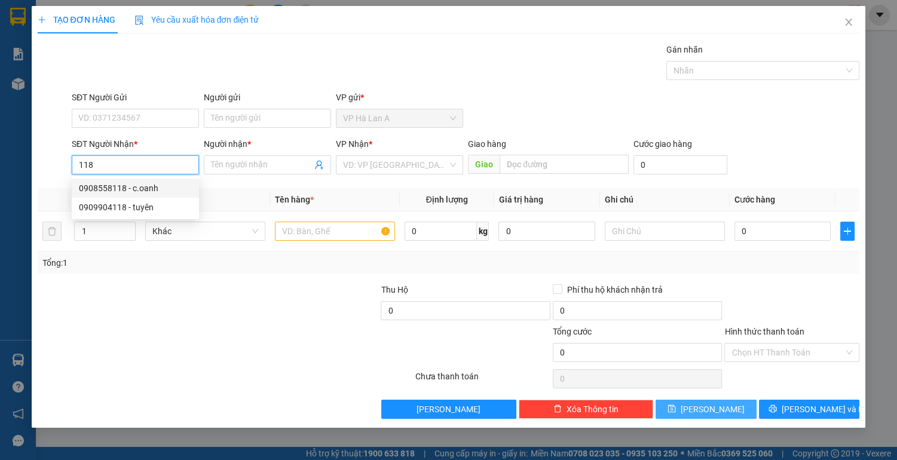
drag, startPoint x: 168, startPoint y: 189, endPoint x: 183, endPoint y: 194, distance: 16.3
click at [169, 189] on div "0908558118 - c.oanh" at bounding box center [135, 188] width 113 height 13
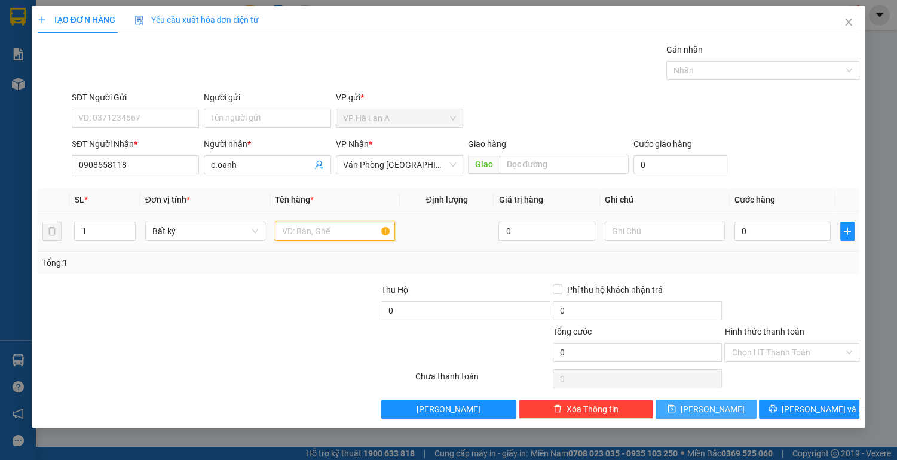
click at [313, 235] on input "text" at bounding box center [335, 231] width 120 height 19
click at [790, 232] on input "0" at bounding box center [783, 231] width 97 height 19
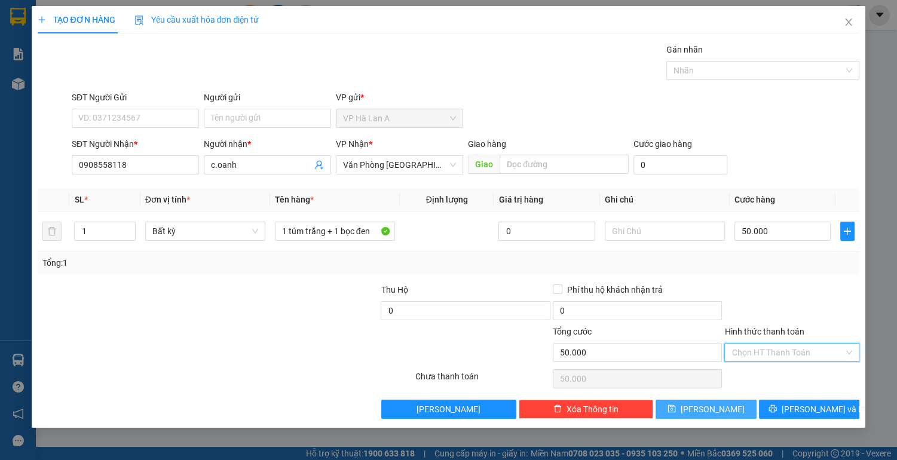
click at [775, 349] on input "Hình thức thanh toán" at bounding box center [788, 353] width 112 height 18
click at [767, 375] on div "Tại văn phòng" at bounding box center [792, 375] width 121 height 13
click at [720, 409] on button "[PERSON_NAME]" at bounding box center [706, 409] width 100 height 19
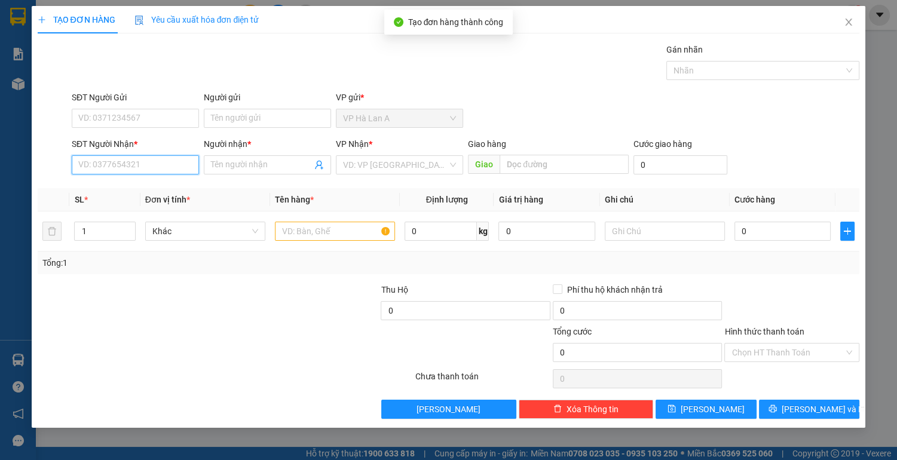
click at [178, 165] on input "SĐT Người Nhận *" at bounding box center [135, 164] width 127 height 19
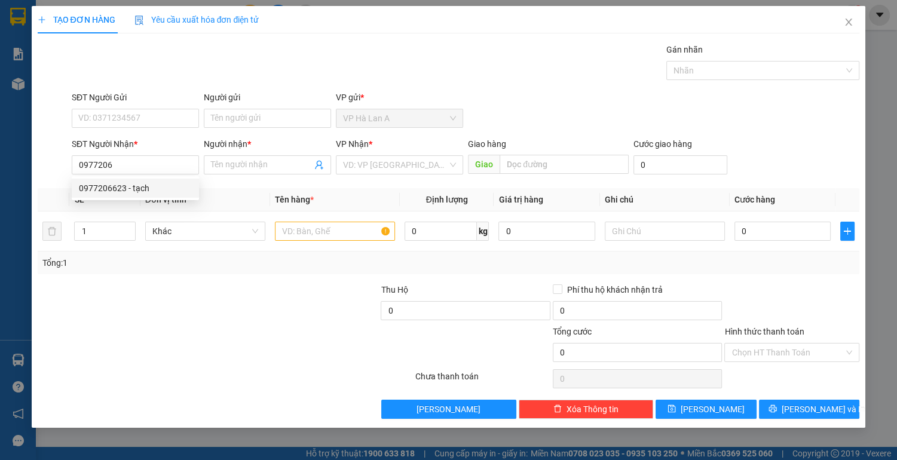
click at [180, 199] on div "0977206623 0977206623 - tạch" at bounding box center [135, 188] width 127 height 24
click at [180, 193] on th "Đơn vị tính *" at bounding box center [205, 199] width 130 height 23
click at [176, 169] on input "0977206" at bounding box center [135, 164] width 127 height 19
click at [180, 185] on div "0977206623 - tạch" at bounding box center [135, 188] width 113 height 13
click at [310, 228] on input "text" at bounding box center [335, 231] width 120 height 19
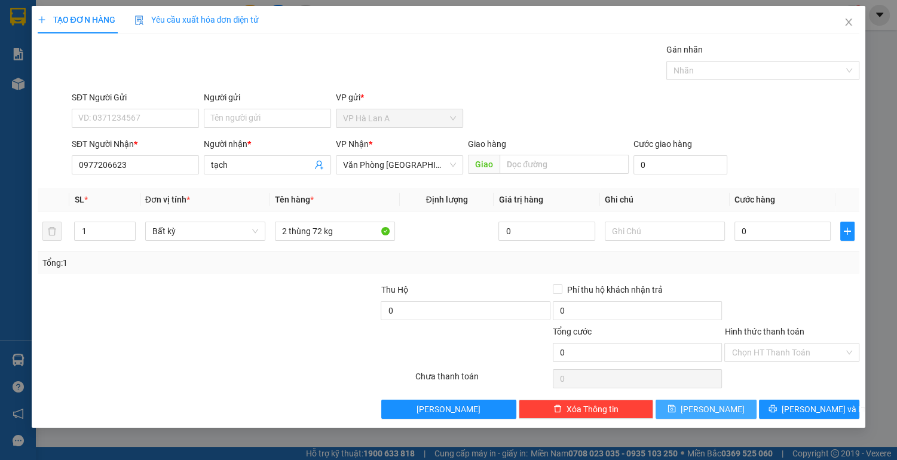
click at [727, 407] on button "[PERSON_NAME]" at bounding box center [706, 409] width 100 height 19
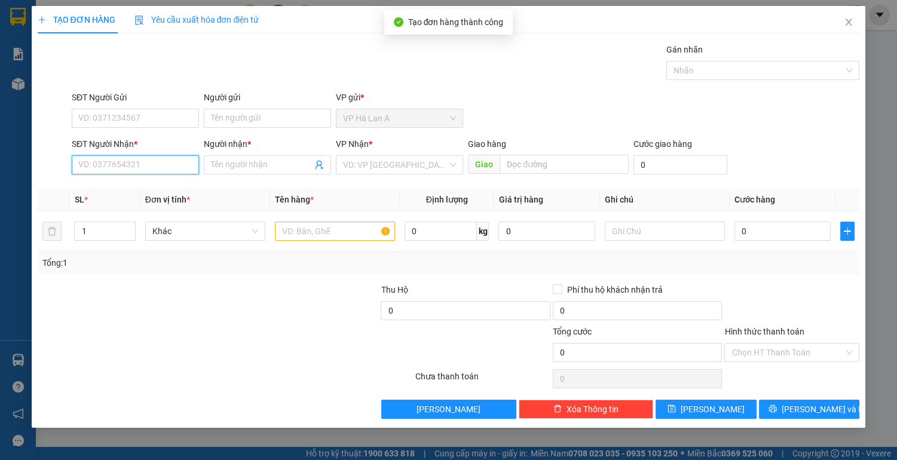
click at [134, 164] on input "SĐT Người Nhận *" at bounding box center [135, 164] width 127 height 19
click at [99, 164] on input "0973326" at bounding box center [135, 164] width 127 height 19
click at [112, 168] on input "097326" at bounding box center [135, 164] width 127 height 19
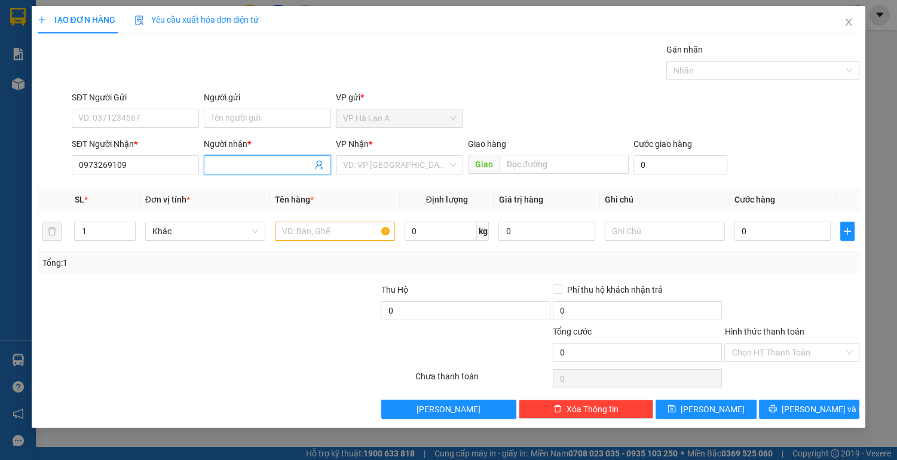
click at [225, 164] on input "Người nhận *" at bounding box center [261, 164] width 101 height 13
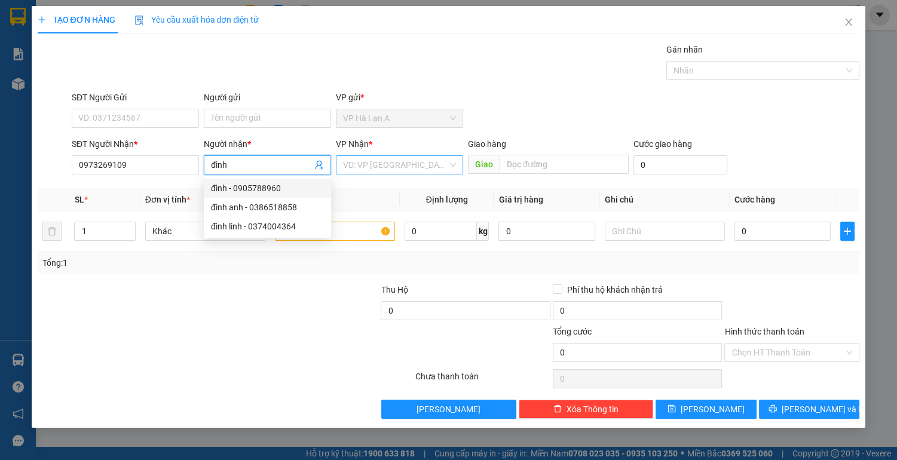
click at [380, 165] on input "search" at bounding box center [395, 165] width 105 height 18
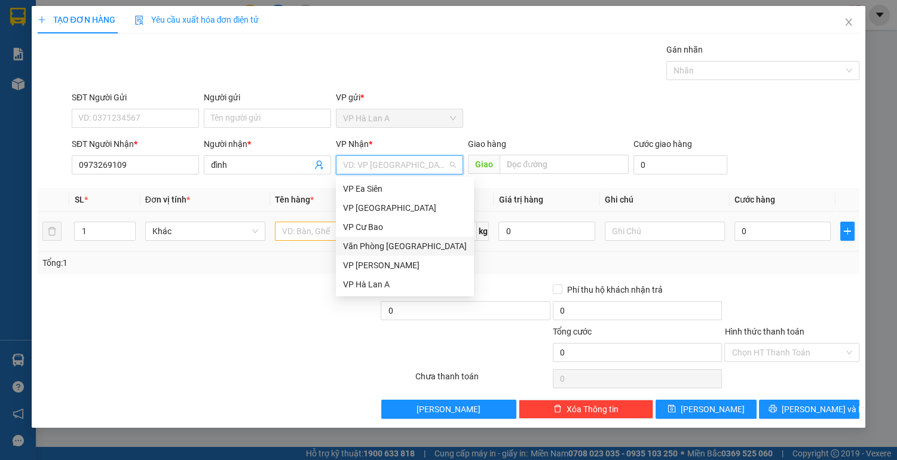
click at [370, 249] on div "Văn Phòng [GEOGRAPHIC_DATA]" at bounding box center [405, 246] width 124 height 13
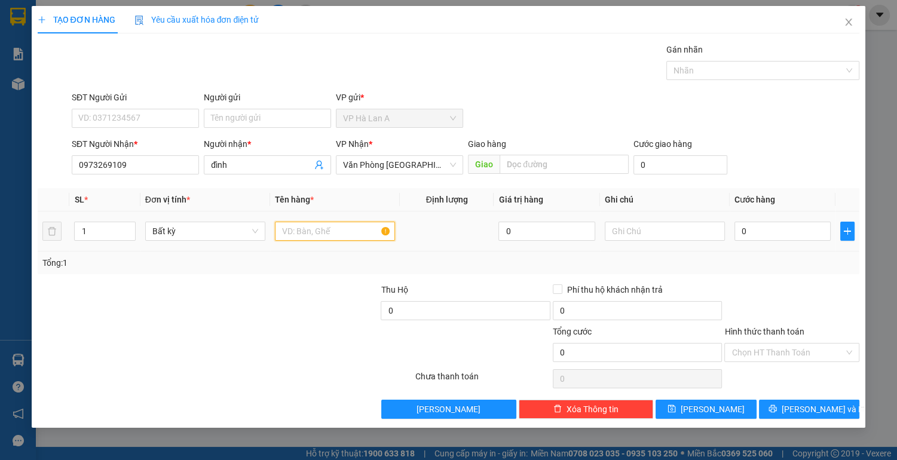
click at [323, 230] on input "text" at bounding box center [335, 231] width 120 height 19
drag, startPoint x: 765, startPoint y: 225, endPoint x: 763, endPoint y: 219, distance: 6.4
click at [765, 225] on input "0" at bounding box center [783, 231] width 97 height 19
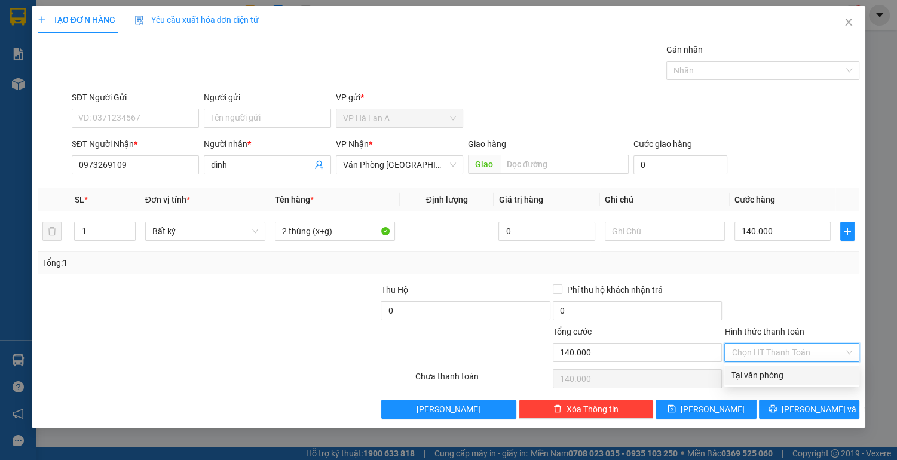
click at [776, 351] on input "Hình thức thanh toán" at bounding box center [788, 353] width 112 height 18
click at [781, 372] on div "Tại văn phòng" at bounding box center [792, 375] width 121 height 13
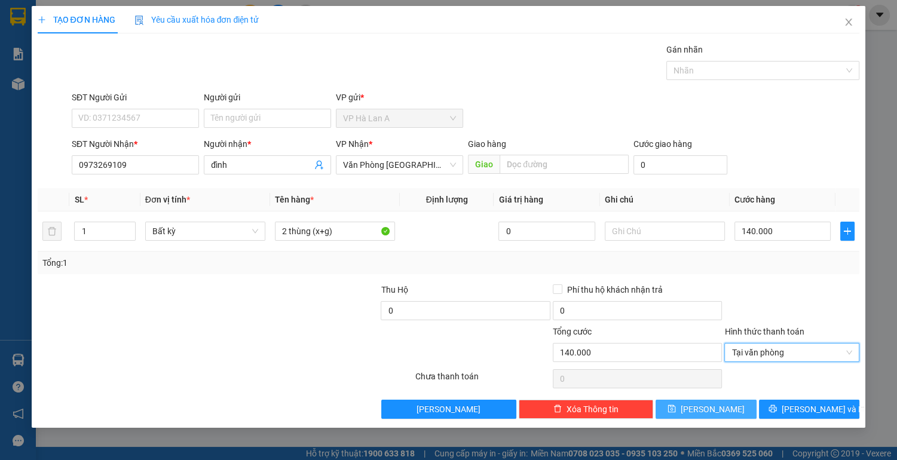
click at [746, 406] on button "[PERSON_NAME]" at bounding box center [706, 409] width 100 height 19
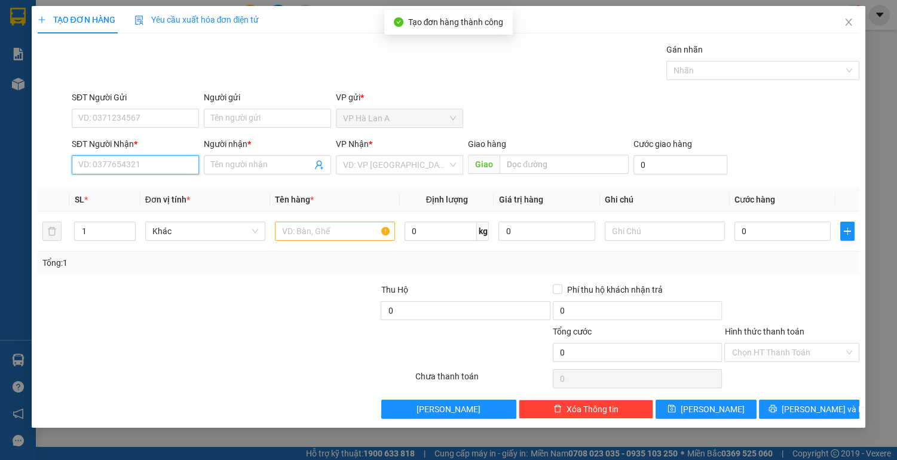
click at [131, 161] on input "SĐT Người Nhận *" at bounding box center [135, 164] width 127 height 19
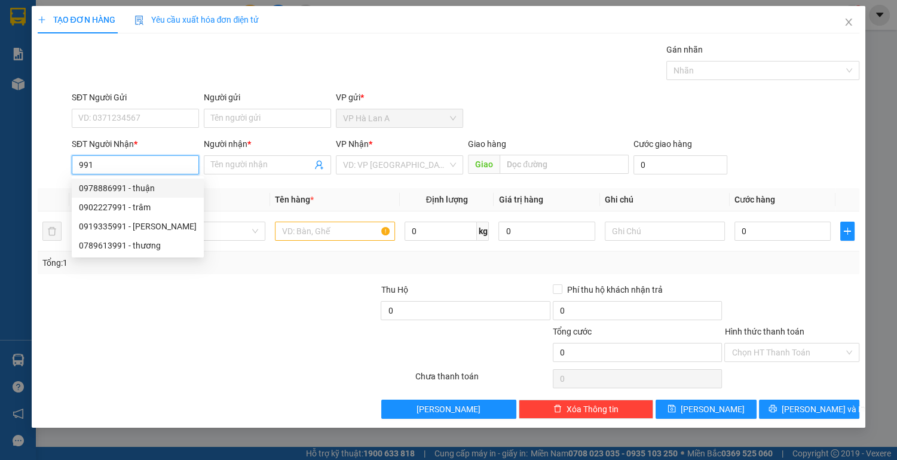
click at [124, 189] on div "0978886991 - thuận" at bounding box center [138, 188] width 118 height 13
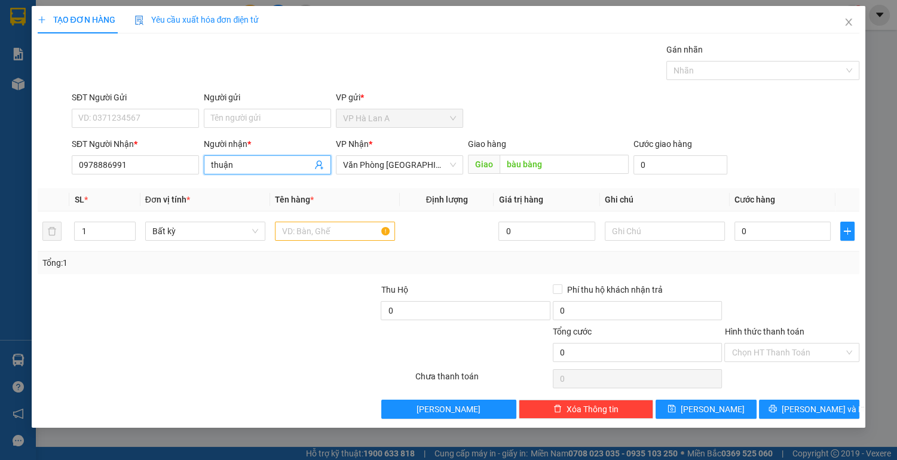
click at [257, 163] on input "thuận" at bounding box center [261, 164] width 101 height 13
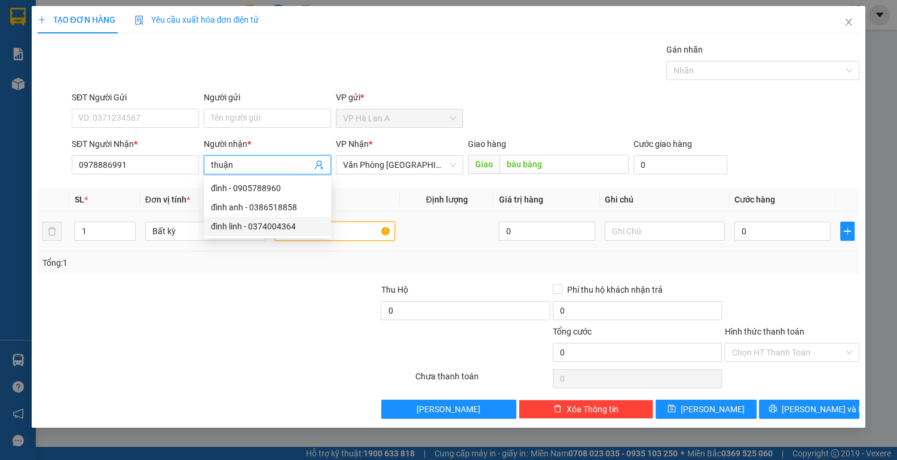
click at [352, 234] on input "text" at bounding box center [335, 231] width 120 height 19
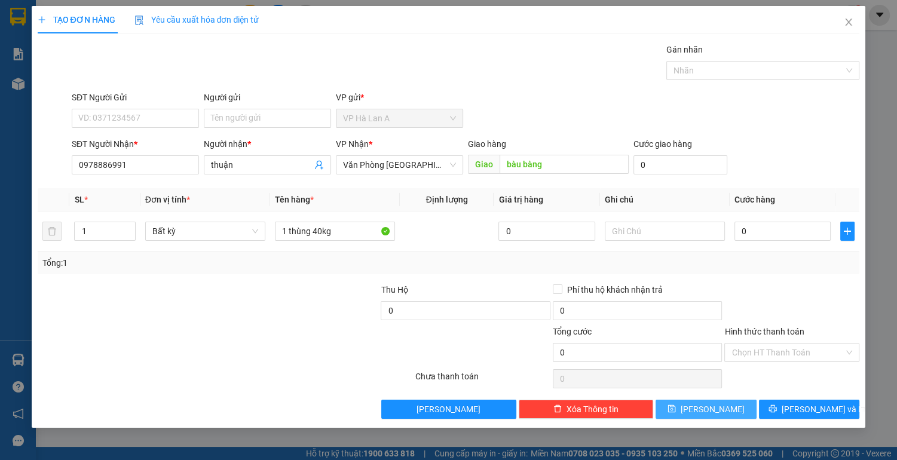
click at [710, 411] on span "[PERSON_NAME]" at bounding box center [713, 409] width 64 height 13
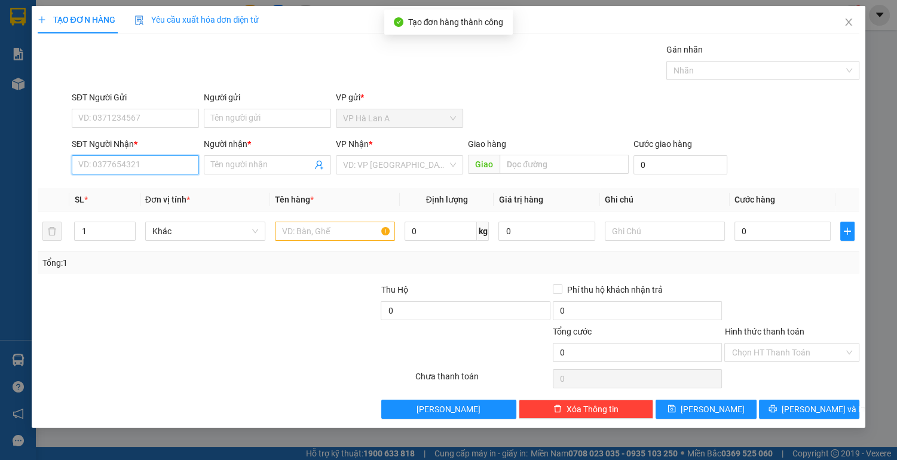
click at [131, 163] on input "SĐT Người Nhận *" at bounding box center [135, 164] width 127 height 19
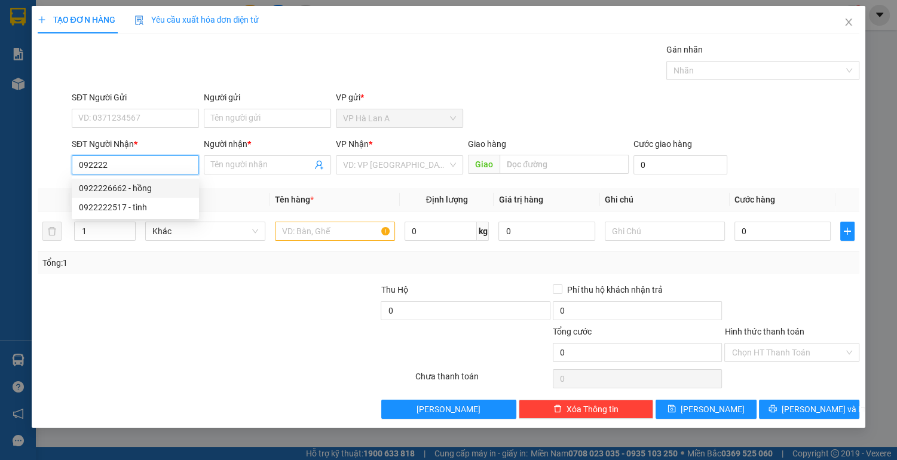
click at [131, 186] on div "0922226662 - hồng" at bounding box center [135, 188] width 113 height 13
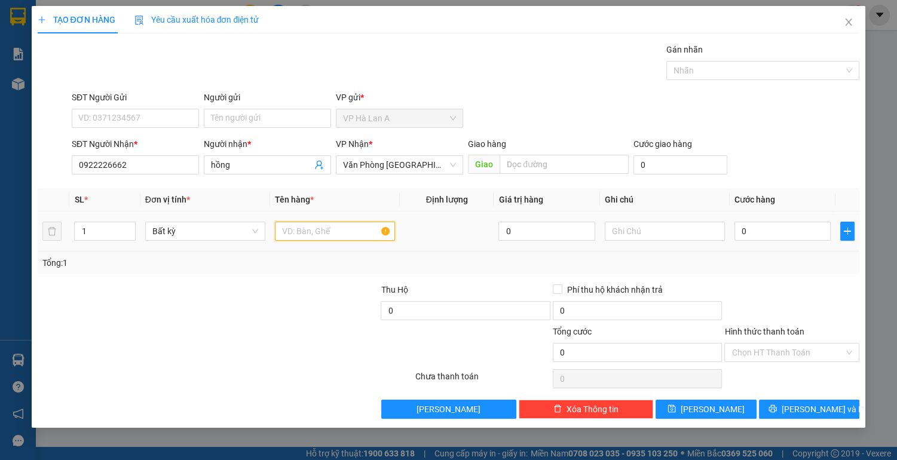
click at [325, 229] on input "text" at bounding box center [335, 231] width 120 height 19
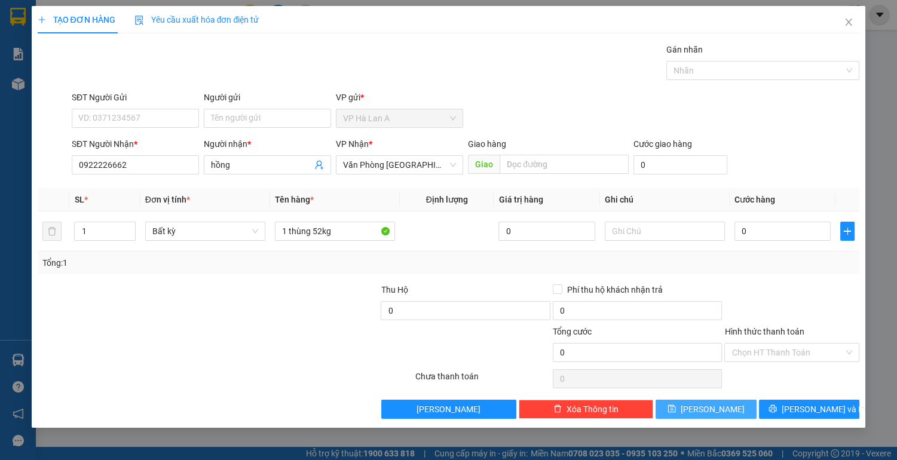
click at [678, 410] on button "[PERSON_NAME]" at bounding box center [706, 409] width 100 height 19
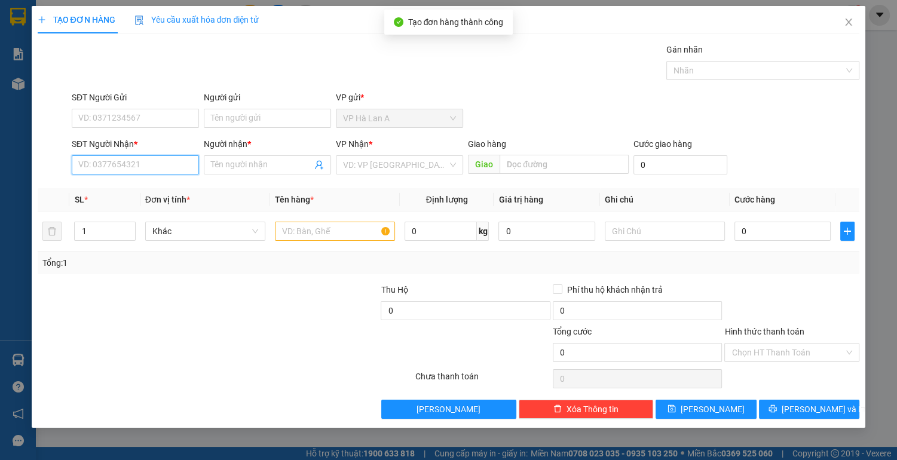
click at [148, 161] on input "SĐT Người Nhận *" at bounding box center [135, 164] width 127 height 19
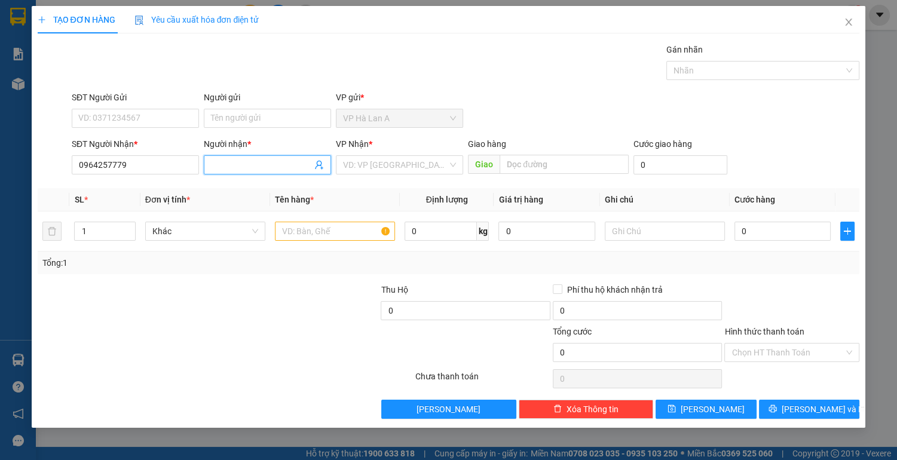
click at [257, 164] on input "Người nhận *" at bounding box center [261, 164] width 101 height 13
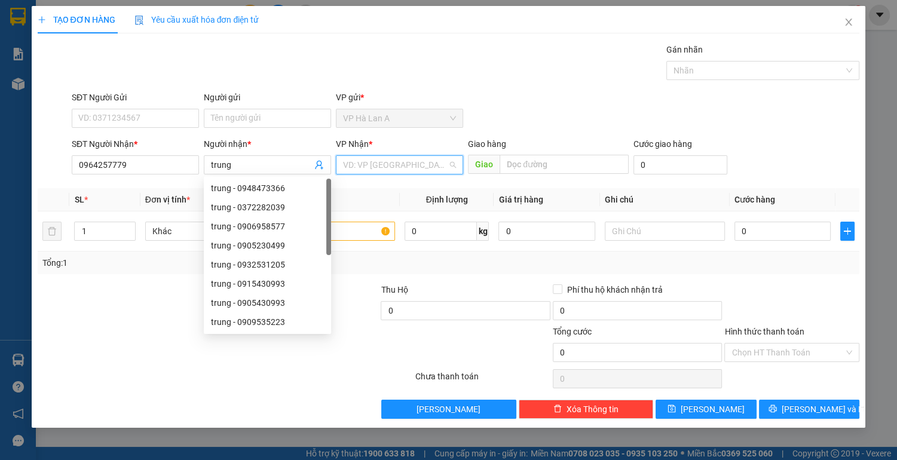
click at [378, 167] on input "search" at bounding box center [395, 165] width 105 height 18
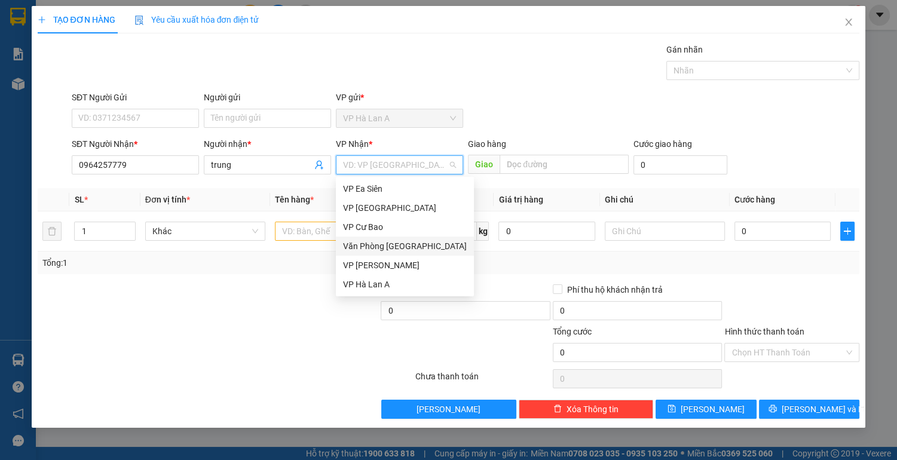
click at [375, 244] on div "Văn Phòng [GEOGRAPHIC_DATA]" at bounding box center [405, 246] width 124 height 13
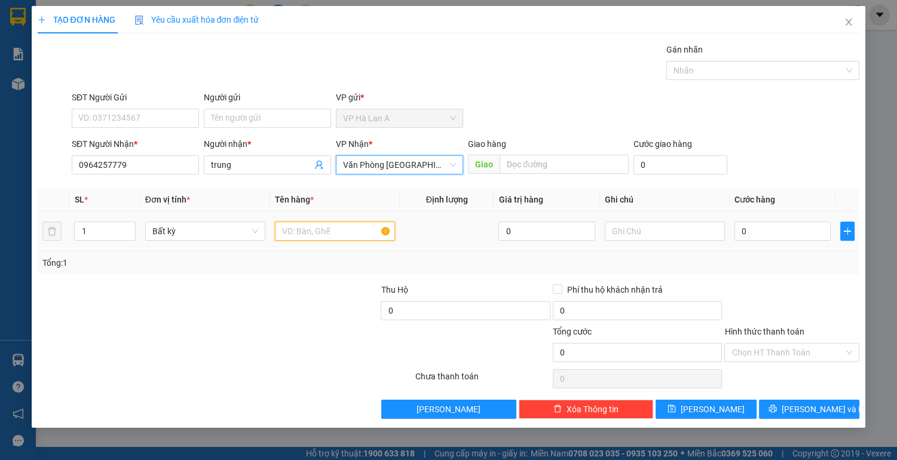
click at [322, 230] on input "text" at bounding box center [335, 231] width 120 height 19
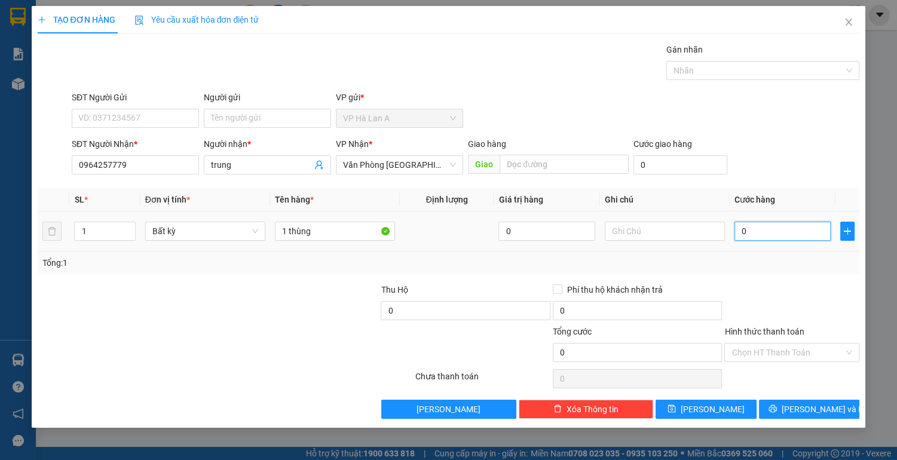
click at [795, 230] on input "0" at bounding box center [783, 231] width 97 height 19
click at [775, 353] on input "Hình thức thanh toán" at bounding box center [788, 353] width 112 height 18
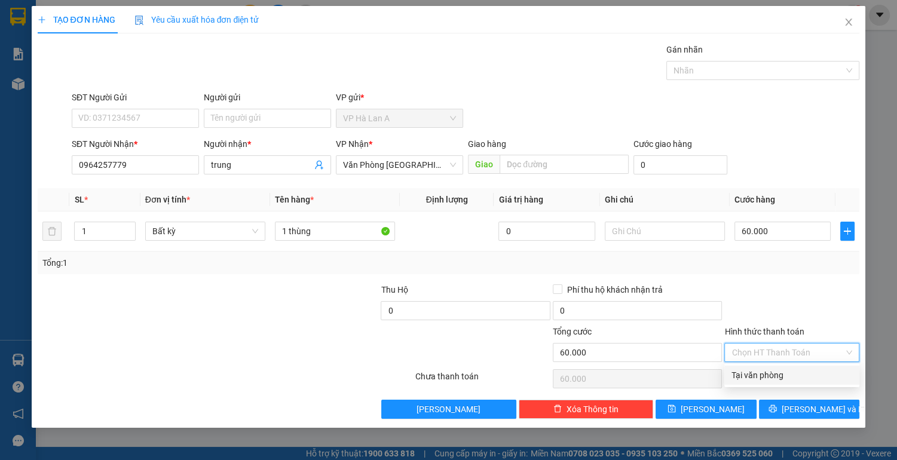
click at [772, 373] on div "Tại văn phòng" at bounding box center [792, 375] width 121 height 13
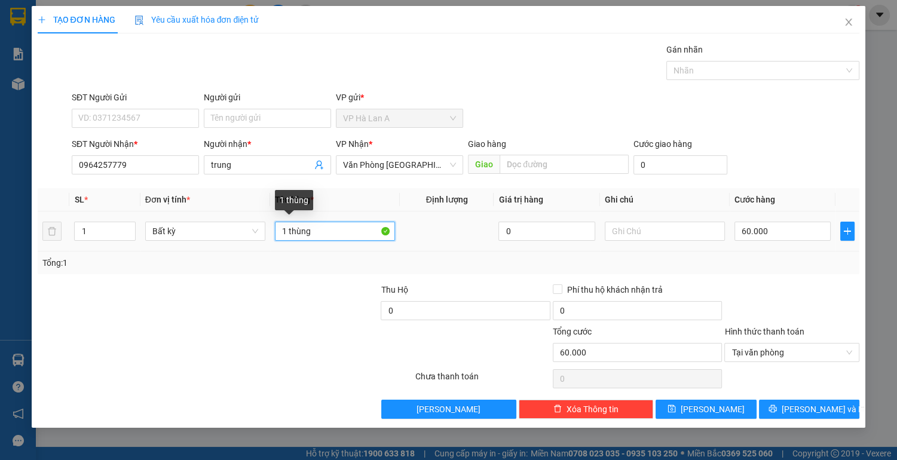
click at [334, 234] on input "1 thùng" at bounding box center [335, 231] width 120 height 19
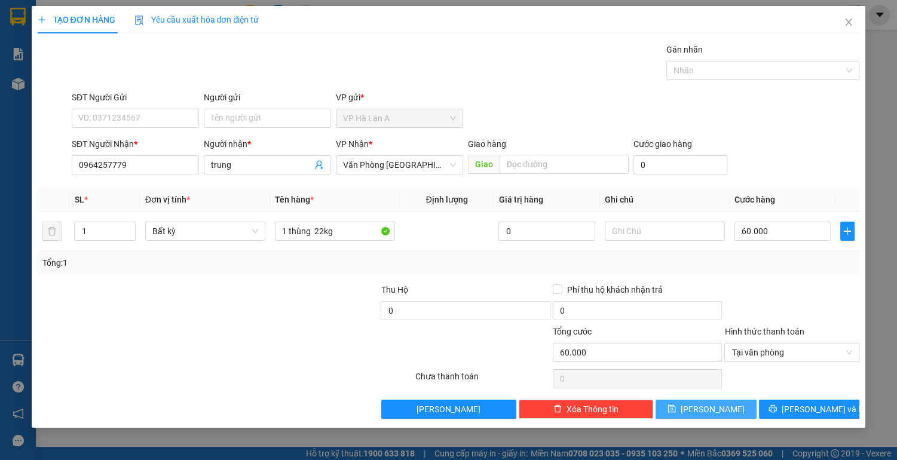
click at [736, 414] on button "[PERSON_NAME]" at bounding box center [706, 409] width 100 height 19
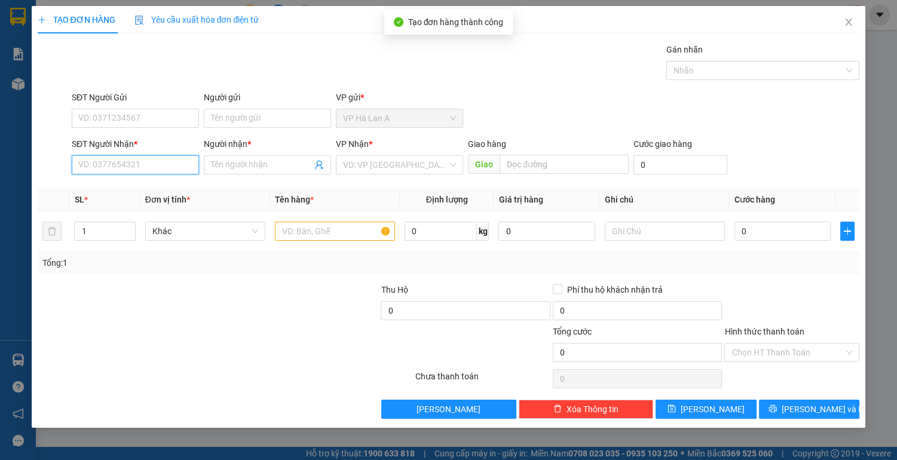
click at [152, 166] on input "SĐT Người Nhận *" at bounding box center [135, 164] width 127 height 19
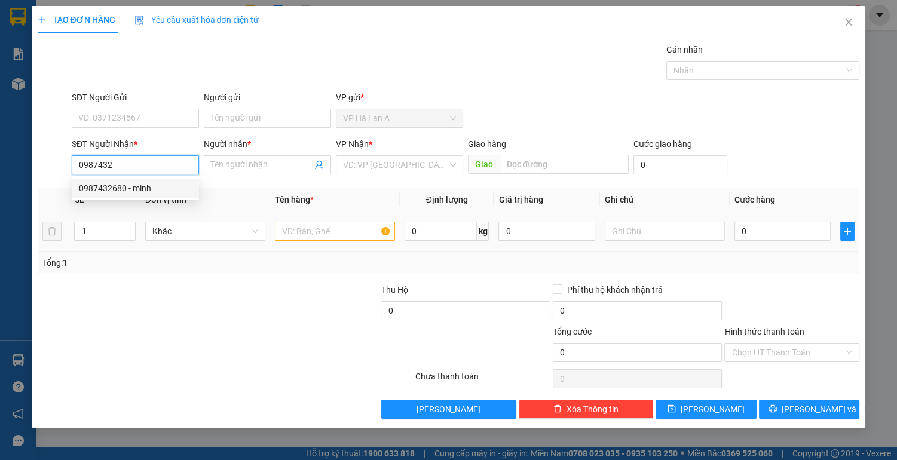
drag, startPoint x: 181, startPoint y: 188, endPoint x: 329, endPoint y: 244, distance: 158.3
click at [182, 188] on div "0987432680 - minh" at bounding box center [135, 188] width 113 height 13
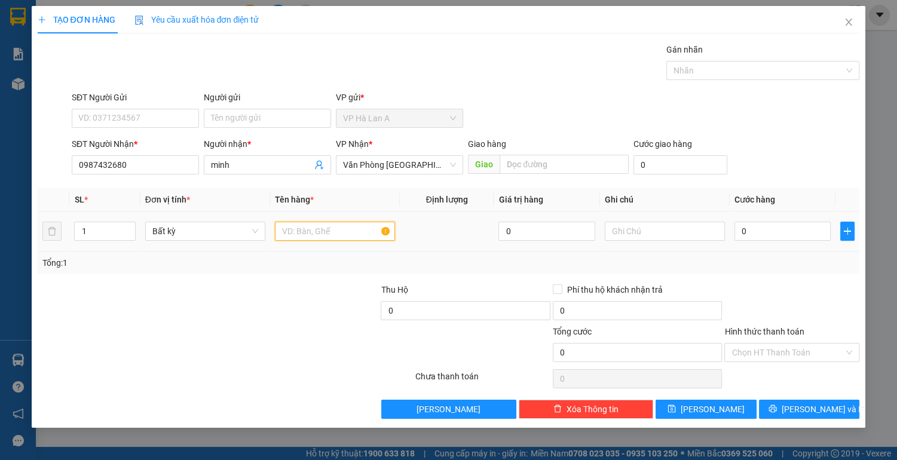
click at [353, 222] on input "text" at bounding box center [335, 231] width 120 height 19
drag, startPoint x: 714, startPoint y: 408, endPoint x: 705, endPoint y: 402, distance: 10.6
click at [713, 408] on span "[PERSON_NAME]" at bounding box center [713, 409] width 64 height 13
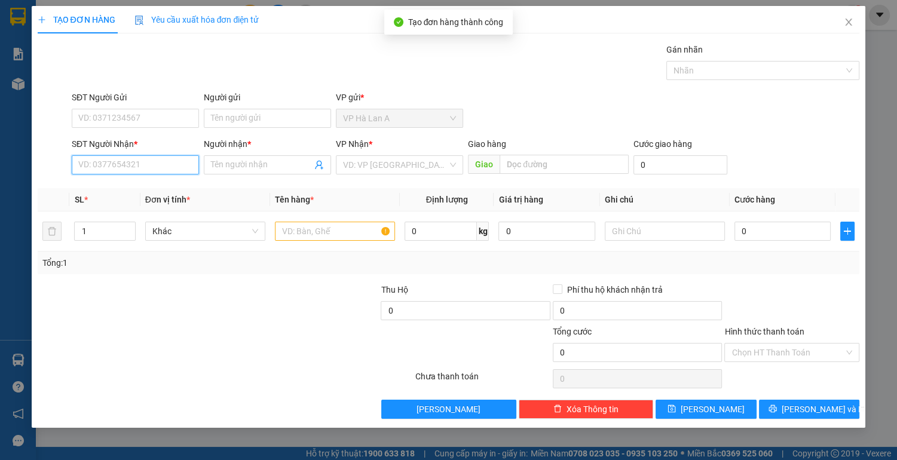
click at [154, 165] on input "SĐT Người Nhận *" at bounding box center [135, 164] width 127 height 19
click at [845, 24] on icon "close" at bounding box center [849, 22] width 10 height 10
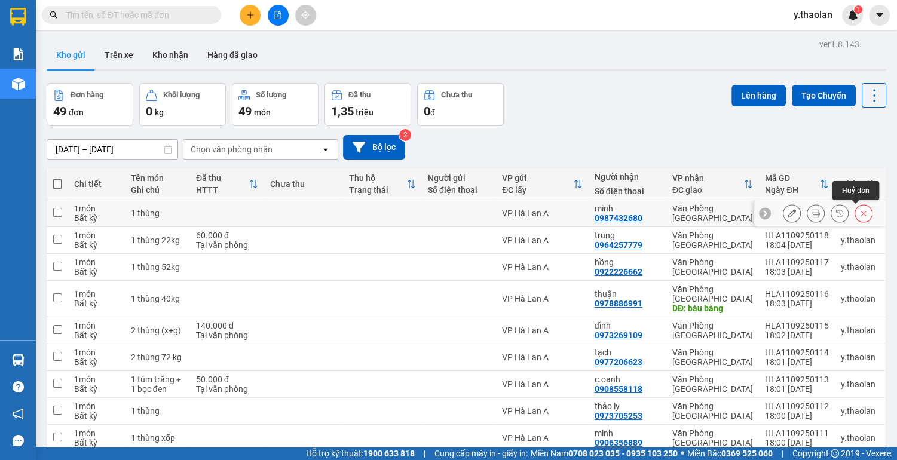
click at [861, 213] on icon at bounding box center [863, 213] width 5 height 5
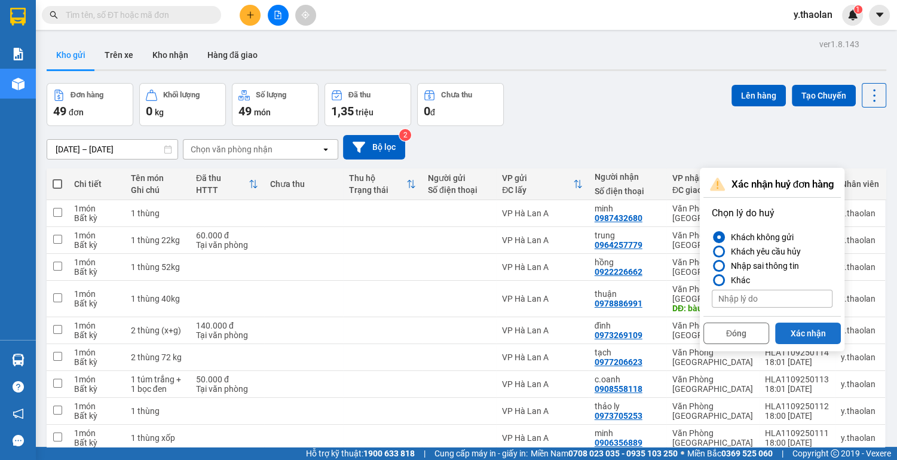
click at [815, 335] on button "Xác nhận" at bounding box center [808, 334] width 66 height 22
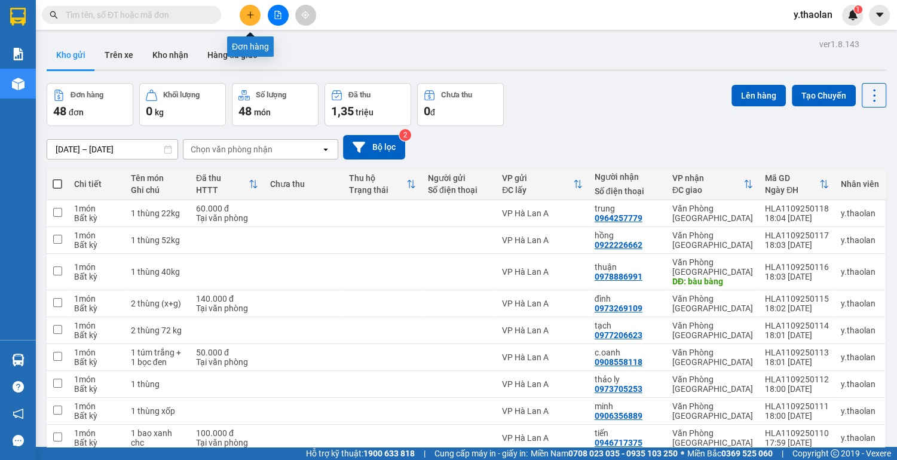
click at [251, 17] on icon "plus" at bounding box center [250, 15] width 8 height 8
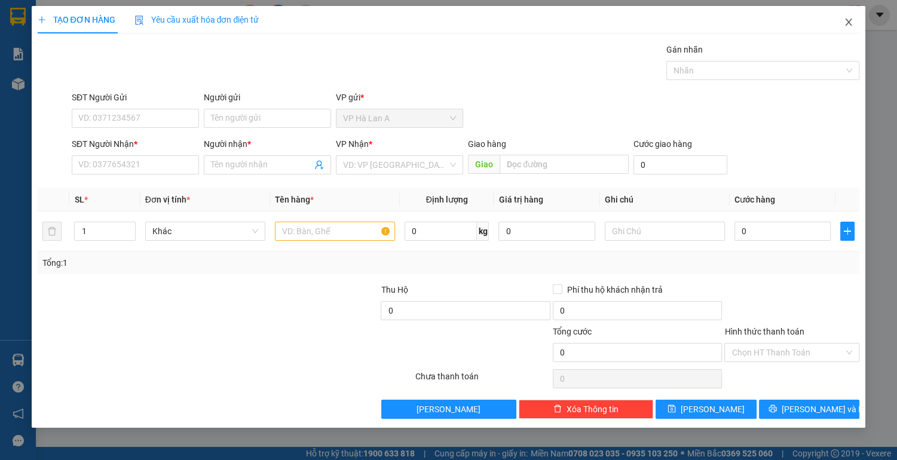
click at [852, 22] on icon "close" at bounding box center [849, 22] width 10 height 10
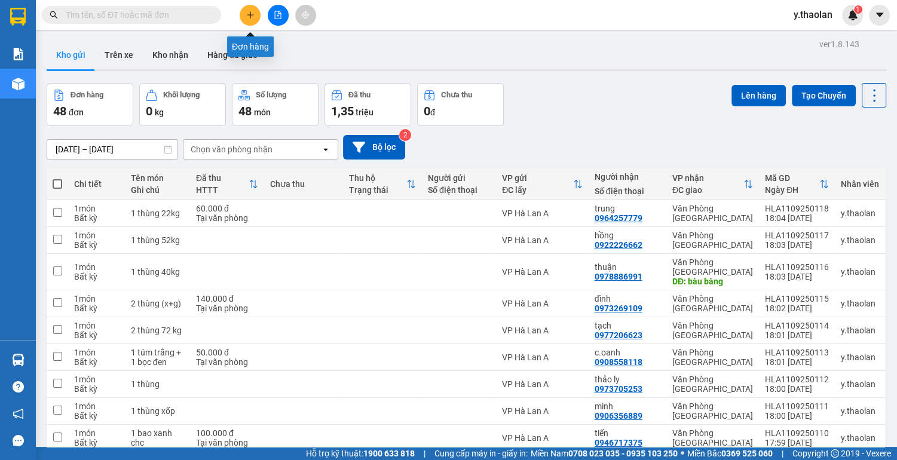
click at [253, 14] on icon "plus" at bounding box center [250, 15] width 8 height 8
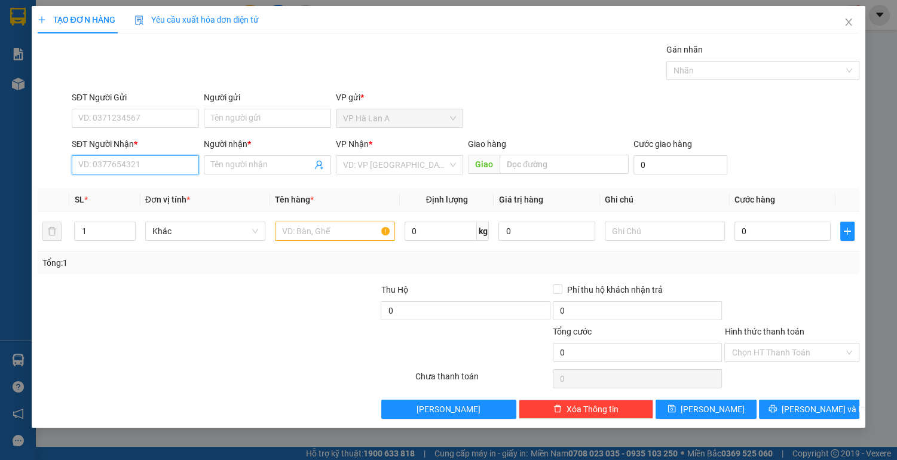
click at [139, 164] on input "SĐT Người Nhận *" at bounding box center [135, 164] width 127 height 19
click at [846, 20] on icon "close" at bounding box center [849, 22] width 10 height 10
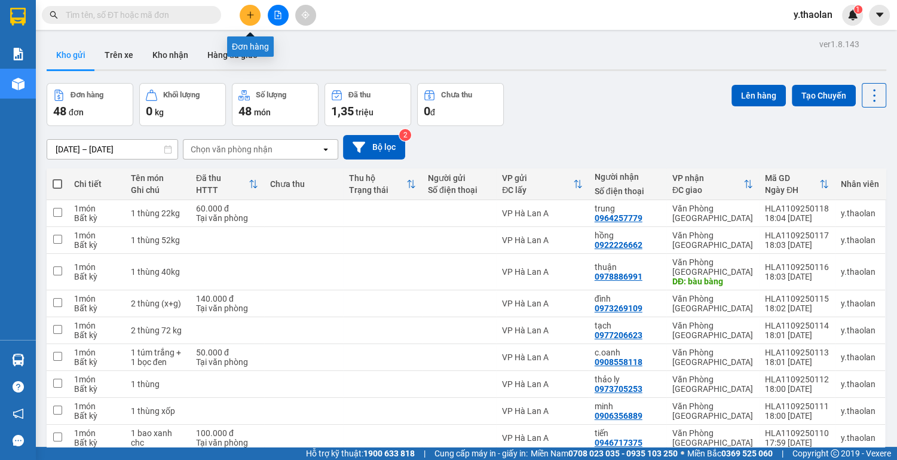
click at [253, 17] on icon "plus" at bounding box center [250, 15] width 8 height 8
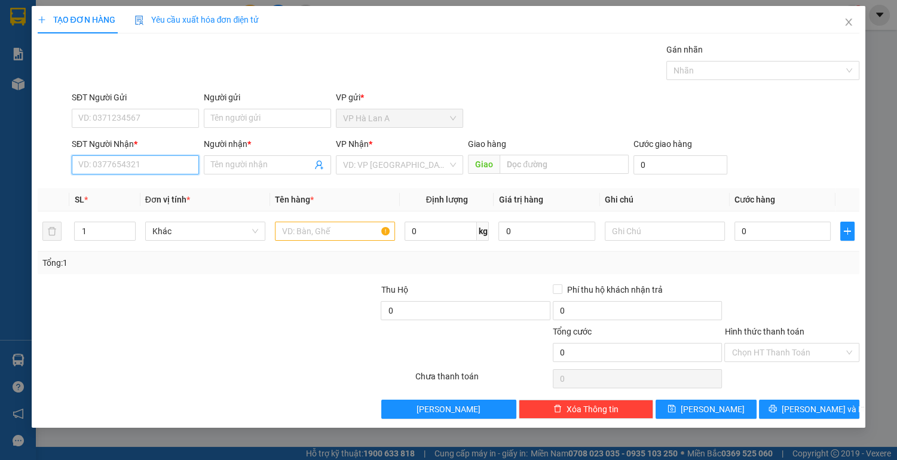
click at [160, 164] on input "SĐT Người Nhận *" at bounding box center [135, 164] width 127 height 19
click at [849, 22] on icon "close" at bounding box center [849, 22] width 7 height 7
click at [849, 24] on div "1" at bounding box center [852, 15] width 21 height 21
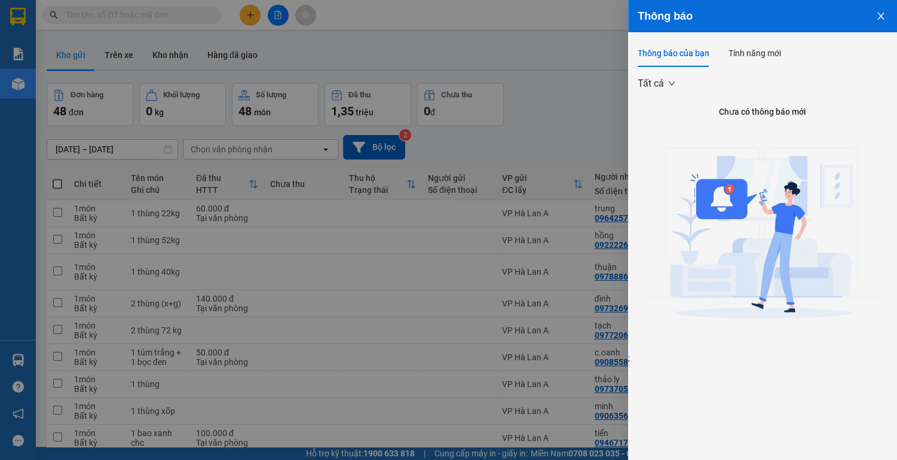
click at [881, 17] on icon "close" at bounding box center [880, 16] width 7 height 7
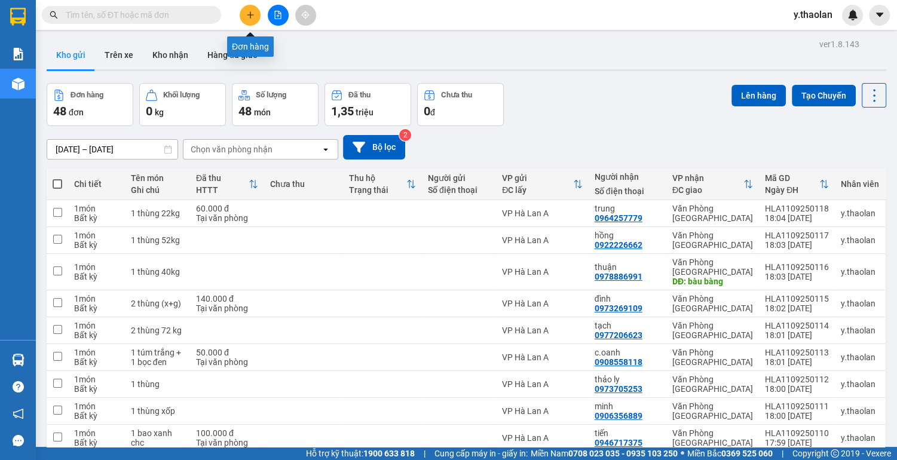
click at [250, 19] on button at bounding box center [250, 15] width 21 height 21
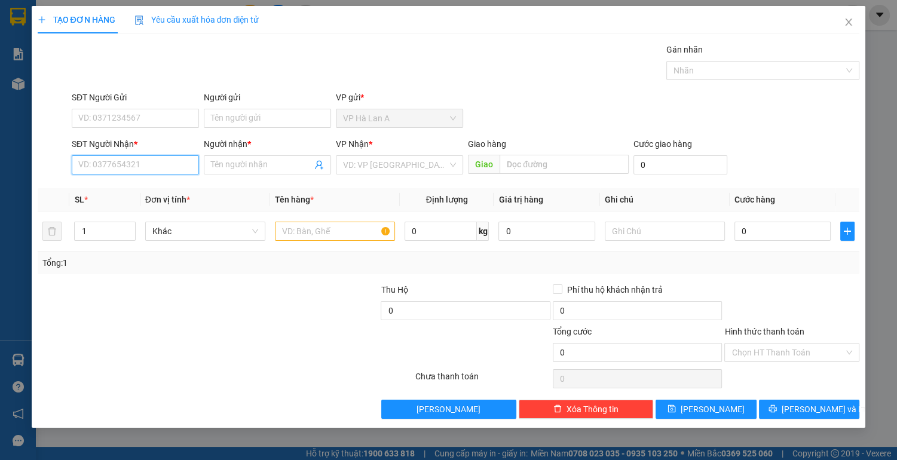
drag, startPoint x: 143, startPoint y: 170, endPoint x: 138, endPoint y: 131, distance: 39.2
click at [143, 170] on input "SĐT Người Nhận *" at bounding box center [135, 164] width 127 height 19
click at [165, 167] on input "SĐT Người Nhận *" at bounding box center [135, 164] width 127 height 19
drag, startPoint x: 173, startPoint y: 191, endPoint x: 192, endPoint y: 189, distance: 18.6
click at [173, 191] on div "0987432680 - minh" at bounding box center [135, 188] width 113 height 13
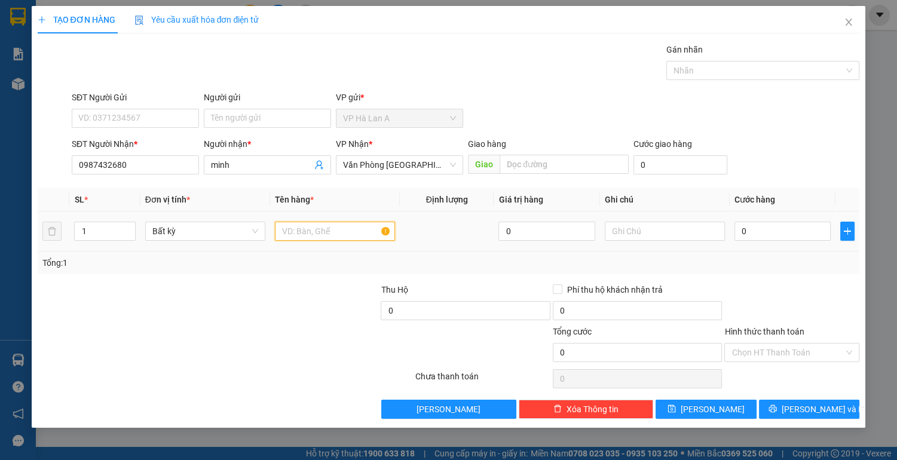
click at [313, 230] on input "text" at bounding box center [335, 231] width 120 height 19
click at [764, 232] on input "0" at bounding box center [783, 231] width 97 height 19
click at [767, 350] on input "Hình thức thanh toán" at bounding box center [788, 353] width 112 height 18
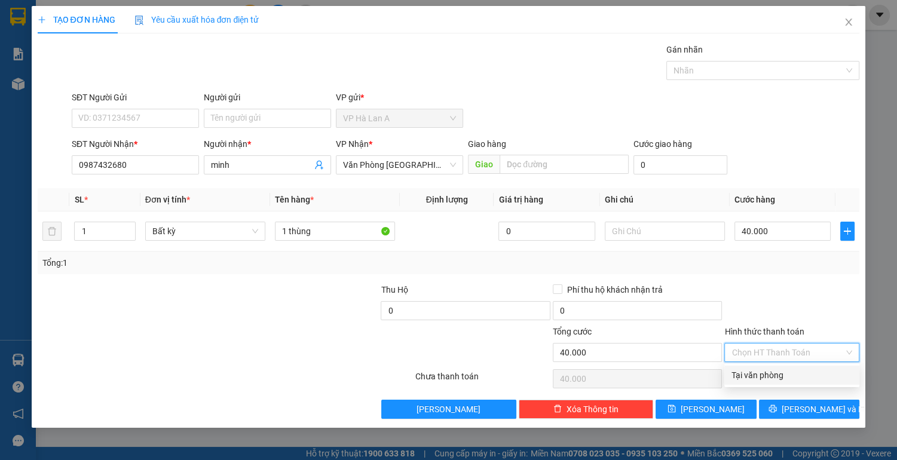
click at [767, 372] on div "Tại văn phòng" at bounding box center [792, 375] width 121 height 13
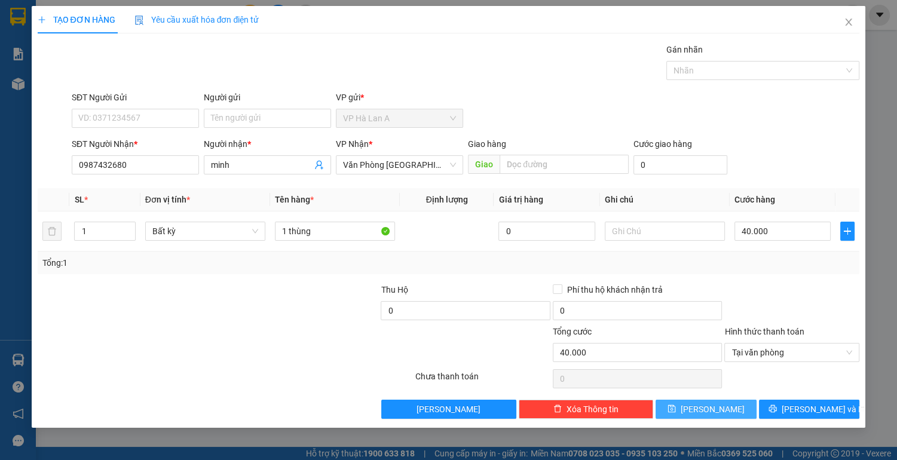
click at [748, 411] on button "[PERSON_NAME]" at bounding box center [706, 409] width 100 height 19
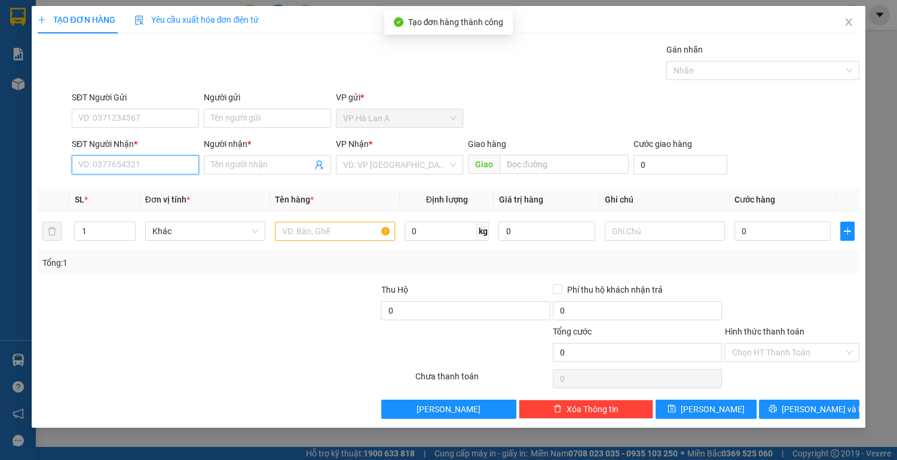
click at [139, 165] on input "SĐT Người Nhận *" at bounding box center [135, 164] width 127 height 19
click at [115, 191] on div "0967495979 - tâm" at bounding box center [135, 188] width 113 height 13
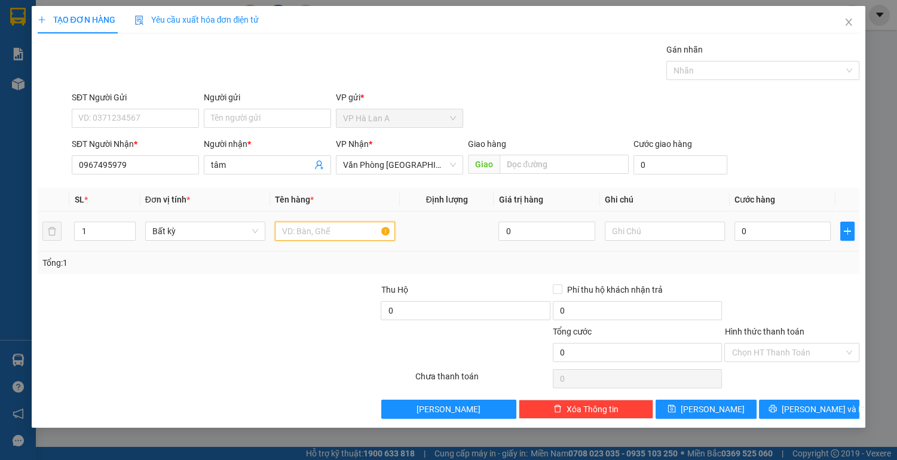
click at [331, 232] on input "text" at bounding box center [335, 231] width 120 height 19
click at [785, 234] on input "0" at bounding box center [783, 231] width 97 height 19
click at [749, 352] on input "Hình thức thanh toán" at bounding box center [788, 353] width 112 height 18
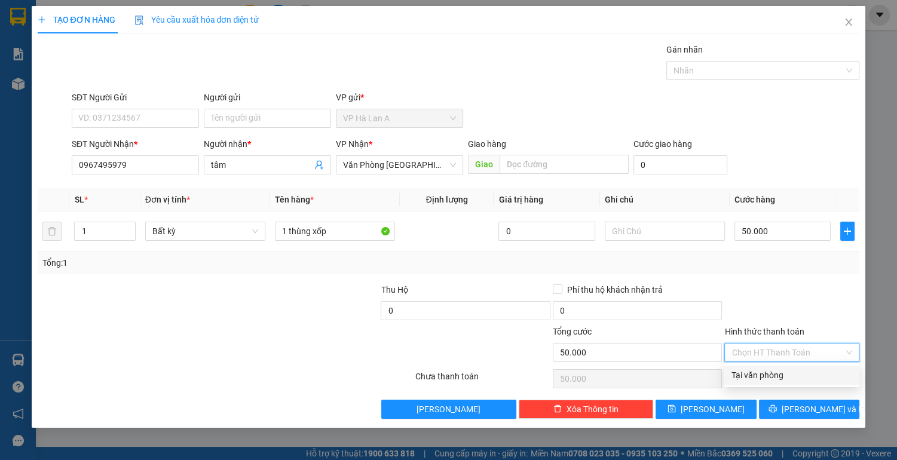
drag, startPoint x: 745, startPoint y: 375, endPoint x: 743, endPoint y: 385, distance: 9.7
click at [744, 375] on div "Tại văn phòng" at bounding box center [792, 375] width 121 height 13
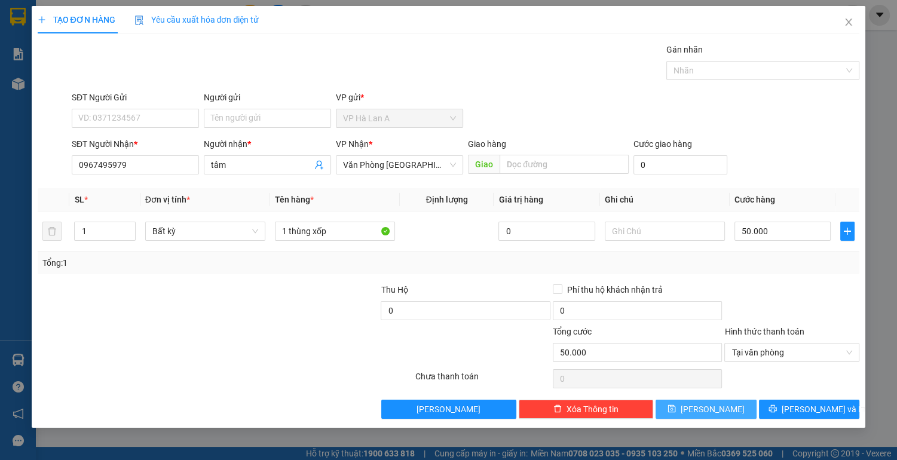
drag, startPoint x: 734, startPoint y: 406, endPoint x: 729, endPoint y: 401, distance: 7.2
click at [734, 404] on button "[PERSON_NAME]" at bounding box center [706, 409] width 100 height 19
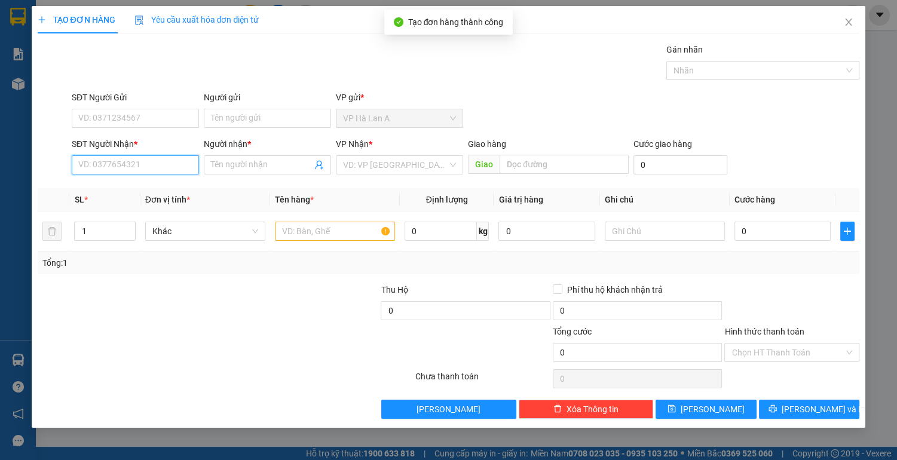
click at [160, 160] on input "SĐT Người Nhận *" at bounding box center [135, 164] width 127 height 19
click at [153, 191] on div "0973564208 - phương" at bounding box center [135, 188] width 113 height 13
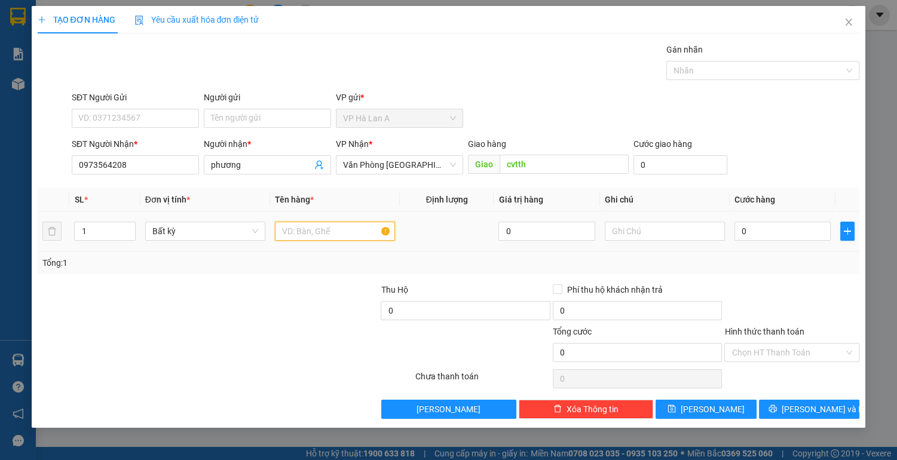
click at [277, 226] on input "text" at bounding box center [335, 231] width 120 height 19
click at [784, 234] on input "0" at bounding box center [783, 231] width 97 height 19
click at [778, 347] on input "Hình thức thanh toán" at bounding box center [788, 353] width 112 height 18
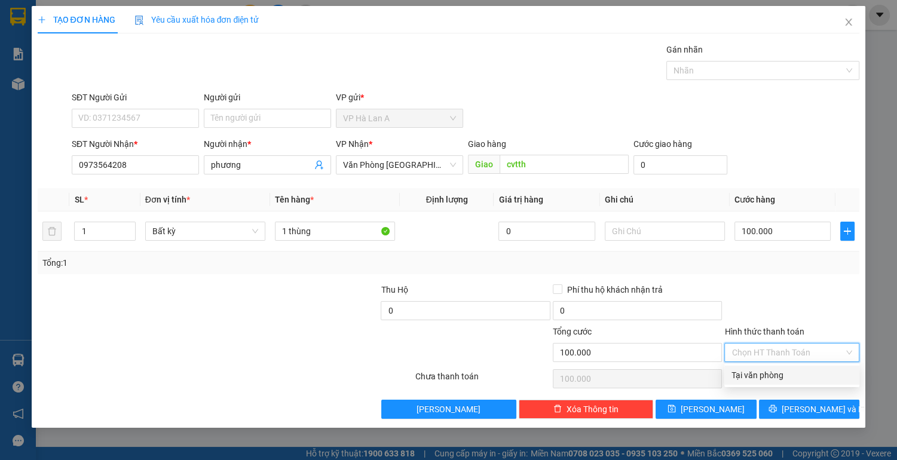
click at [748, 375] on div "Tại văn phòng" at bounding box center [792, 375] width 121 height 13
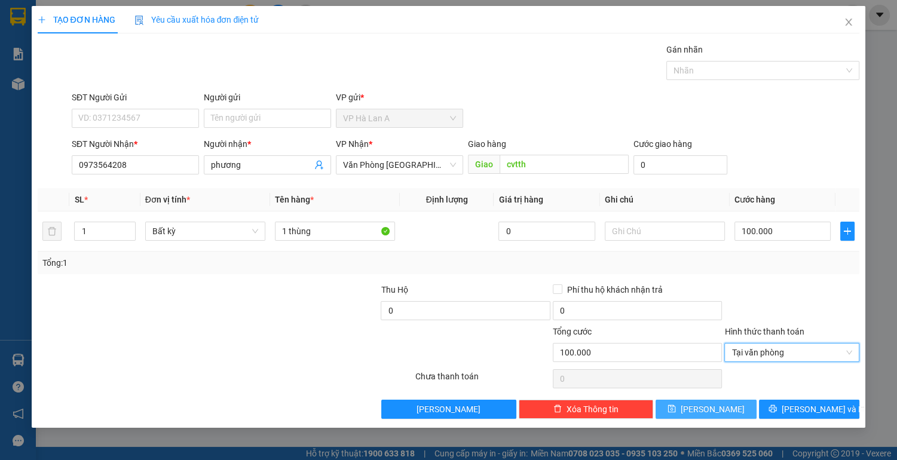
click at [730, 407] on button "[PERSON_NAME]" at bounding box center [706, 409] width 100 height 19
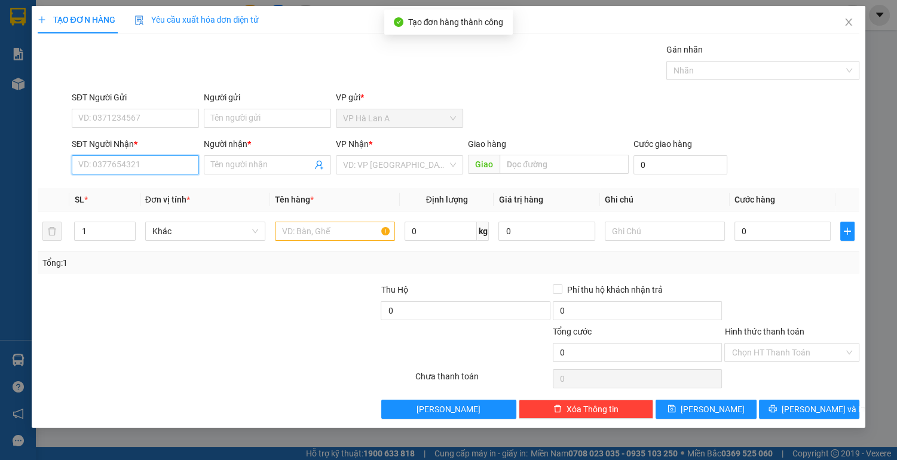
click at [167, 167] on input "SĐT Người Nhận *" at bounding box center [135, 164] width 127 height 19
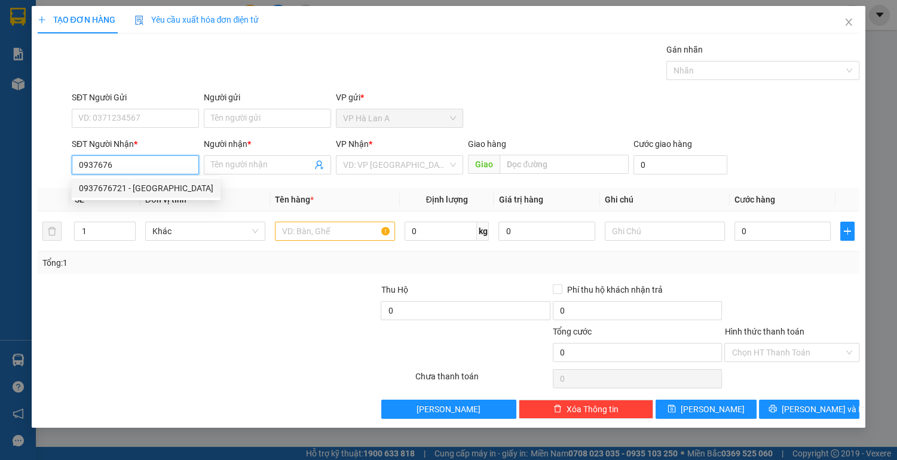
drag, startPoint x: 151, startPoint y: 186, endPoint x: 170, endPoint y: 192, distance: 19.5
click at [153, 186] on div "0937676721 - [GEOGRAPHIC_DATA]" at bounding box center [146, 188] width 134 height 13
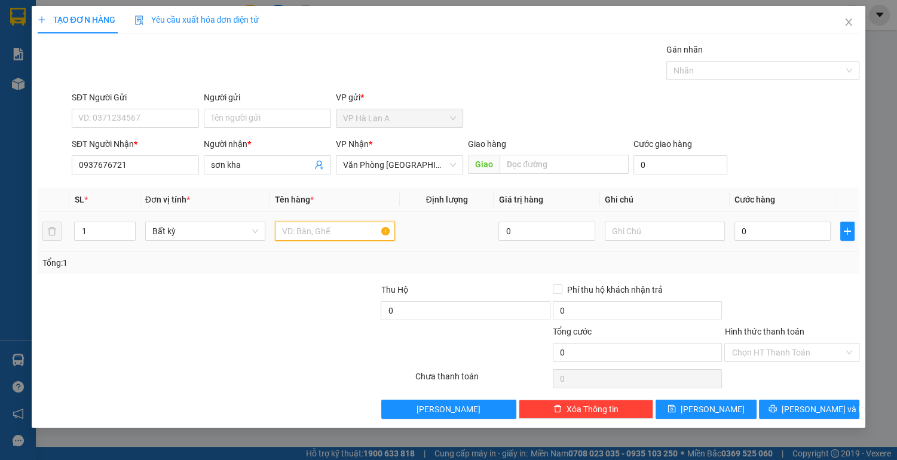
click at [303, 227] on input "text" at bounding box center [335, 231] width 120 height 19
click at [758, 236] on input "0" at bounding box center [783, 231] width 97 height 19
click at [765, 348] on input "Hình thức thanh toán" at bounding box center [788, 353] width 112 height 18
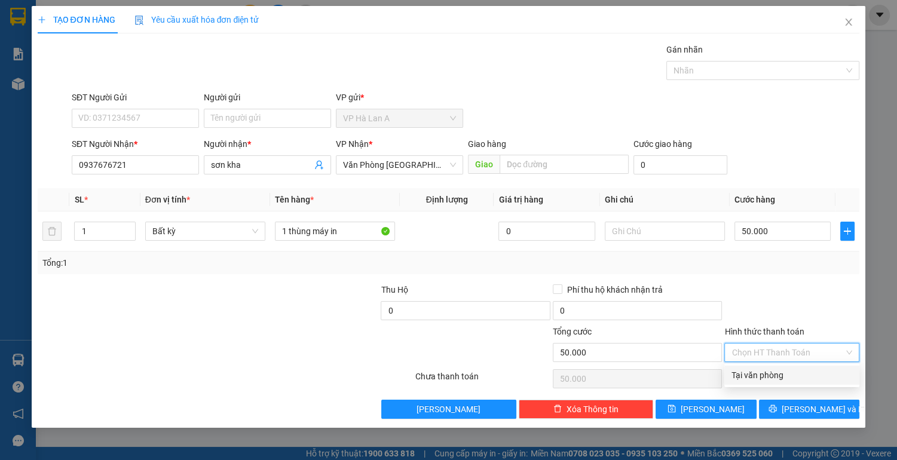
drag, startPoint x: 763, startPoint y: 374, endPoint x: 758, endPoint y: 382, distance: 9.1
click at [762, 374] on div "Tại văn phòng" at bounding box center [792, 375] width 121 height 13
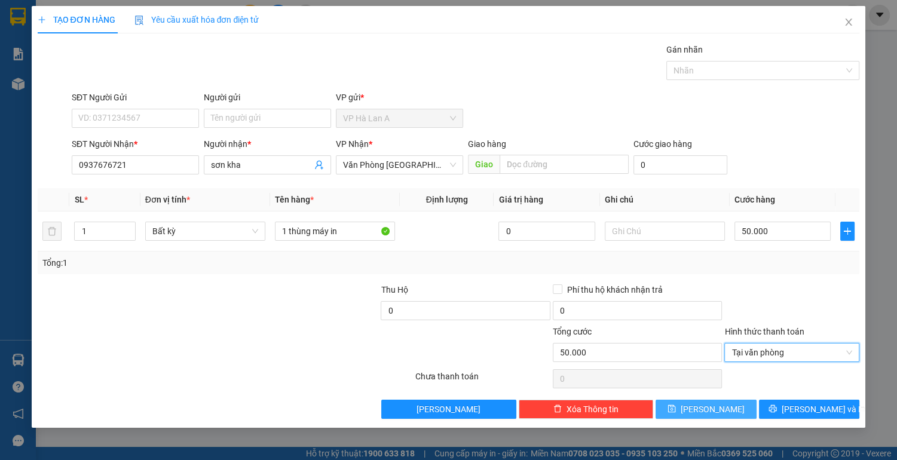
click at [743, 408] on button "[PERSON_NAME]" at bounding box center [706, 409] width 100 height 19
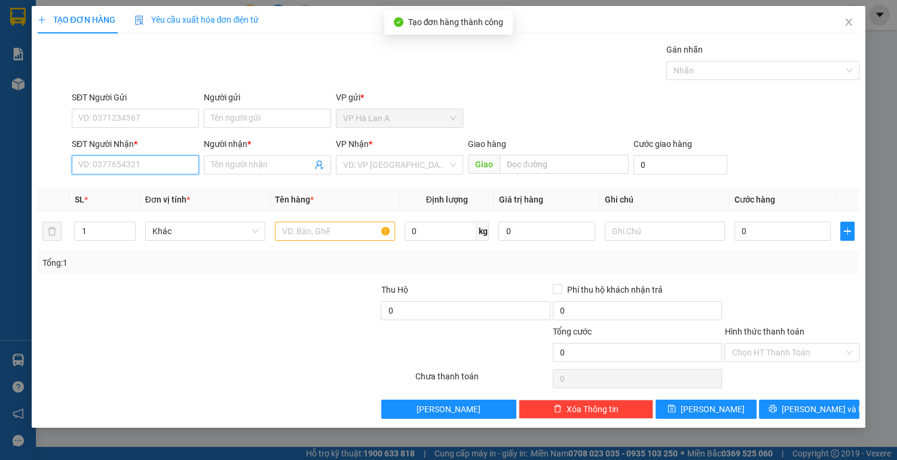
click at [146, 161] on input "SĐT Người Nhận *" at bounding box center [135, 164] width 127 height 19
click at [145, 197] on div "0918212585 - sơn" at bounding box center [135, 188] width 127 height 19
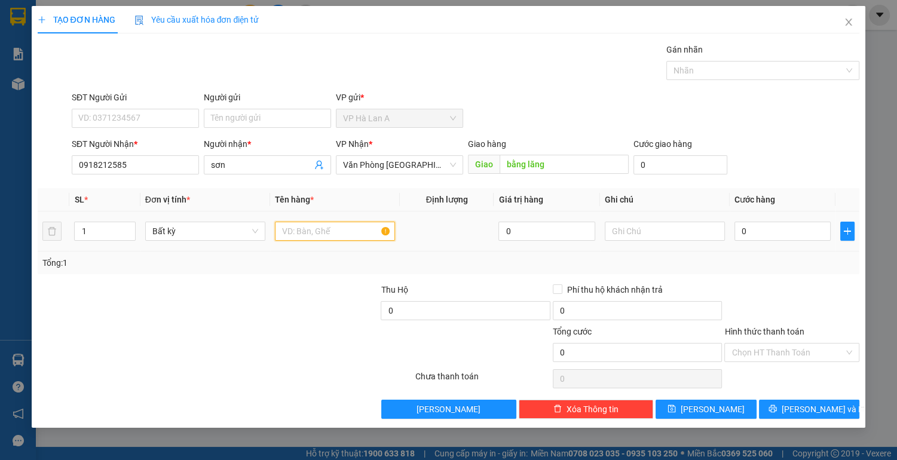
click at [311, 236] on input "text" at bounding box center [335, 231] width 120 height 19
click at [676, 406] on icon "save" at bounding box center [672, 409] width 8 height 8
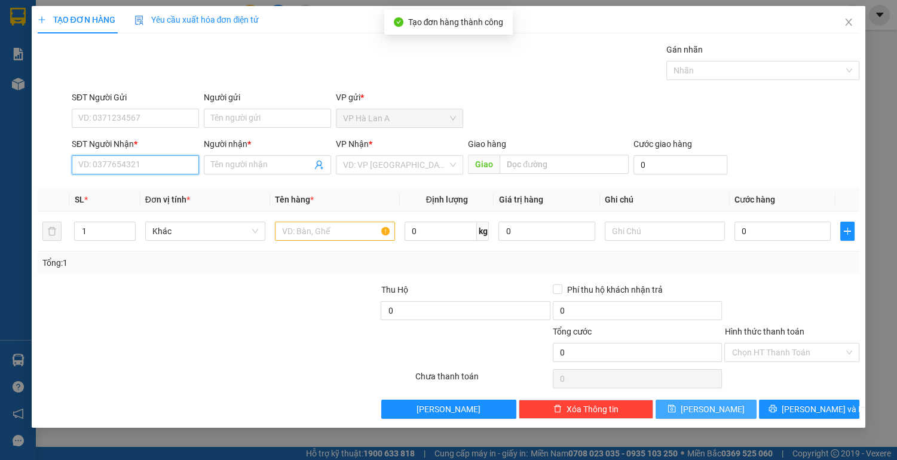
click at [153, 167] on input "SĐT Người Nhận *" at bounding box center [135, 164] width 127 height 19
click at [158, 190] on div "0333525160 - như" at bounding box center [135, 188] width 113 height 13
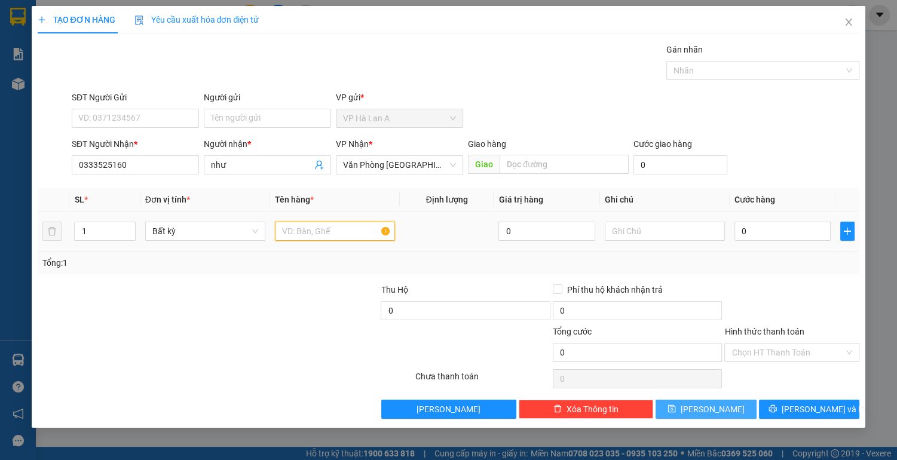
click at [311, 231] on input "text" at bounding box center [335, 231] width 120 height 19
click at [748, 230] on input "0" at bounding box center [783, 231] width 97 height 19
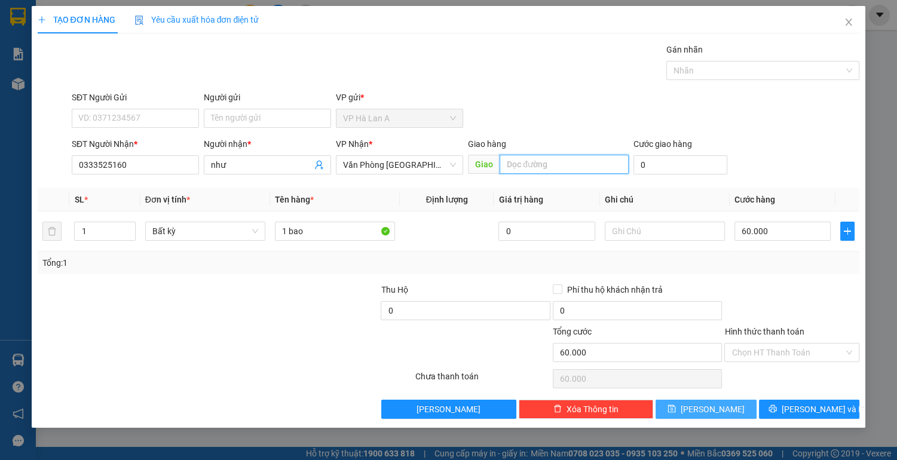
click at [538, 158] on input "text" at bounding box center [564, 164] width 128 height 19
click at [804, 353] on input "Hình thức thanh toán" at bounding box center [788, 353] width 112 height 18
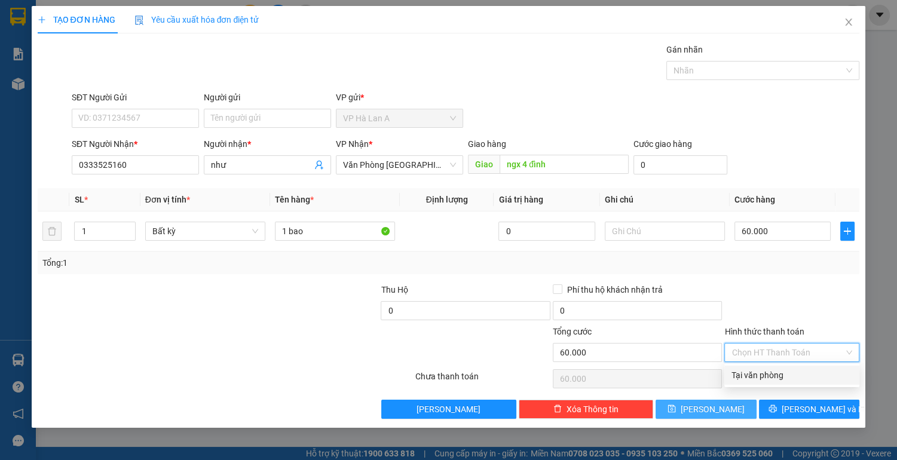
click at [789, 376] on div "Tại văn phòng" at bounding box center [792, 375] width 121 height 13
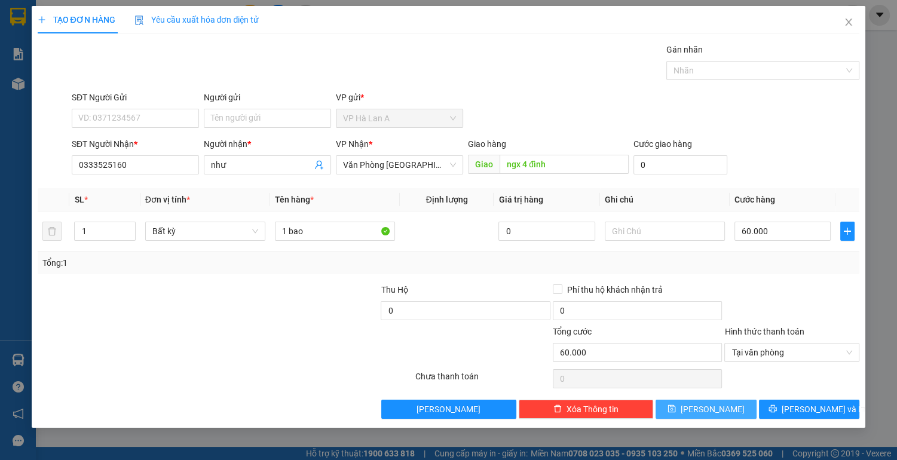
click at [733, 409] on button "[PERSON_NAME]" at bounding box center [706, 409] width 100 height 19
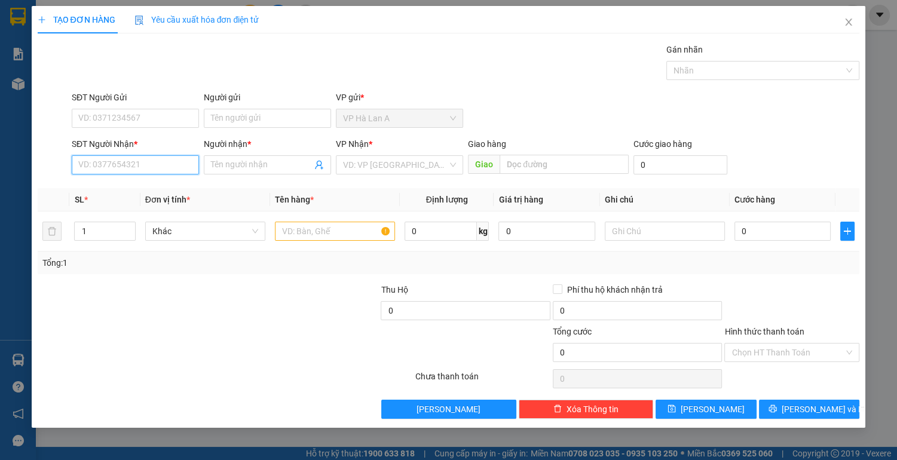
click at [161, 170] on input "SĐT Người Nhận *" at bounding box center [135, 164] width 127 height 19
click at [162, 198] on div "0964678950 0964678950 - an" at bounding box center [135, 188] width 127 height 24
click at [317, 230] on input "text" at bounding box center [335, 231] width 120 height 19
click at [167, 158] on input "0964678" at bounding box center [135, 164] width 127 height 19
click at [178, 196] on div "0964678950 - an" at bounding box center [135, 188] width 127 height 19
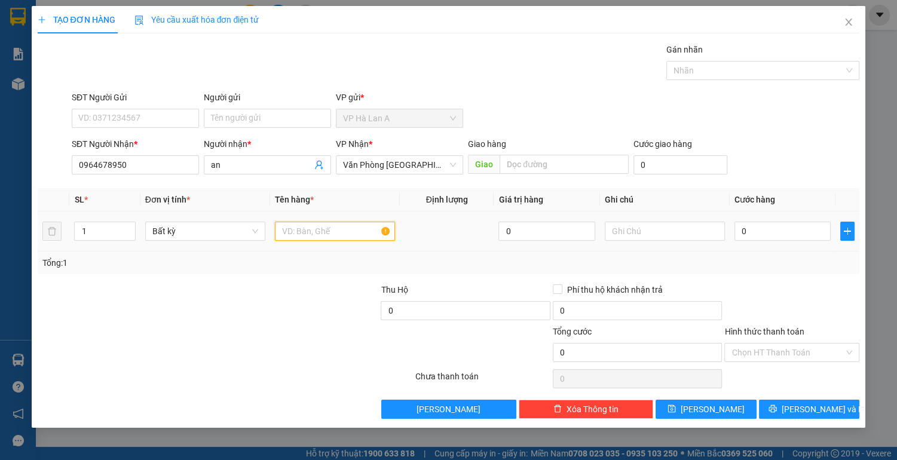
click at [285, 230] on input "text" at bounding box center [335, 231] width 120 height 19
click at [805, 234] on input "0" at bounding box center [783, 231] width 97 height 19
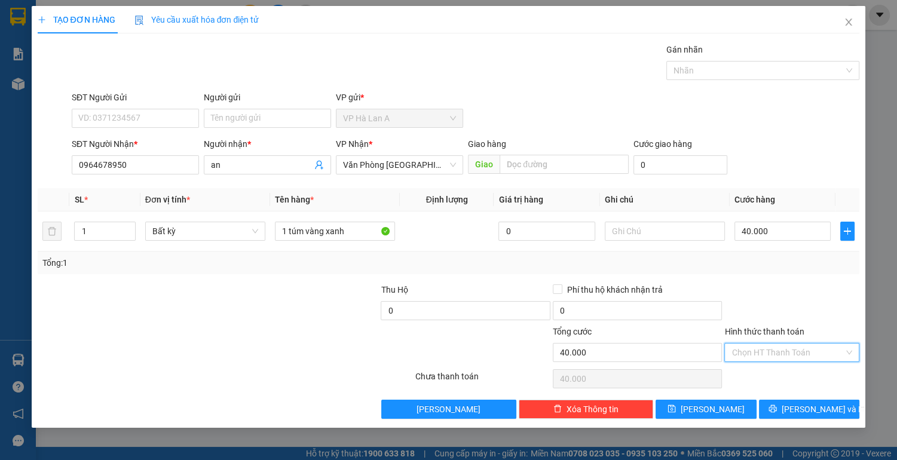
click at [763, 349] on input "Hình thức thanh toán" at bounding box center [788, 353] width 112 height 18
click at [770, 380] on div "Tại văn phòng" at bounding box center [792, 375] width 121 height 13
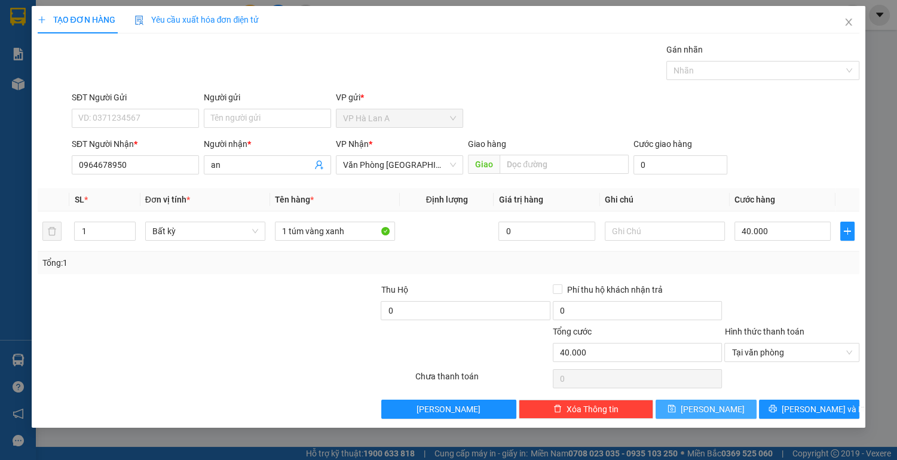
click at [714, 414] on span "[PERSON_NAME]" at bounding box center [713, 409] width 64 height 13
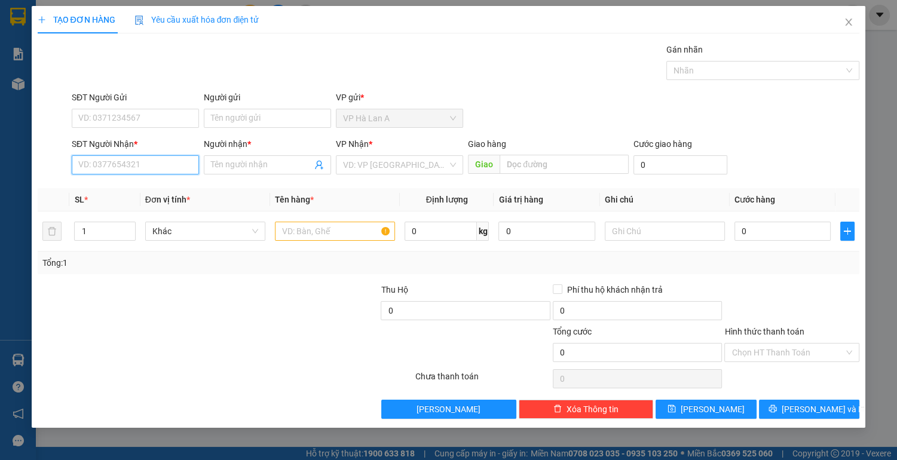
click at [155, 161] on input "SĐT Người Nhận *" at bounding box center [135, 164] width 127 height 19
click at [153, 194] on div "0973278049 - nguyệt" at bounding box center [135, 188] width 113 height 13
click at [336, 232] on input "text" at bounding box center [335, 231] width 120 height 19
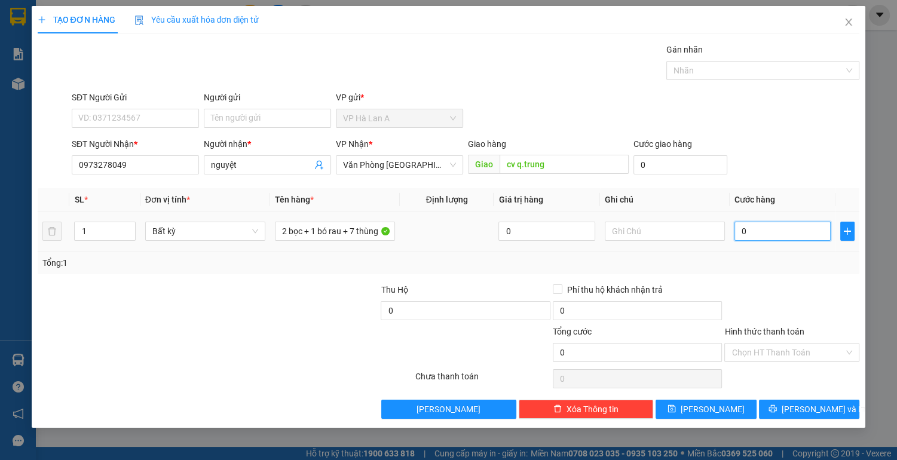
click at [806, 227] on input "0" at bounding box center [783, 231] width 97 height 19
click at [793, 351] on input "Hình thức thanh toán" at bounding box center [788, 353] width 112 height 18
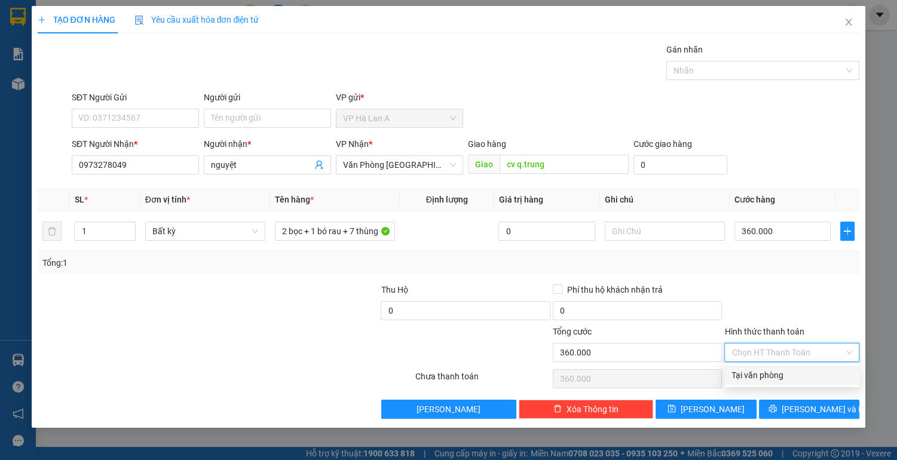
click at [787, 372] on div "Tại văn phòng" at bounding box center [792, 375] width 121 height 13
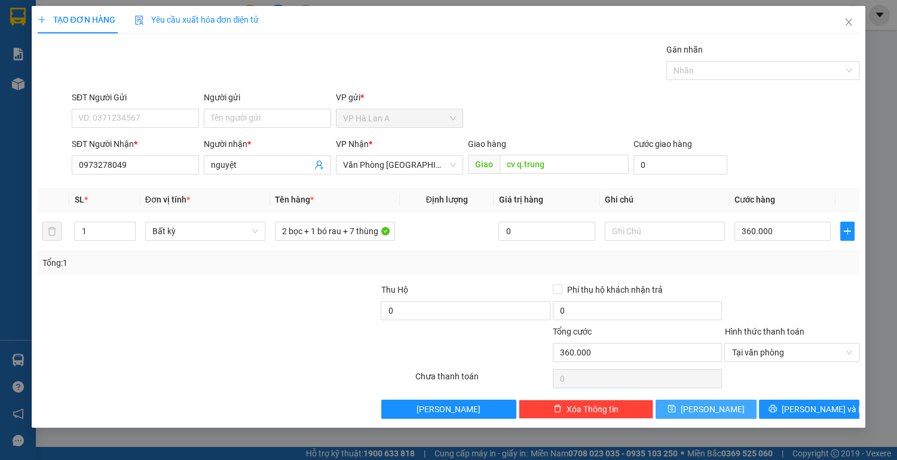
click at [701, 404] on button "[PERSON_NAME]" at bounding box center [706, 409] width 100 height 19
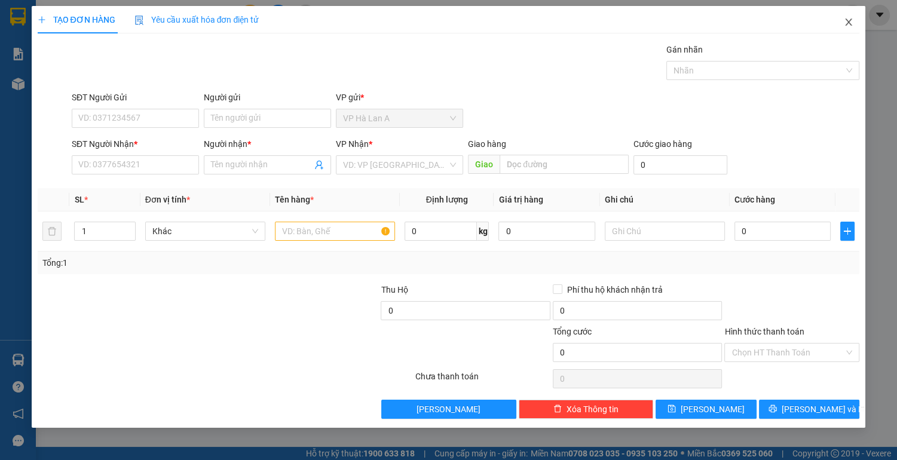
click at [844, 22] on icon "close" at bounding box center [849, 22] width 10 height 10
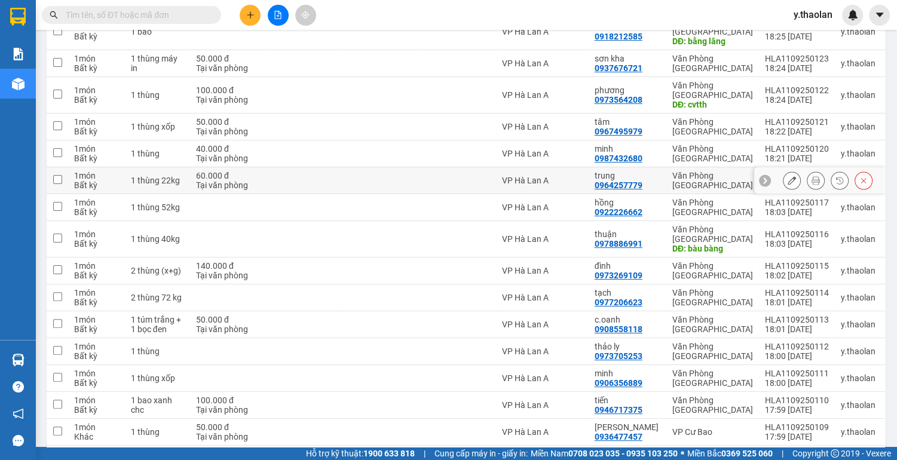
scroll to position [287, 0]
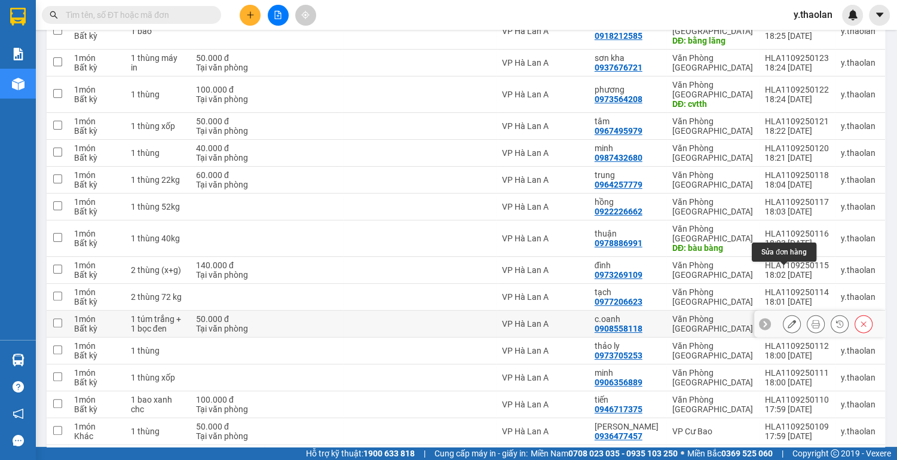
click at [788, 320] on icon at bounding box center [792, 324] width 8 height 8
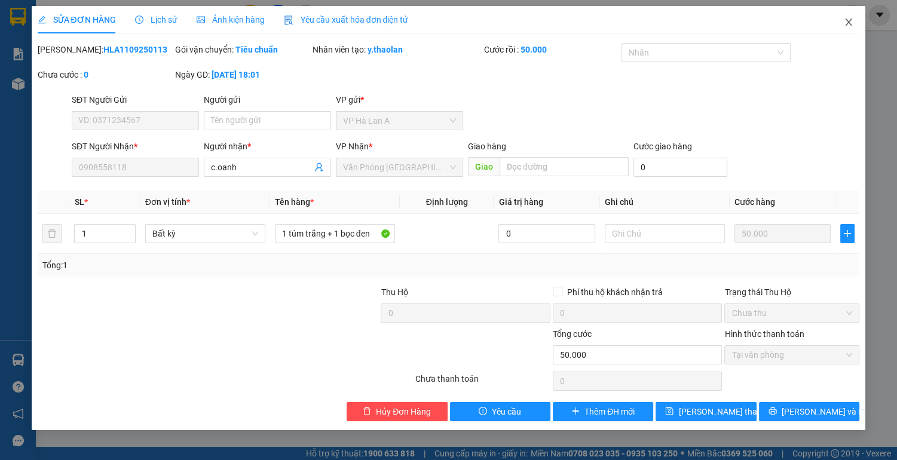
click at [847, 25] on icon "close" at bounding box center [849, 22] width 7 height 7
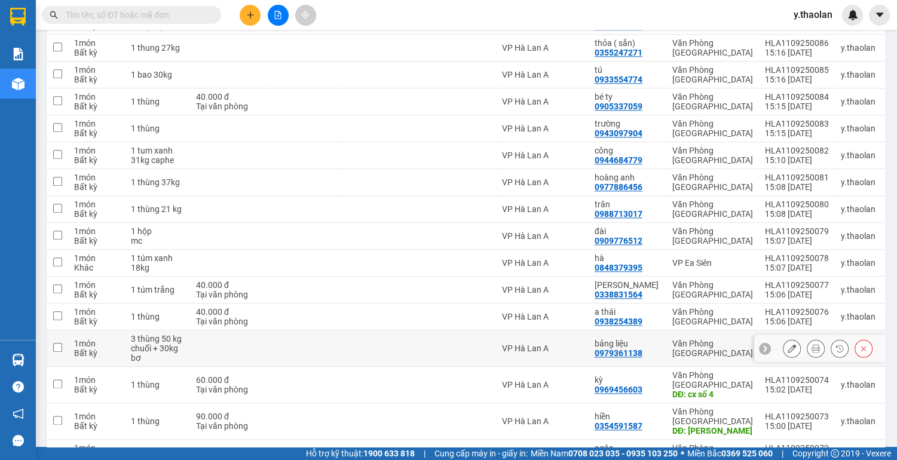
scroll to position [1310, 0]
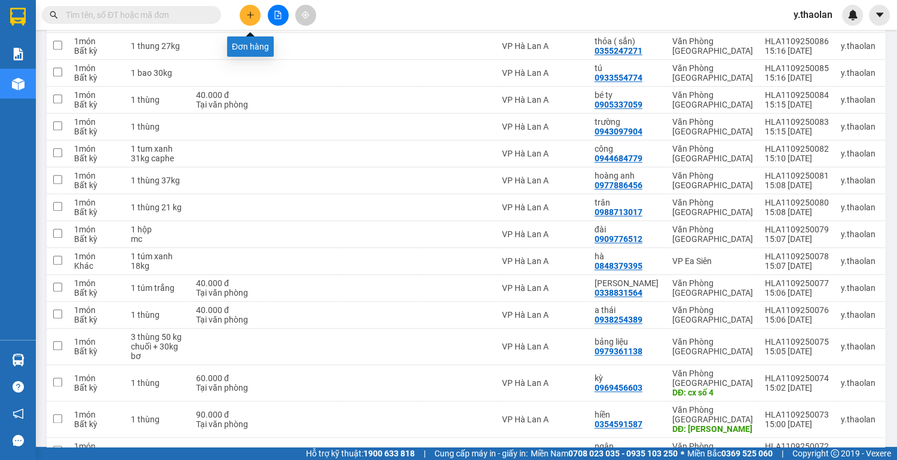
click at [250, 14] on icon "plus" at bounding box center [250, 14] width 7 height 1
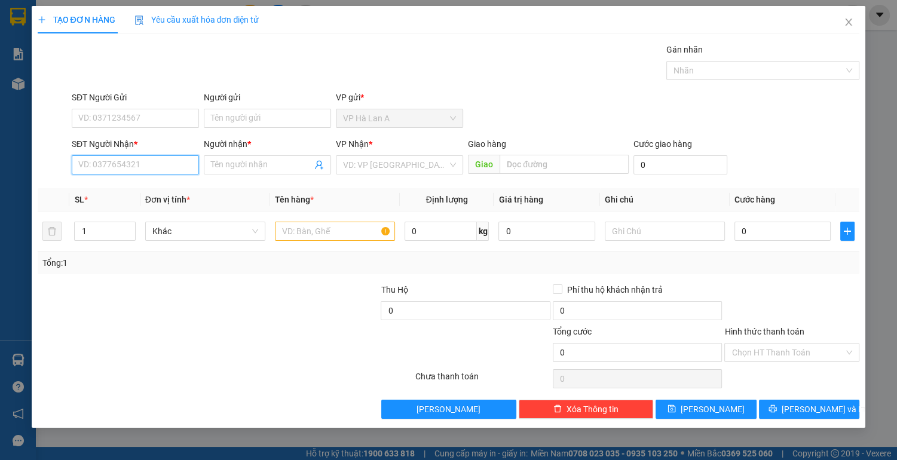
click at [127, 161] on input "SĐT Người Nhận *" at bounding box center [135, 164] width 127 height 19
click at [235, 166] on input "Người nhận *" at bounding box center [261, 164] width 101 height 13
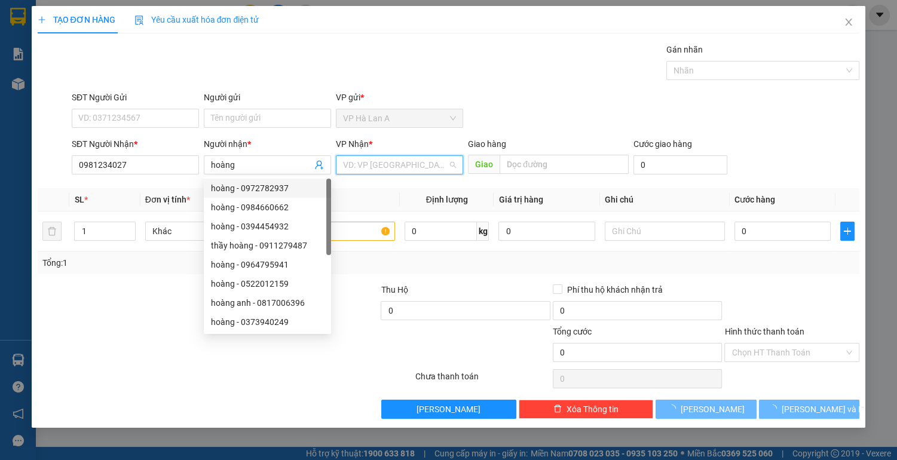
click at [368, 164] on input "search" at bounding box center [395, 165] width 105 height 18
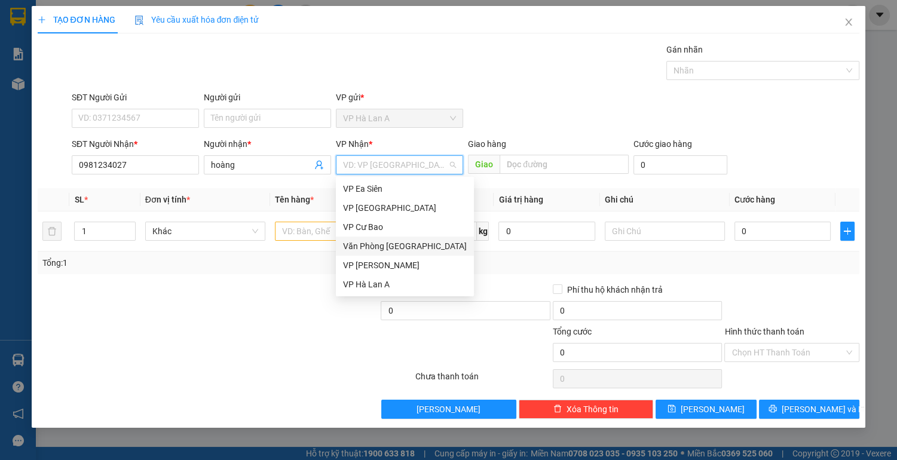
click at [387, 241] on div "Văn Phòng [GEOGRAPHIC_DATA]" at bounding box center [405, 246] width 124 height 13
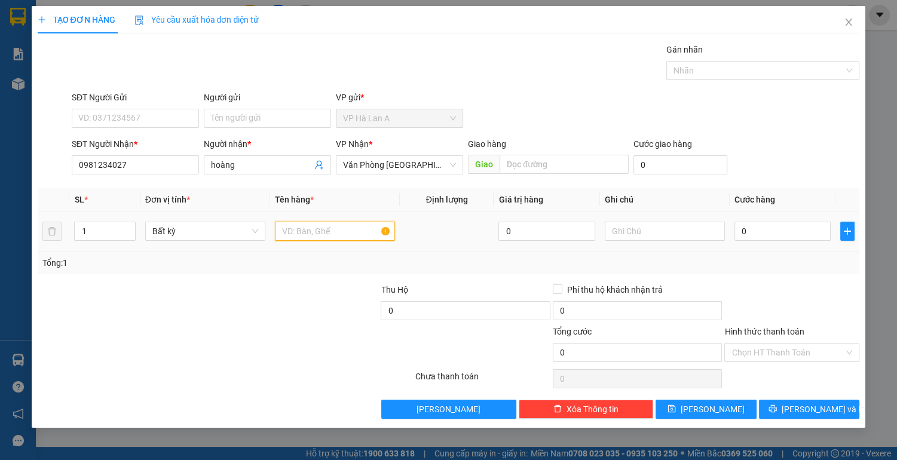
click at [298, 228] on input "text" at bounding box center [335, 231] width 120 height 19
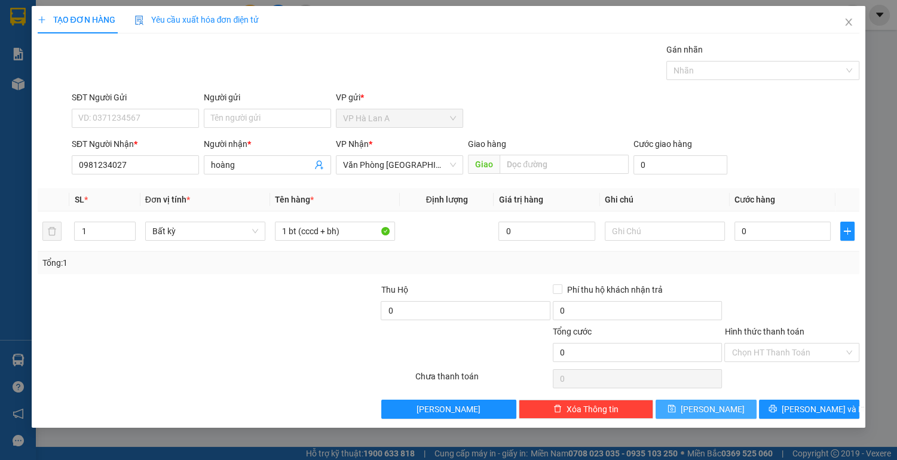
click at [715, 406] on span "[PERSON_NAME]" at bounding box center [713, 409] width 64 height 13
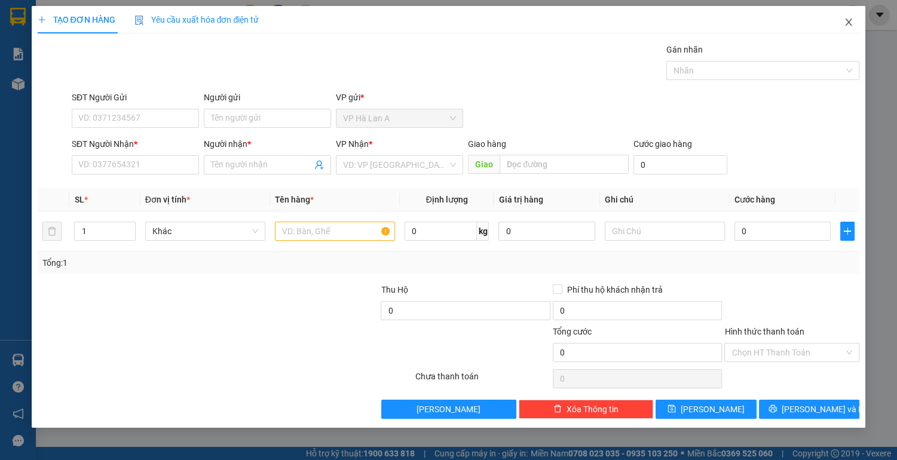
click at [852, 23] on icon "close" at bounding box center [849, 22] width 10 height 10
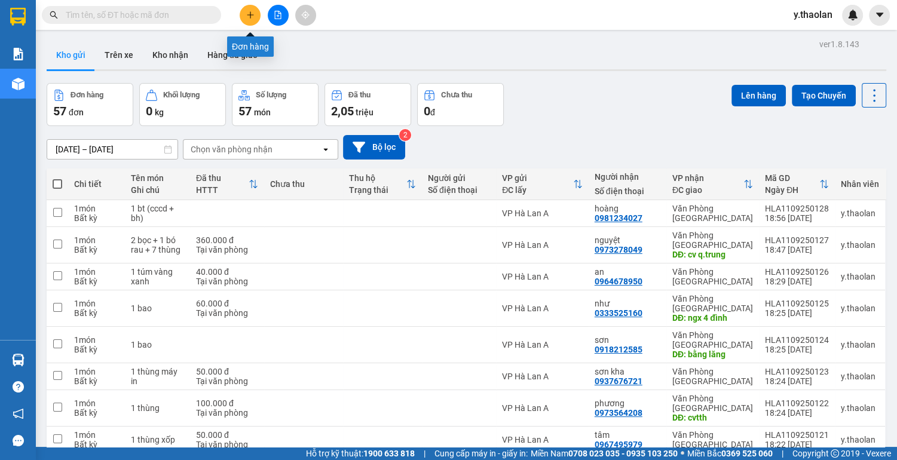
click at [253, 15] on icon "plus" at bounding box center [250, 15] width 8 height 8
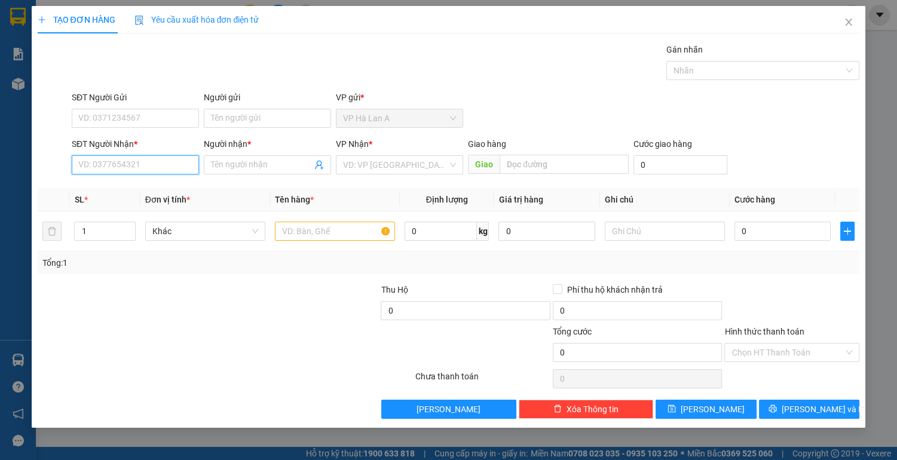
click at [160, 163] on input "SĐT Người Nhận *" at bounding box center [135, 164] width 127 height 19
drag, startPoint x: 134, startPoint y: 191, endPoint x: 151, endPoint y: 186, distance: 17.2
click at [134, 191] on div "0908558118 - c.oanh" at bounding box center [135, 188] width 113 height 13
click at [289, 227] on input "text" at bounding box center [335, 231] width 120 height 19
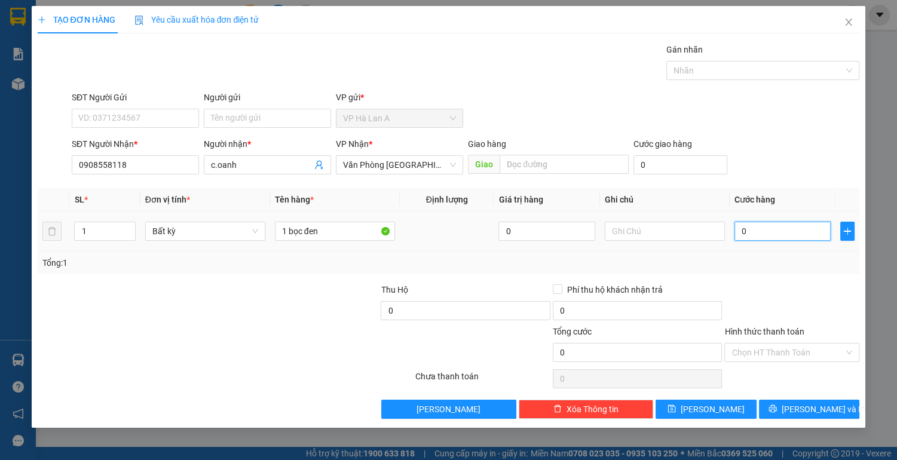
click at [785, 231] on input "0" at bounding box center [783, 231] width 97 height 19
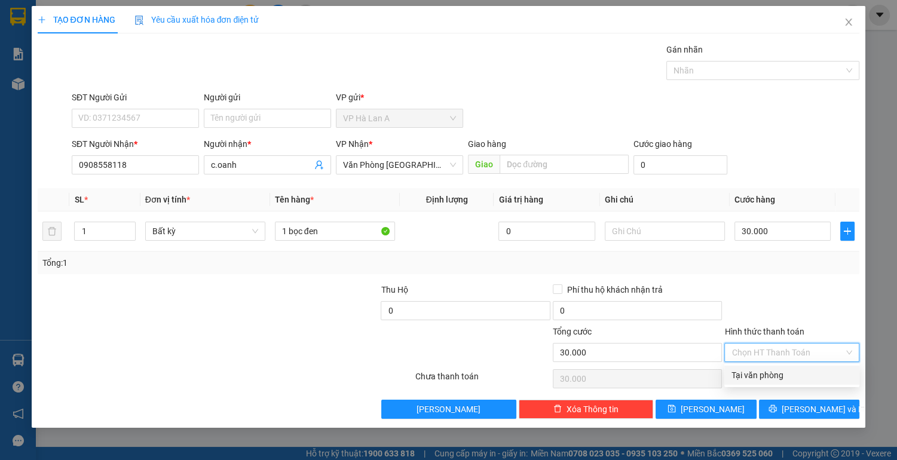
click at [773, 348] on input "Hình thức thanh toán" at bounding box center [788, 353] width 112 height 18
click at [765, 380] on div "Tại văn phòng" at bounding box center [792, 375] width 121 height 13
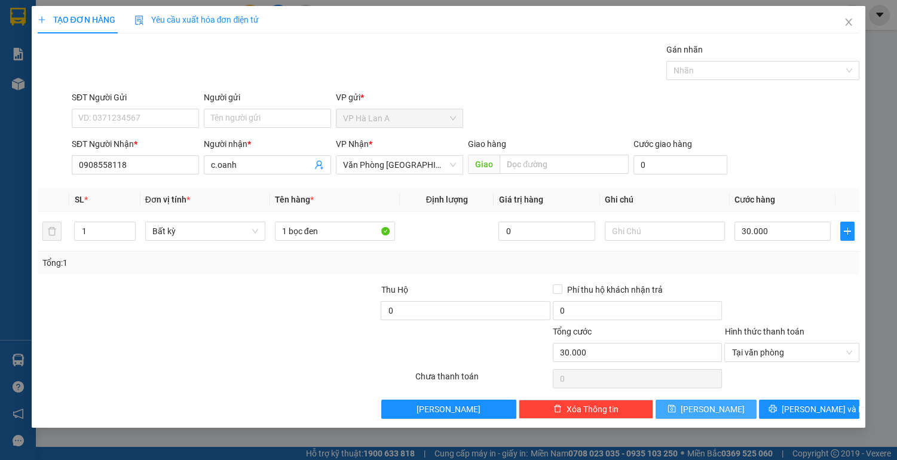
click at [718, 406] on span "[PERSON_NAME]" at bounding box center [713, 409] width 64 height 13
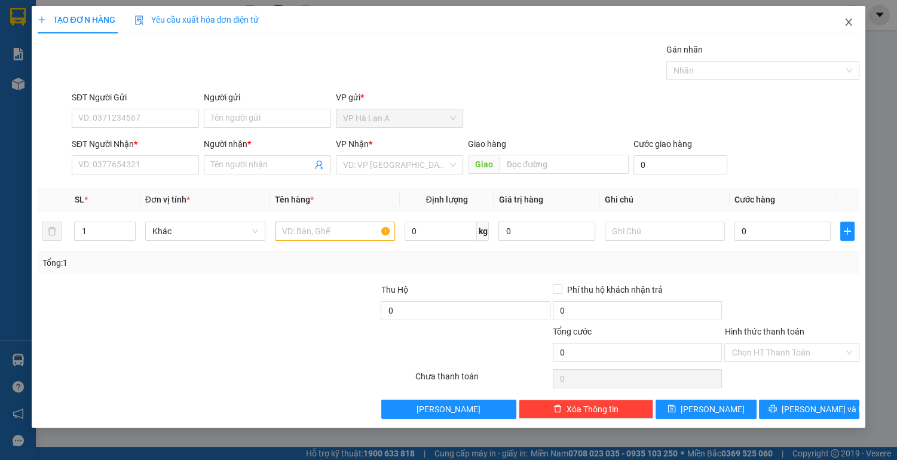
click at [846, 23] on icon "close" at bounding box center [849, 22] width 10 height 10
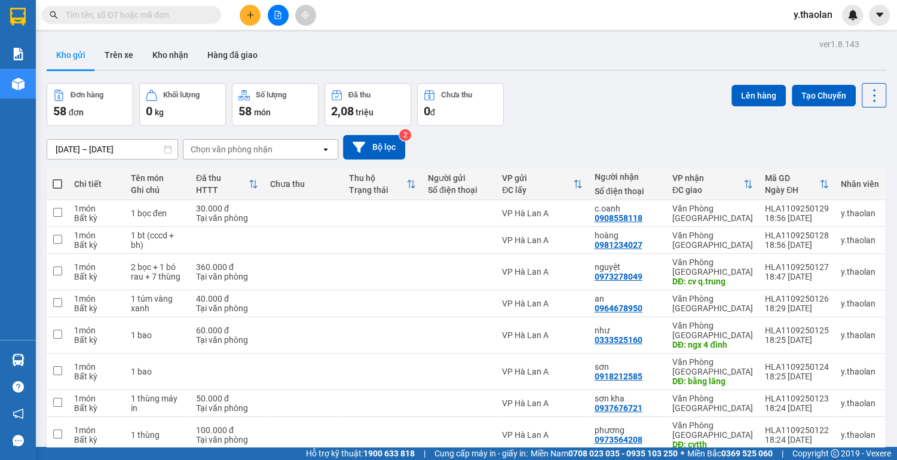
click at [55, 180] on span at bounding box center [58, 184] width 10 height 10
click at [57, 178] on input "checkbox" at bounding box center [57, 178] width 0 height 0
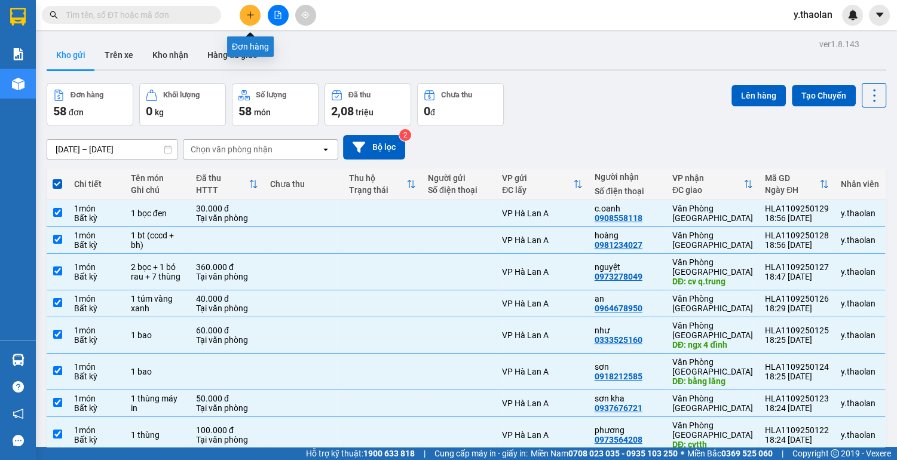
click at [253, 14] on icon "plus" at bounding box center [250, 15] width 8 height 8
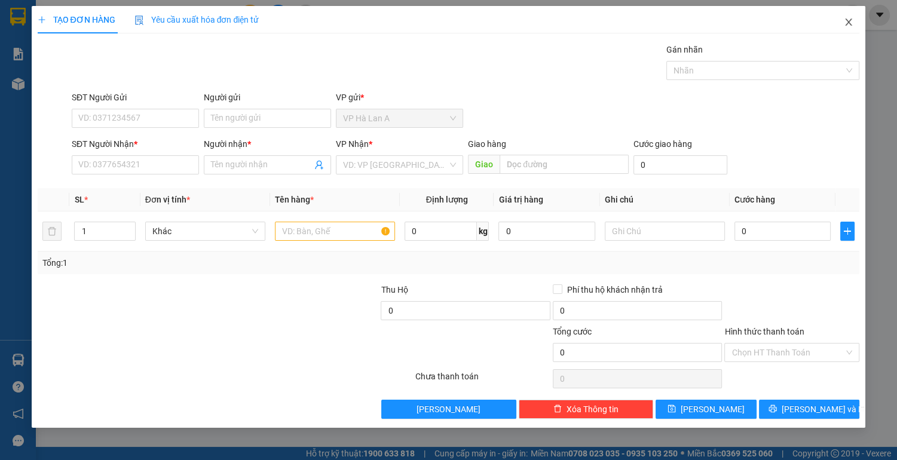
click at [850, 25] on icon "close" at bounding box center [849, 22] width 7 height 7
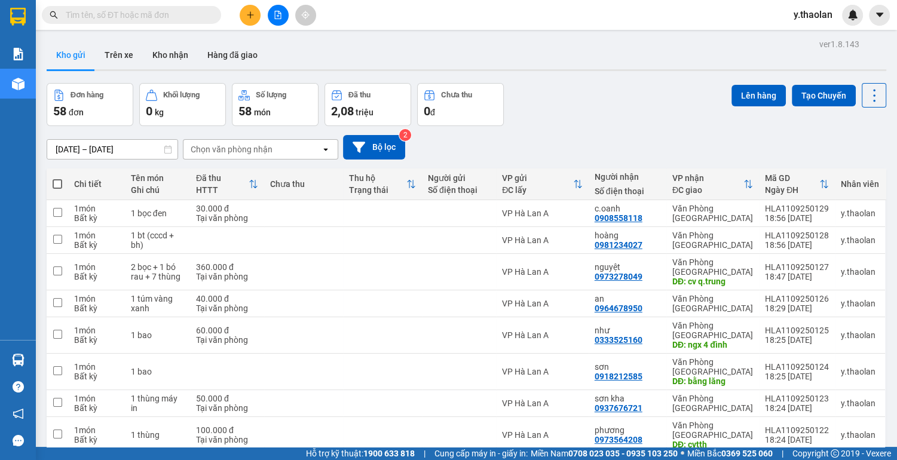
click at [54, 183] on span at bounding box center [58, 184] width 10 height 10
click at [57, 178] on input "checkbox" at bounding box center [57, 178] width 0 height 0
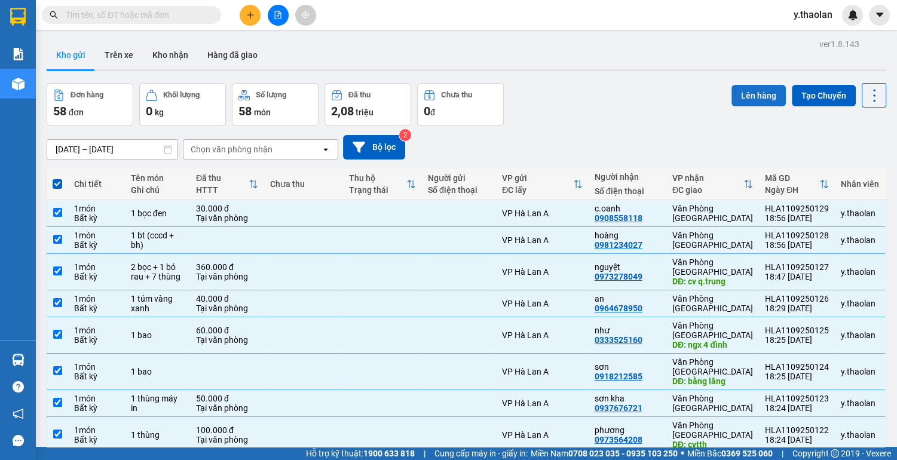
click at [755, 93] on button "Lên hàng" at bounding box center [759, 96] width 54 height 22
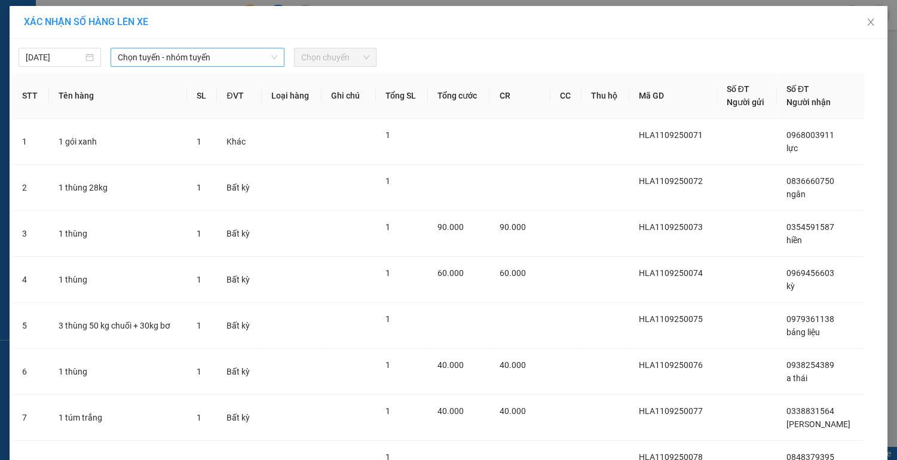
click at [221, 60] on span "Chọn tuyến - nhóm tuyến" at bounding box center [198, 57] width 160 height 18
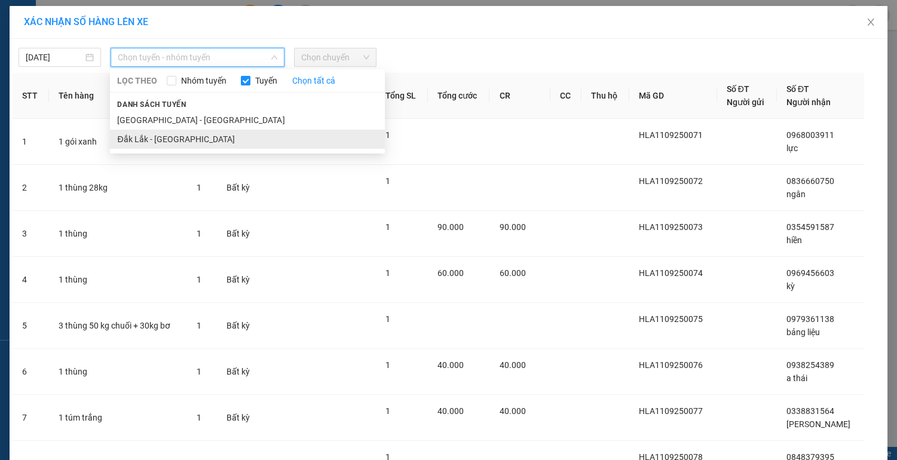
click at [179, 139] on li "Đắk Lắk - [GEOGRAPHIC_DATA]" at bounding box center [247, 139] width 275 height 19
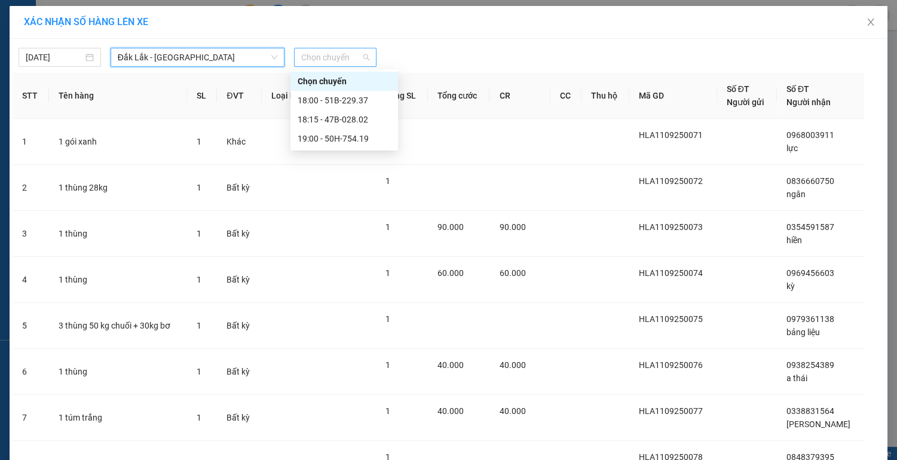
click at [361, 56] on span "Chọn chuyến" at bounding box center [335, 57] width 68 height 18
click at [349, 140] on div "19:00 - 50H-754.19" at bounding box center [344, 138] width 93 height 13
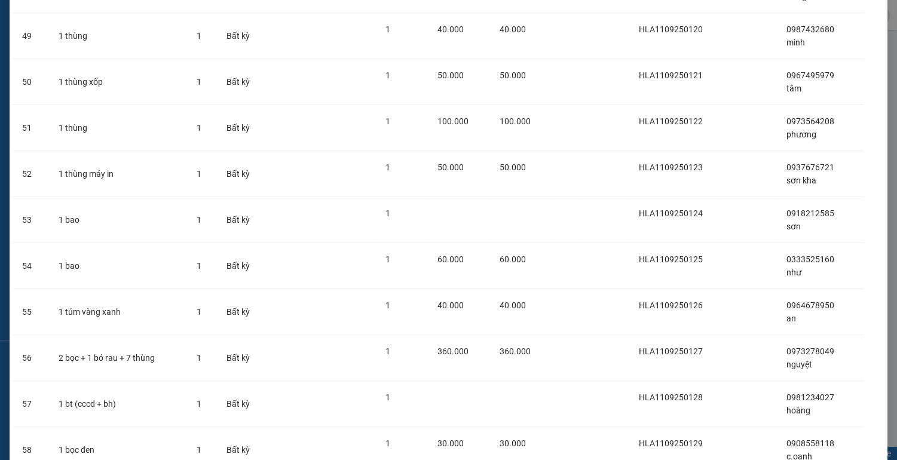
scroll to position [2424, 0]
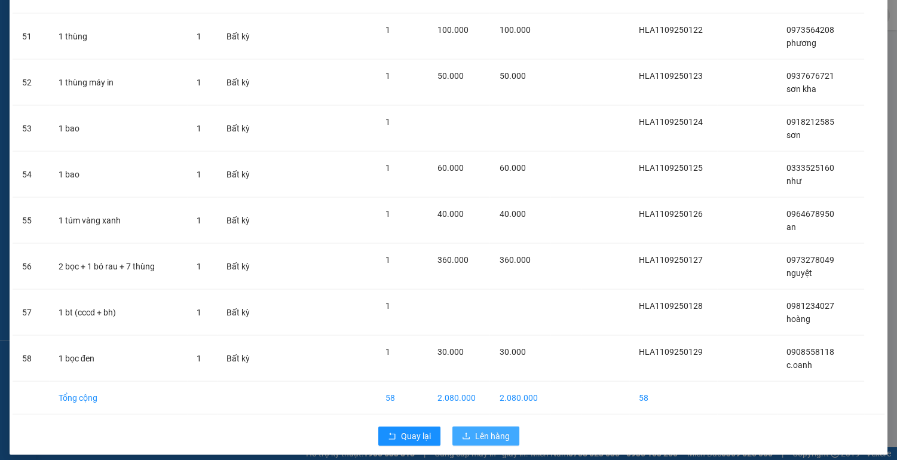
click at [475, 430] on span "Lên hàng" at bounding box center [492, 436] width 35 height 13
